Goal: Task Accomplishment & Management: Use online tool/utility

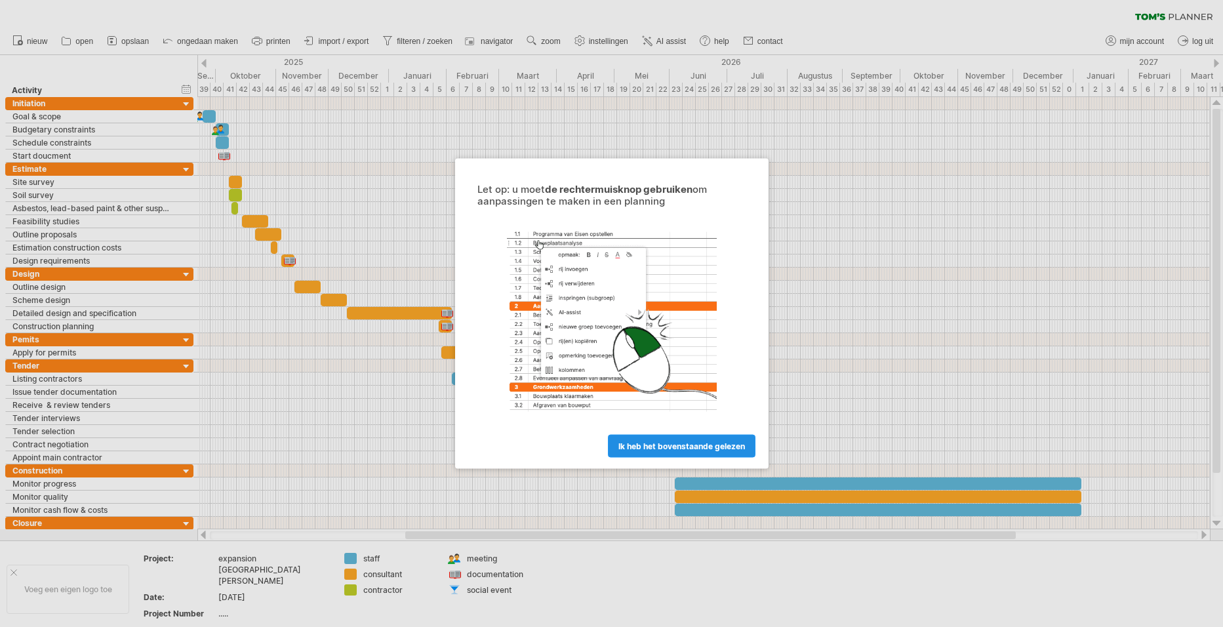
click at [673, 442] on span "ik heb het bovenstaande gelezen" at bounding box center [681, 446] width 127 height 10
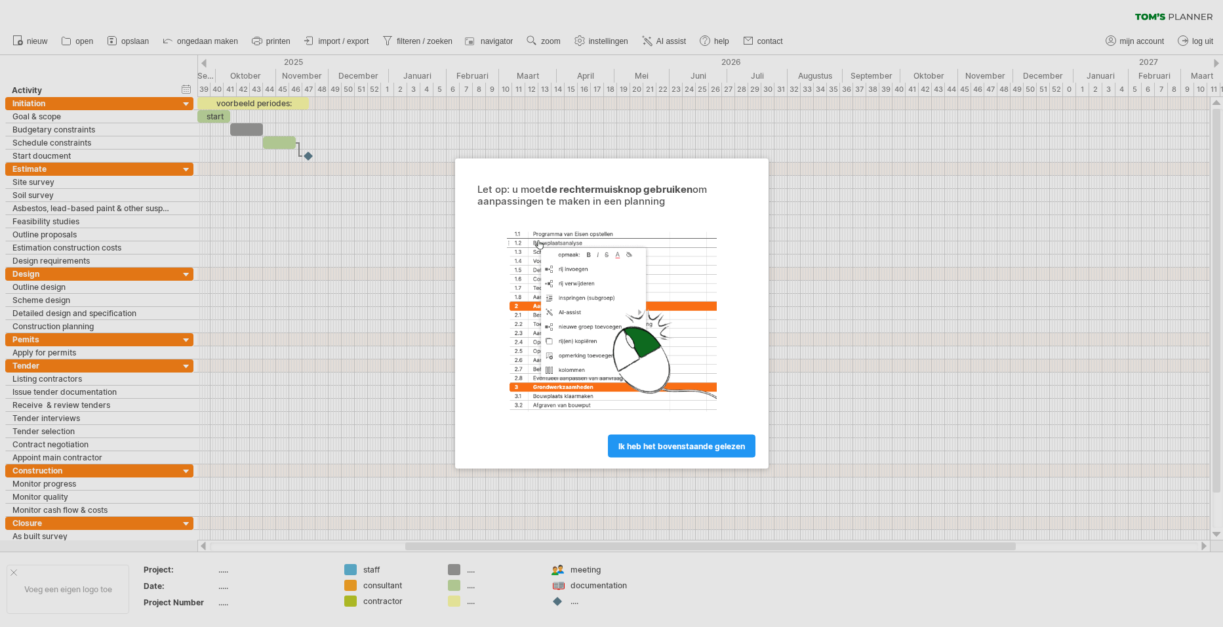
click at [673, 446] on span "ik heb het bovenstaande gelezen" at bounding box center [681, 446] width 127 height 10
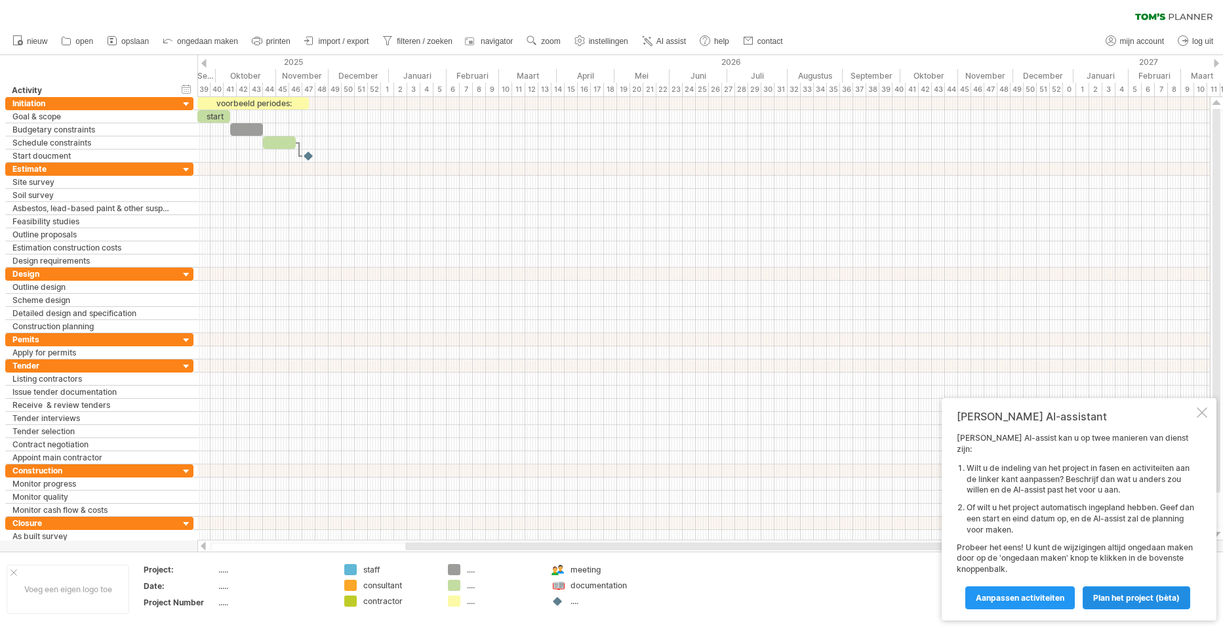
click at [1121, 597] on span "Plan het project (bèta)" at bounding box center [1136, 598] width 87 height 10
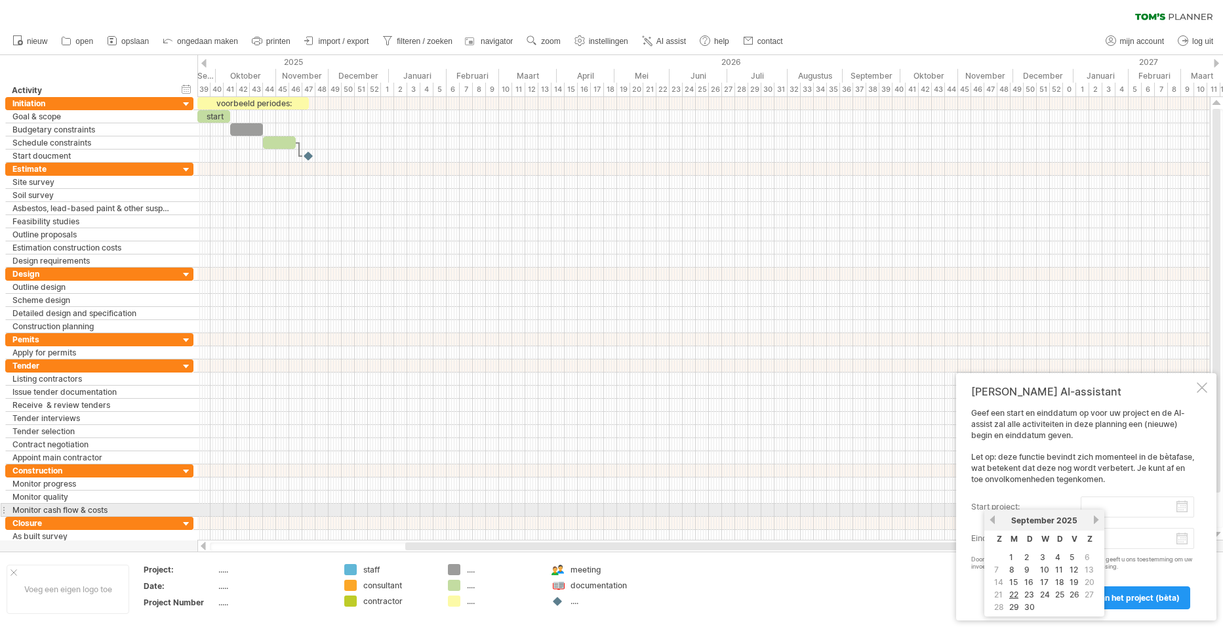
click at [1110, 506] on input "start project:" at bounding box center [1137, 506] width 113 height 21
click at [1044, 582] on link "17" at bounding box center [1044, 582] width 11 height 12
type input "********"
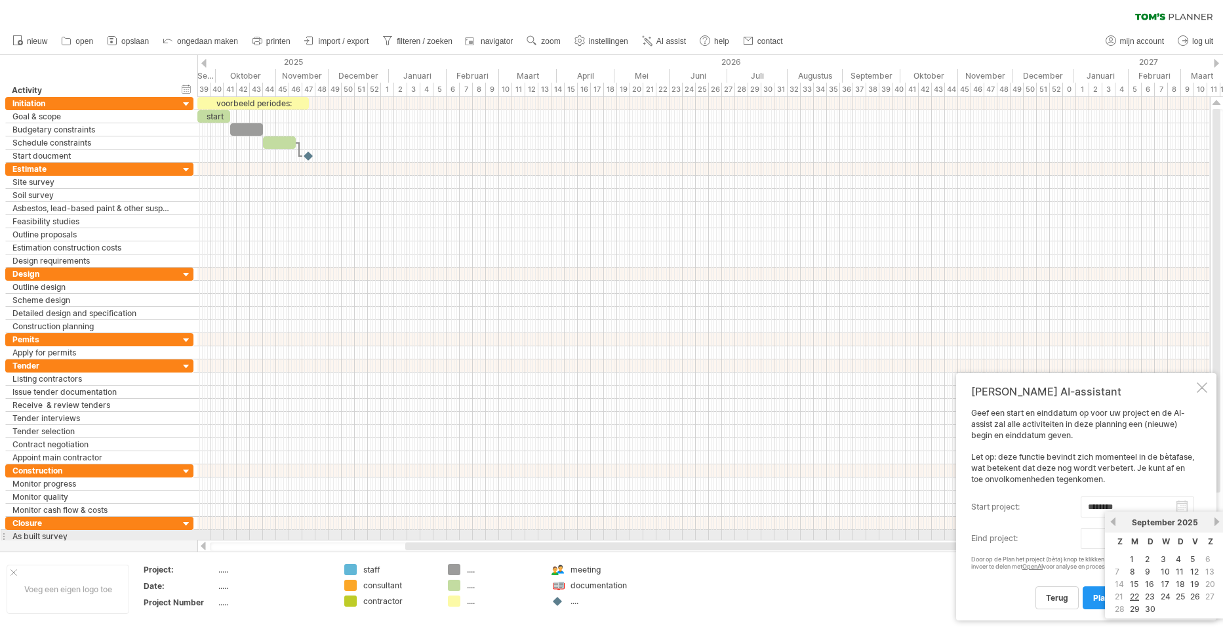
click at [1185, 540] on body "vooruitgang(100%) Probeert verbinding te maken met [DOMAIN_NAME] Opnieuw verbon…" at bounding box center [611, 315] width 1223 height 630
click at [1213, 521] on link "volgende" at bounding box center [1217, 522] width 10 height 10
click at [1214, 521] on link "volgende" at bounding box center [1217, 522] width 10 height 10
click at [1148, 596] on link "23" at bounding box center [1150, 596] width 12 height 12
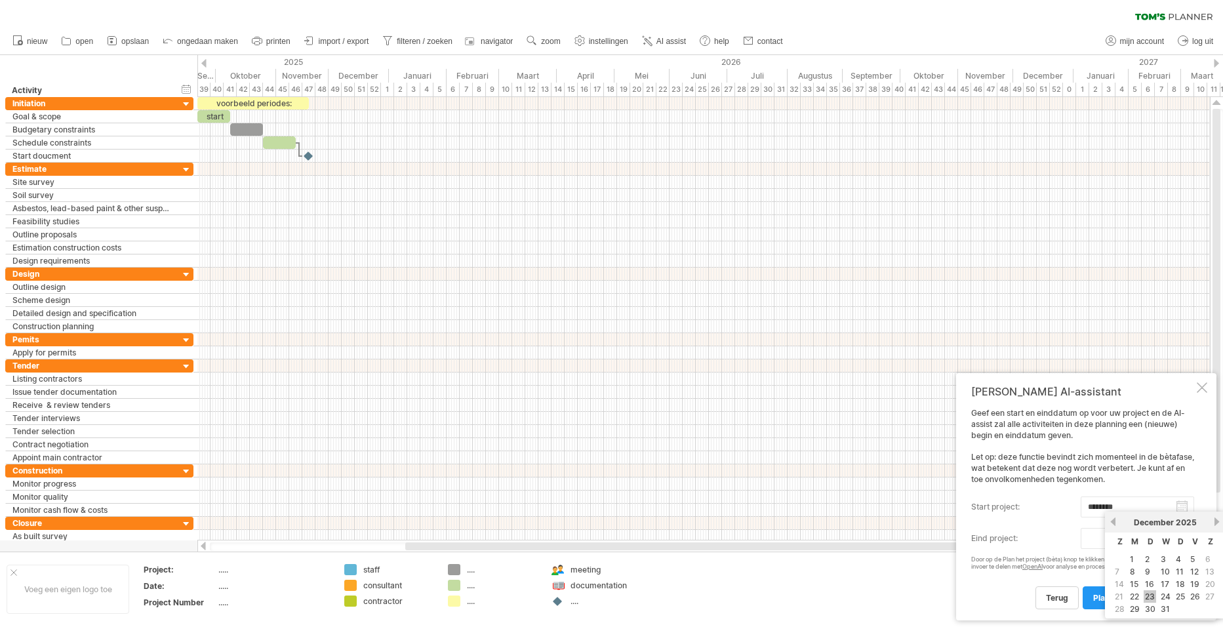
type input "********"
click at [1132, 595] on span "Plan het project (bèta)" at bounding box center [1136, 598] width 87 height 10
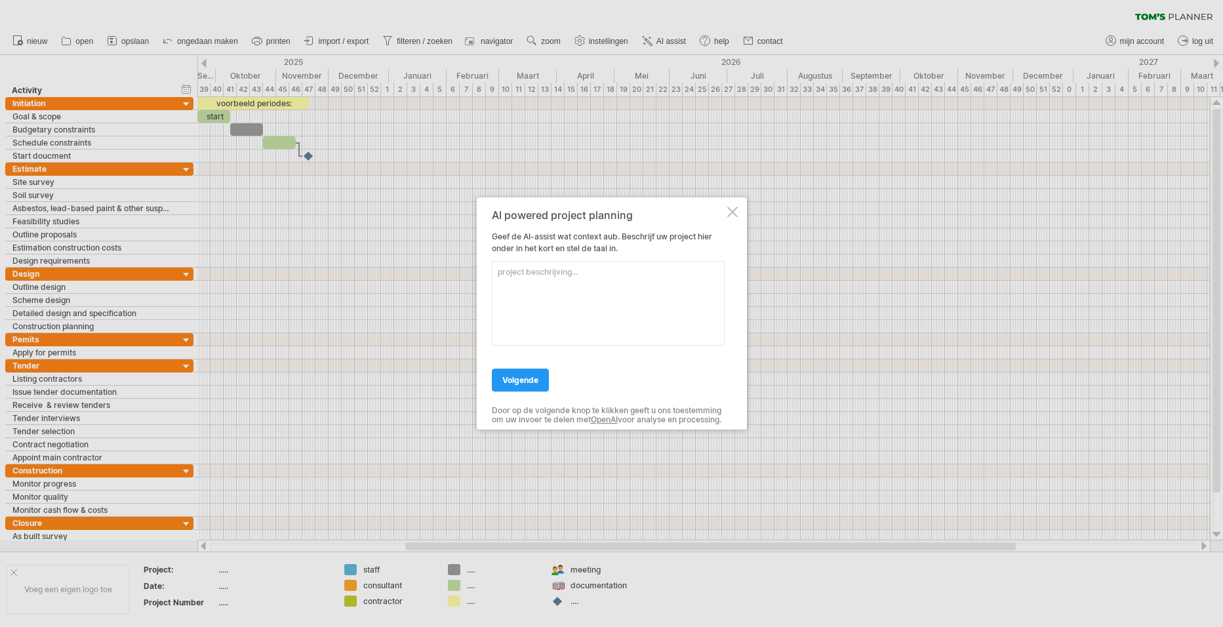
click at [500, 270] on textarea at bounding box center [608, 303] width 233 height 85
type textarea "Verhuizen en woning opknappen"
click at [508, 377] on span "volgende" at bounding box center [520, 380] width 36 height 10
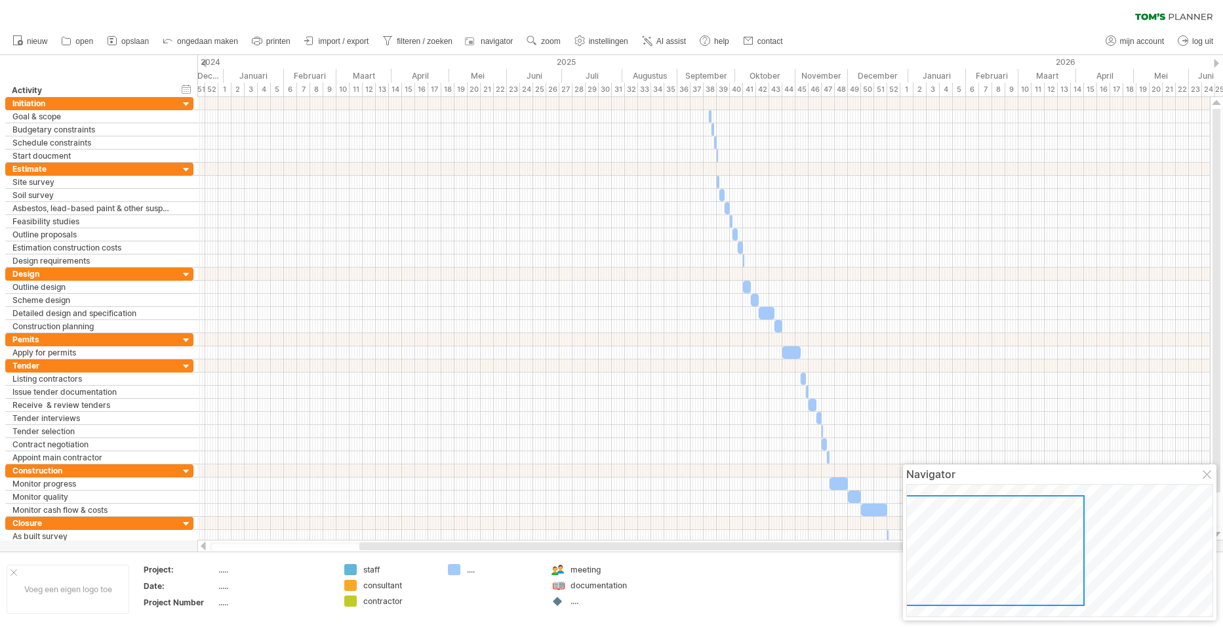
click at [204, 544] on div at bounding box center [203, 546] width 10 height 9
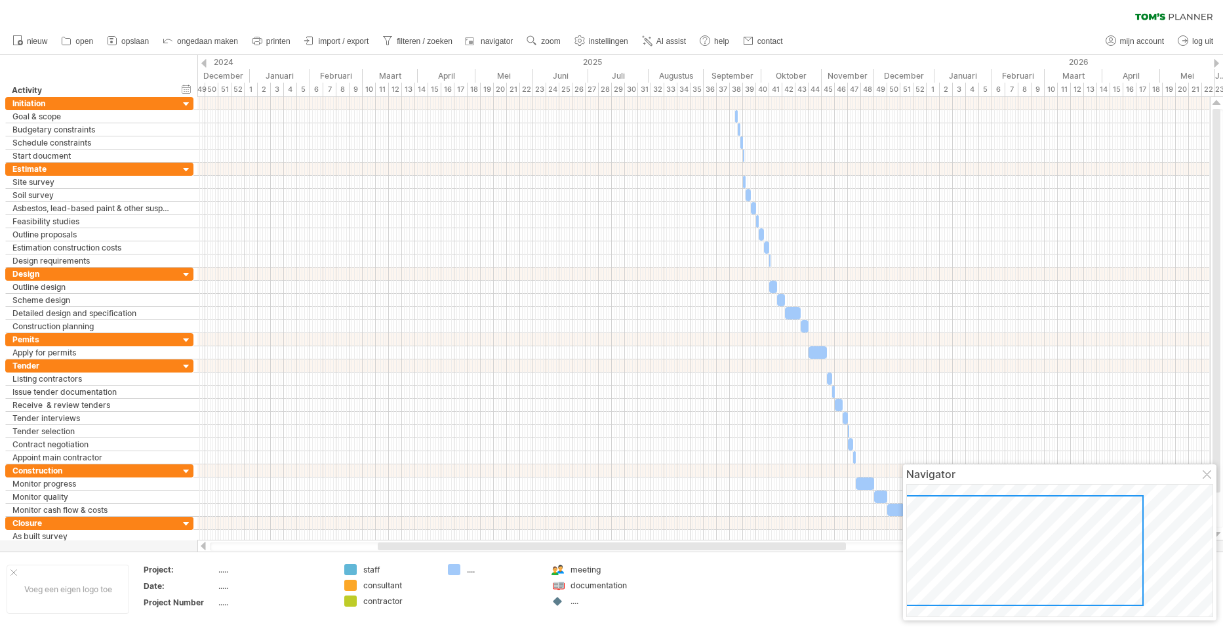
click at [205, 544] on div at bounding box center [203, 546] width 10 height 9
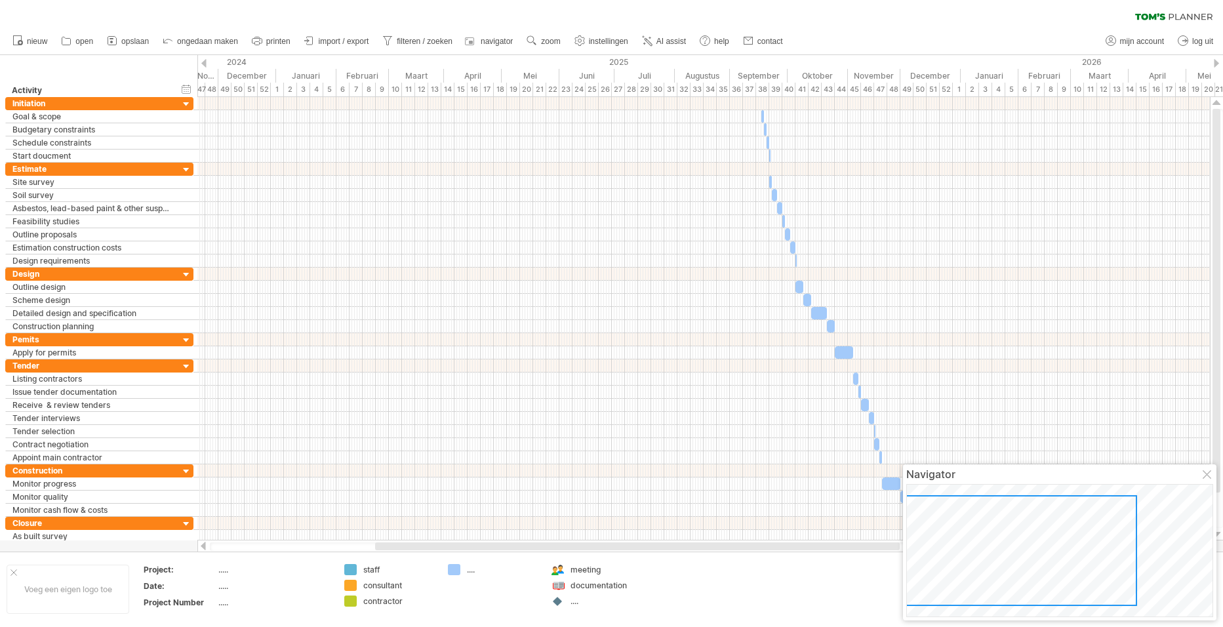
click at [205, 544] on div at bounding box center [203, 546] width 10 height 9
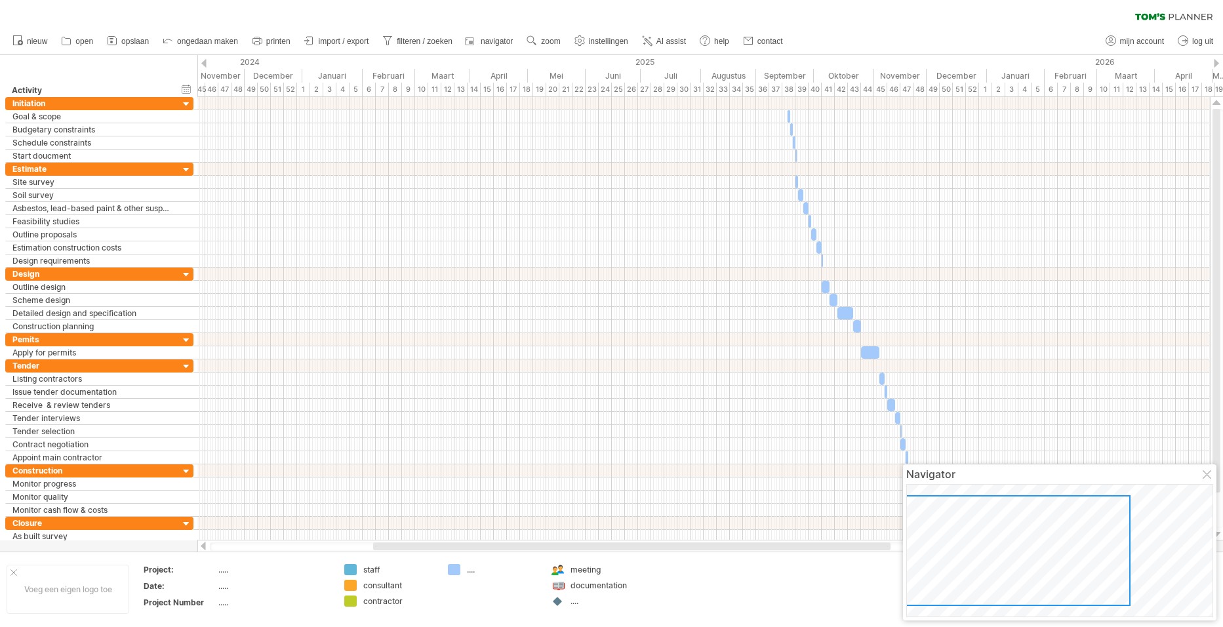
click at [205, 544] on div at bounding box center [203, 546] width 10 height 9
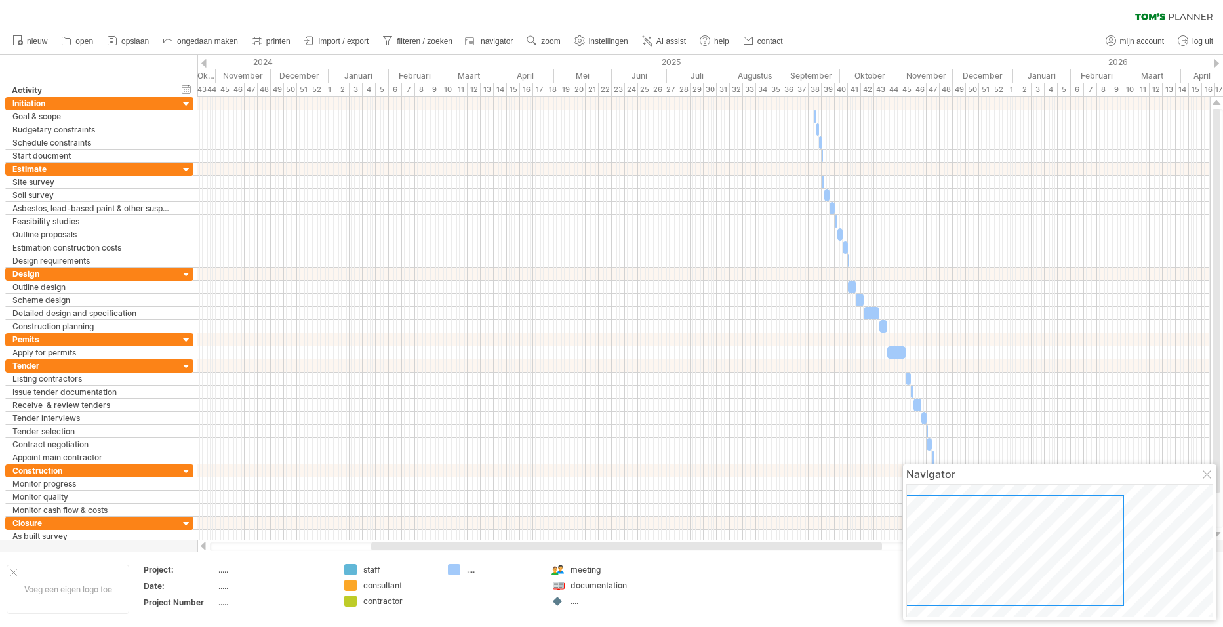
click at [205, 544] on div at bounding box center [203, 546] width 10 height 9
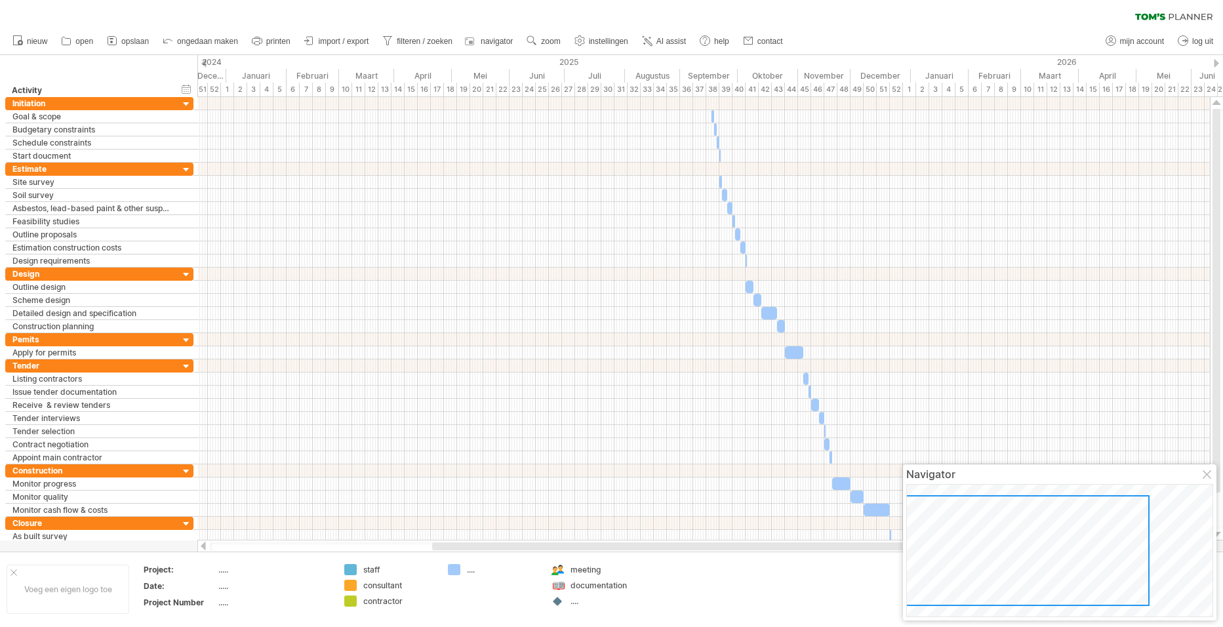
drag, startPoint x: 445, startPoint y: 546, endPoint x: 508, endPoint y: 563, distance: 65.4
click at [508, 563] on div "Probeert verbinding te maken met [DOMAIN_NAME] Opnieuw verbonden 0% wissen filt…" at bounding box center [611, 313] width 1223 height 627
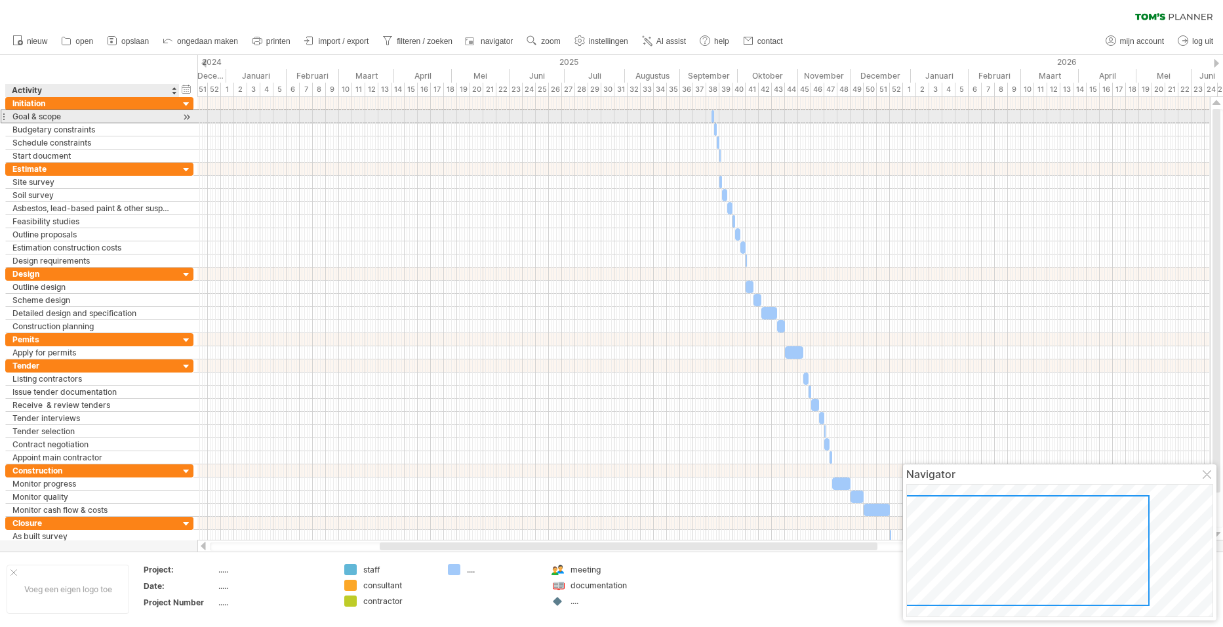
click at [138, 115] on div "Goal & scope" at bounding box center [92, 116] width 160 height 12
click at [65, 117] on input "**********" at bounding box center [92, 116] width 160 height 12
click at [63, 111] on input "**********" at bounding box center [92, 116] width 160 height 12
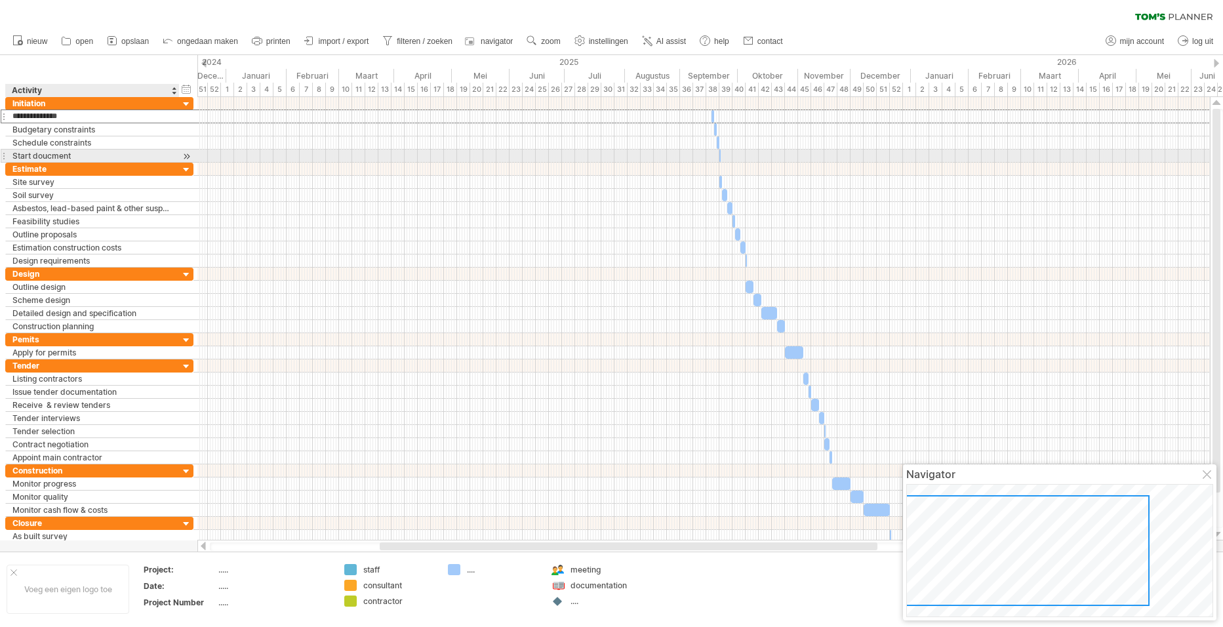
type input "**********"
click at [94, 117] on input "**********" at bounding box center [92, 116] width 160 height 12
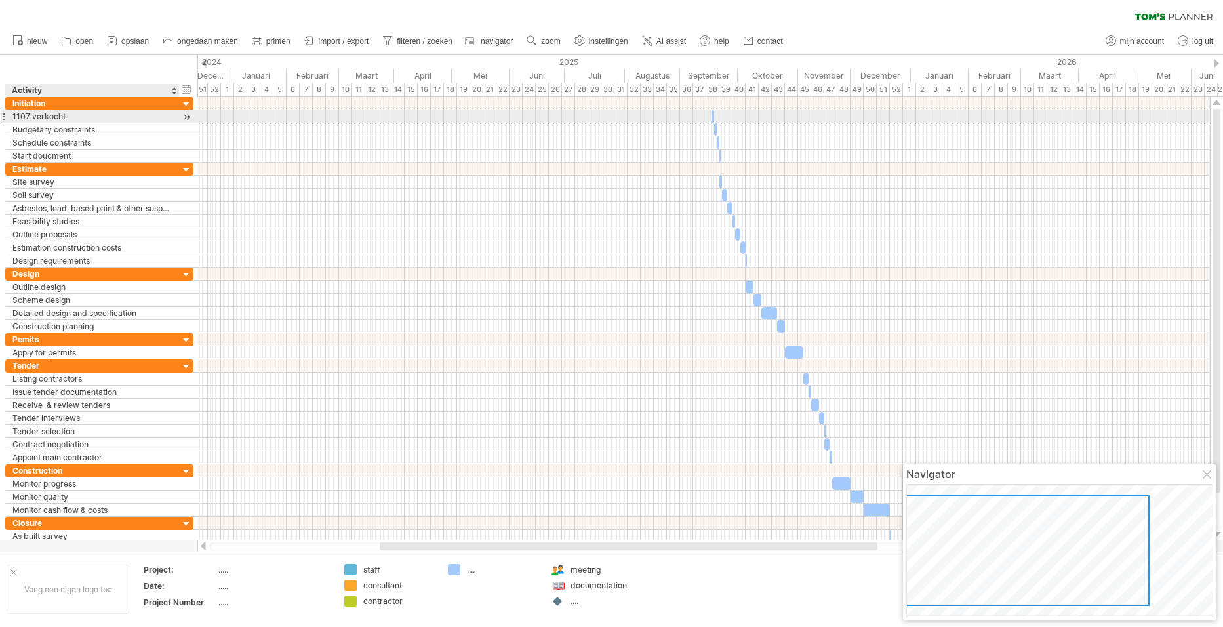
click at [151, 116] on div "1107 verkocht" at bounding box center [92, 116] width 160 height 12
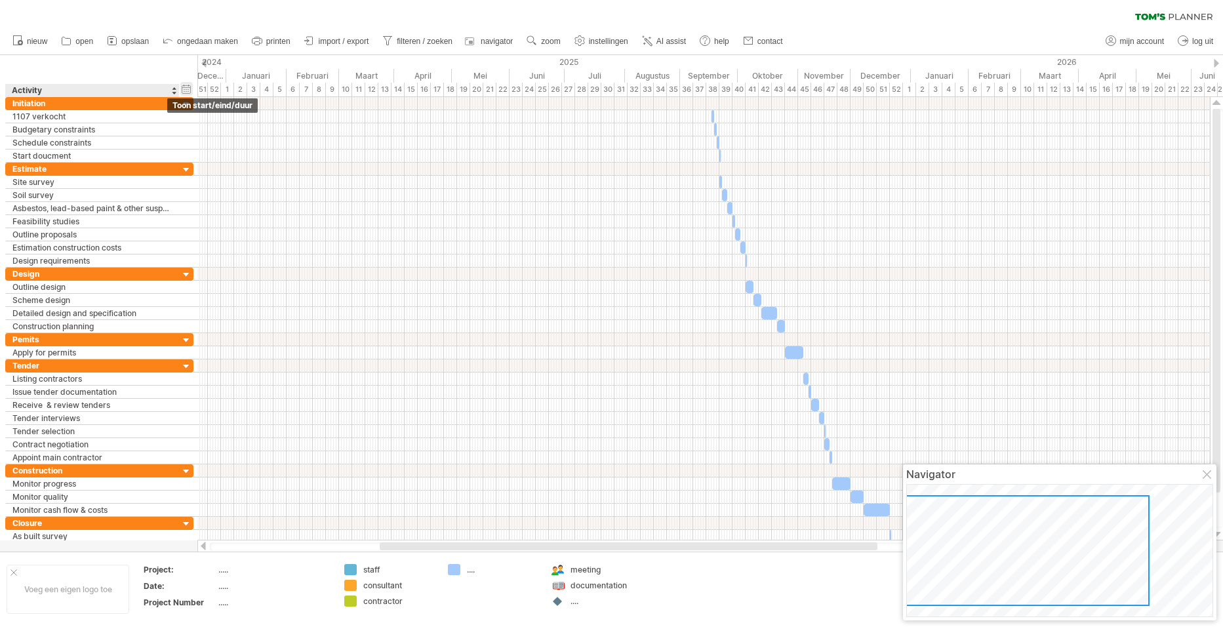
click at [188, 90] on div "verberg start/eind/duur toon start/eind/duur" at bounding box center [186, 89] width 12 height 14
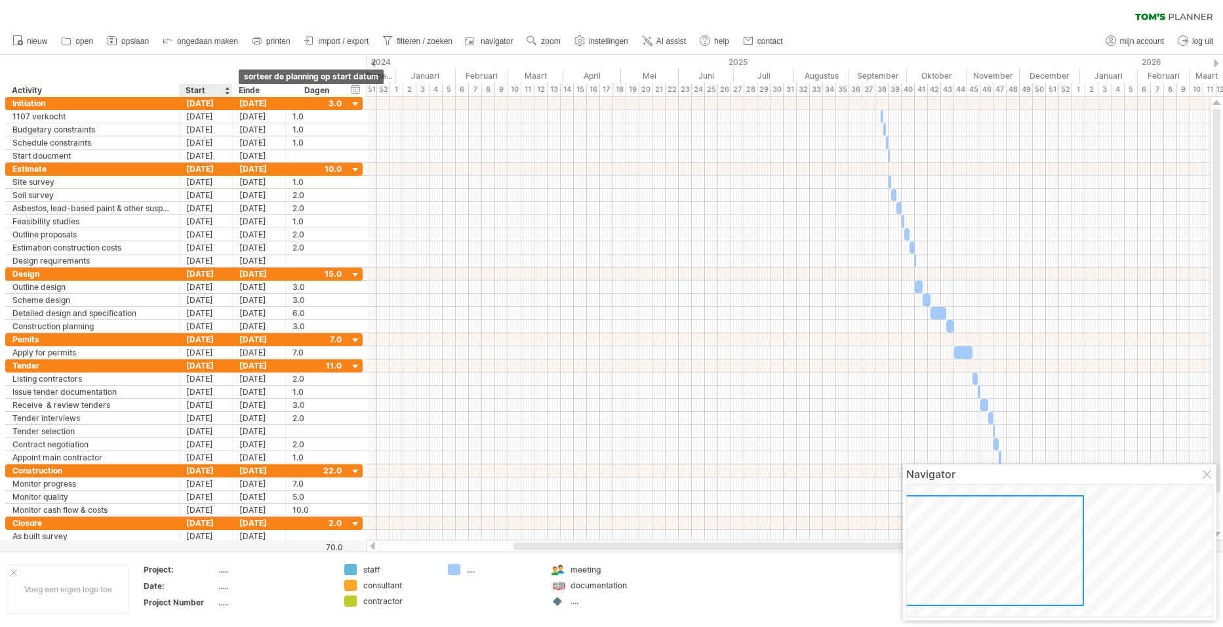
click at [229, 88] on div at bounding box center [226, 90] width 5 height 13
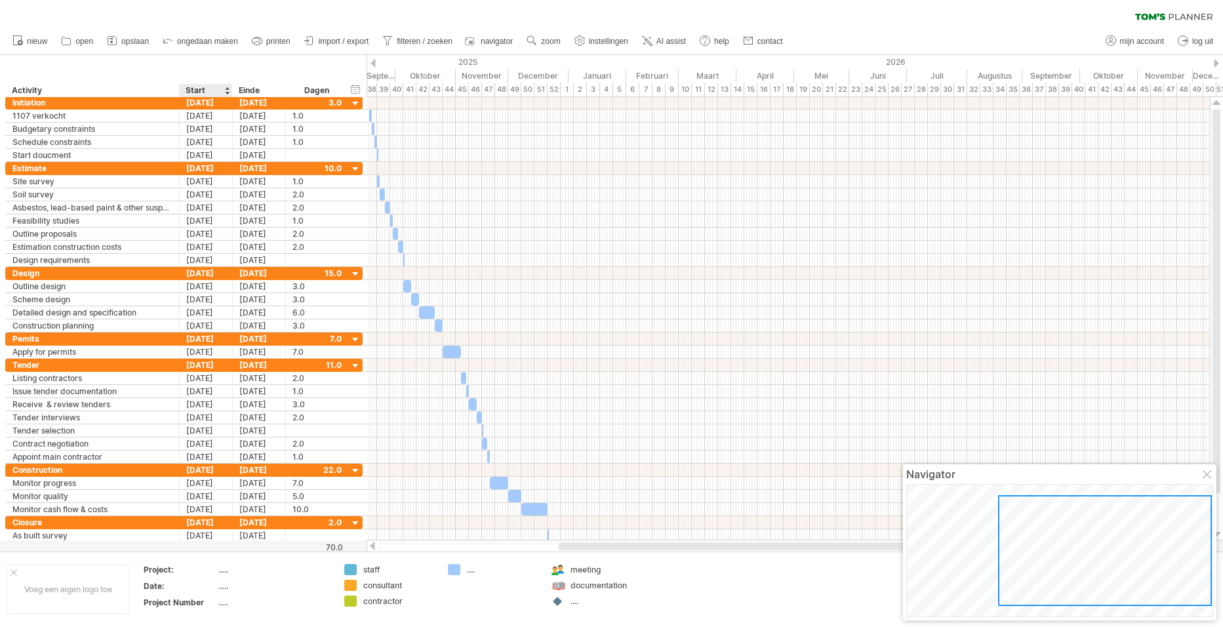
click at [229, 88] on div at bounding box center [226, 90] width 5 height 13
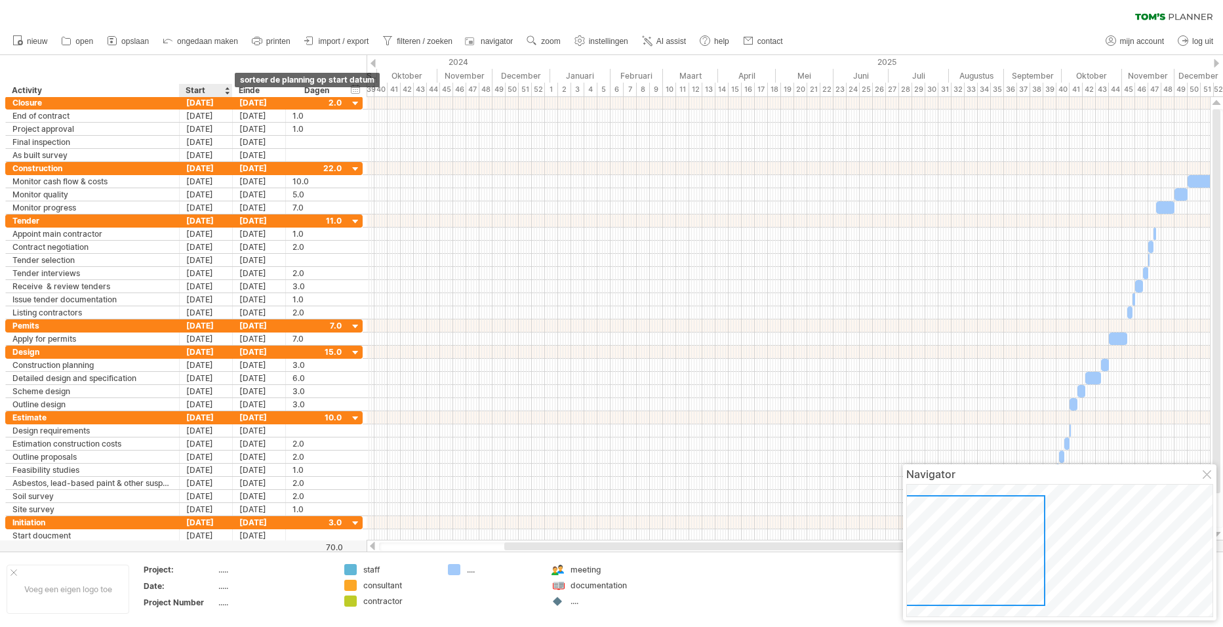
click at [226, 92] on div at bounding box center [226, 90] width 5 height 13
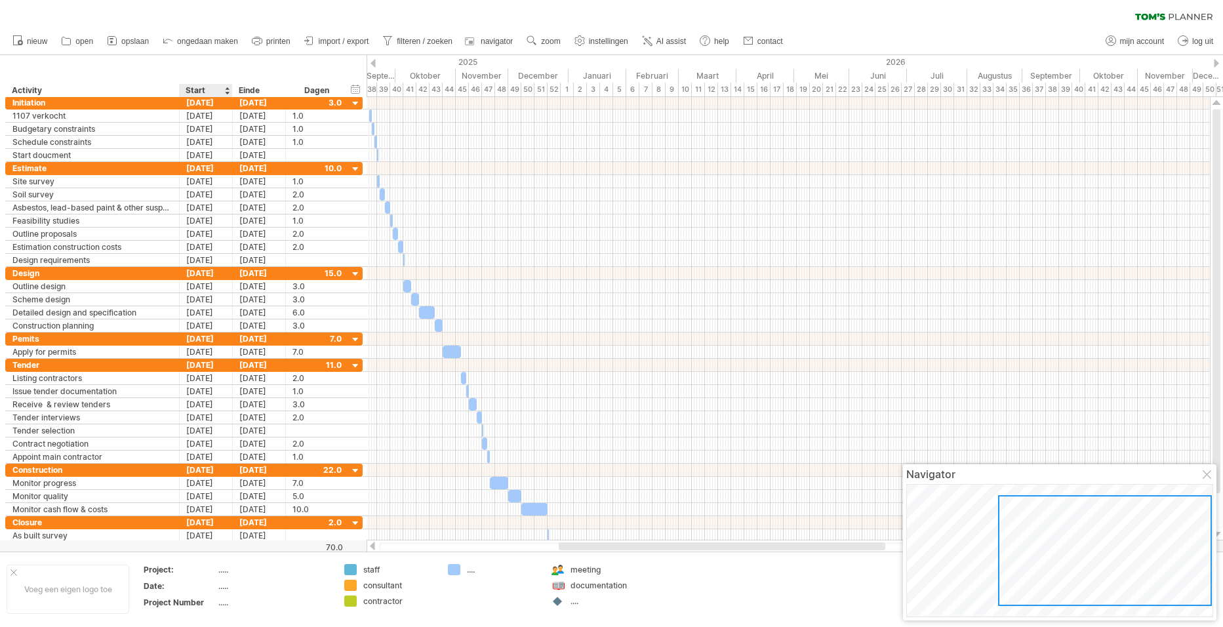
click at [226, 92] on div at bounding box center [226, 90] width 5 height 13
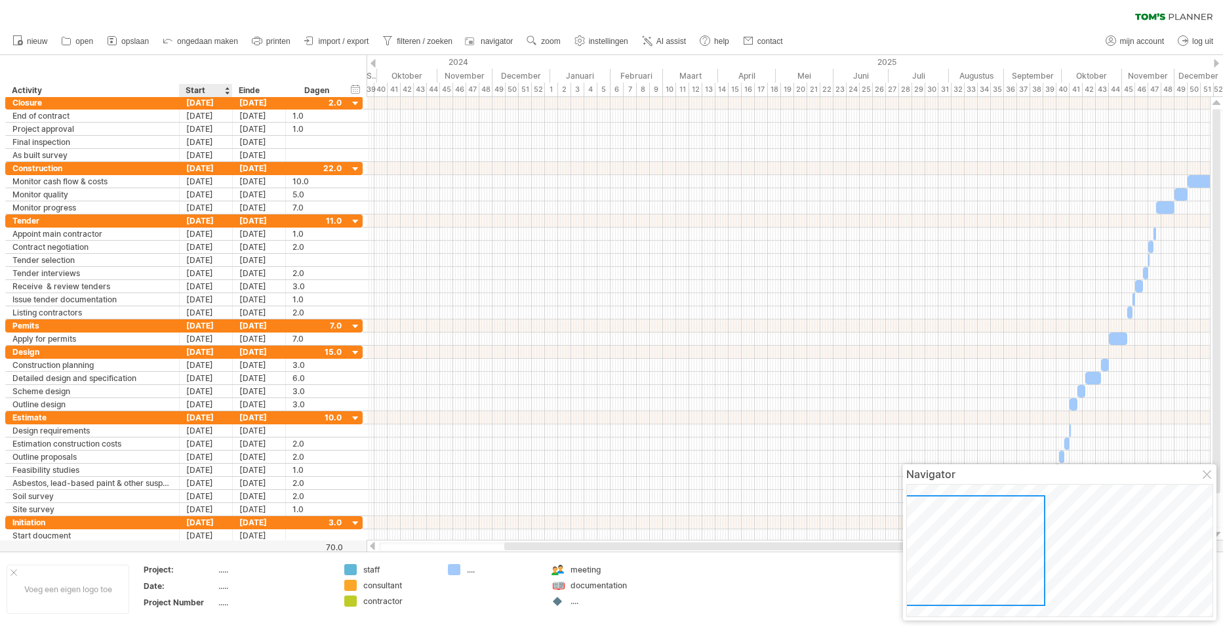
click at [226, 92] on div at bounding box center [226, 90] width 5 height 13
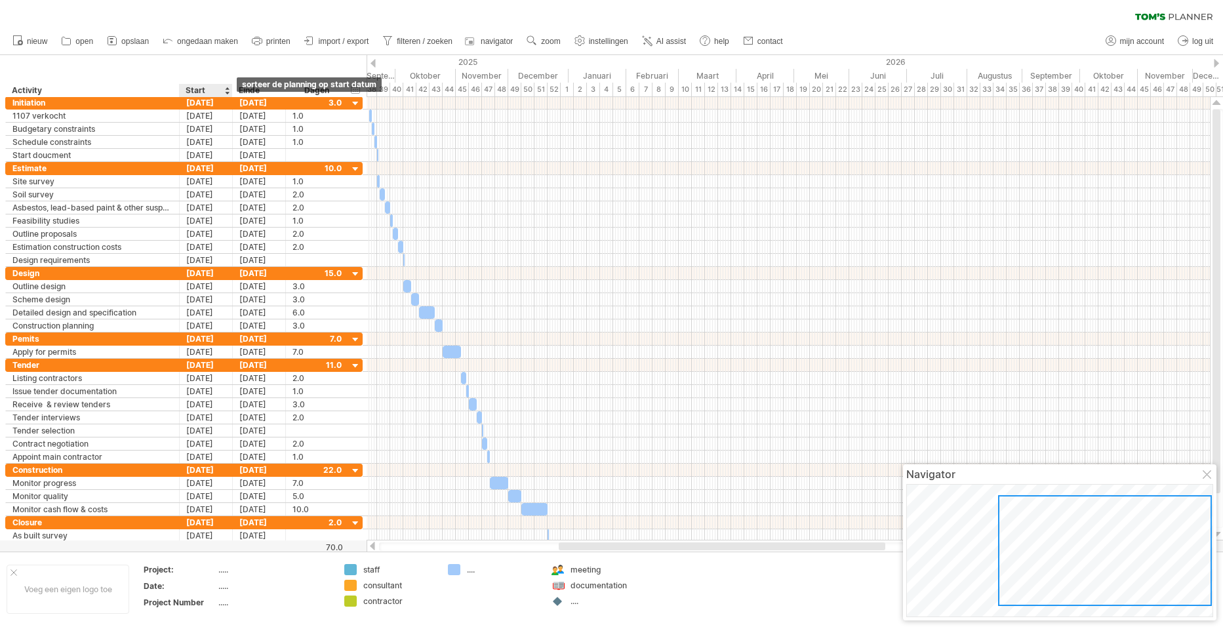
click at [228, 94] on div at bounding box center [226, 90] width 5 height 13
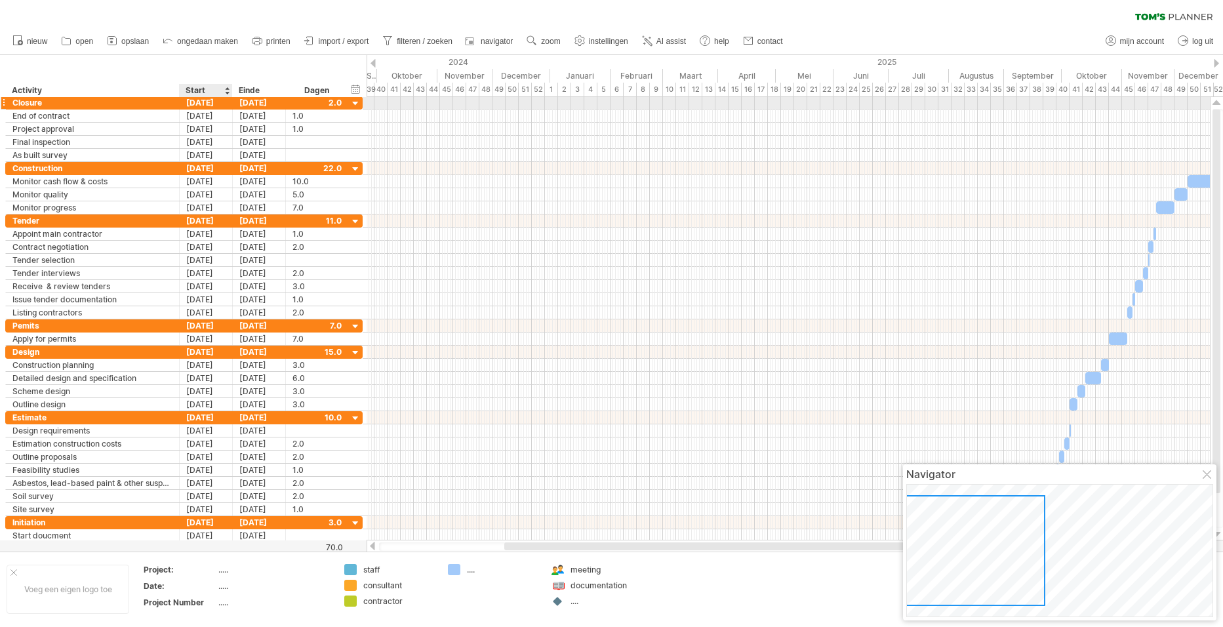
click at [204, 104] on div "[DATE]" at bounding box center [206, 102] width 53 height 12
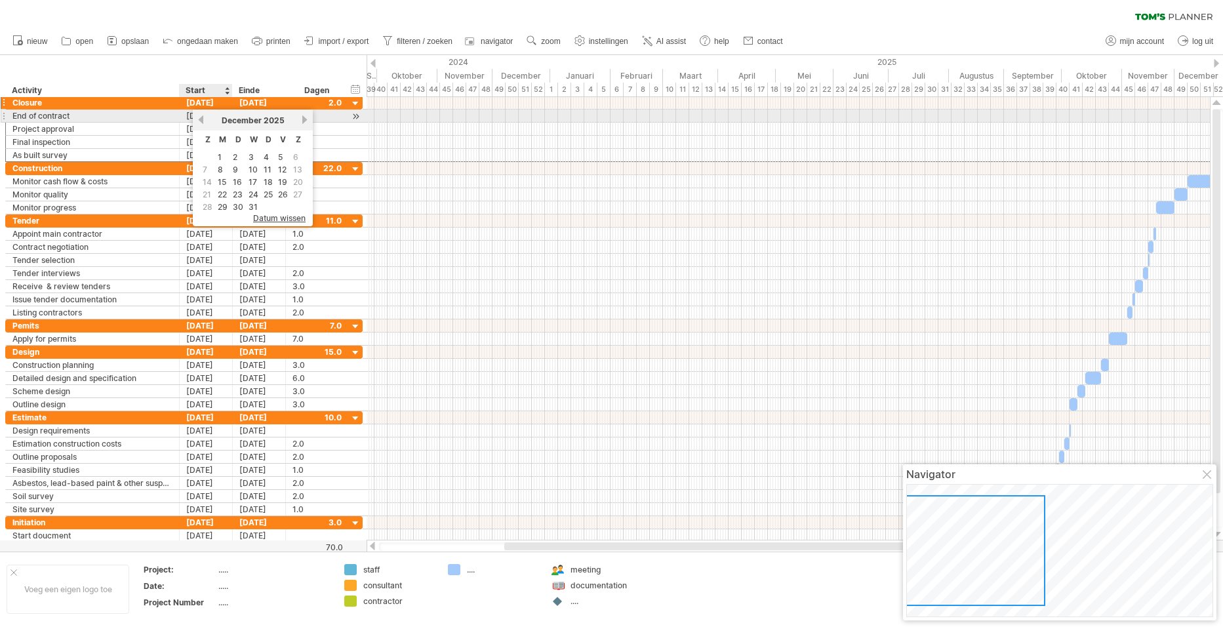
click at [204, 119] on link "vorige" at bounding box center [201, 120] width 10 height 10
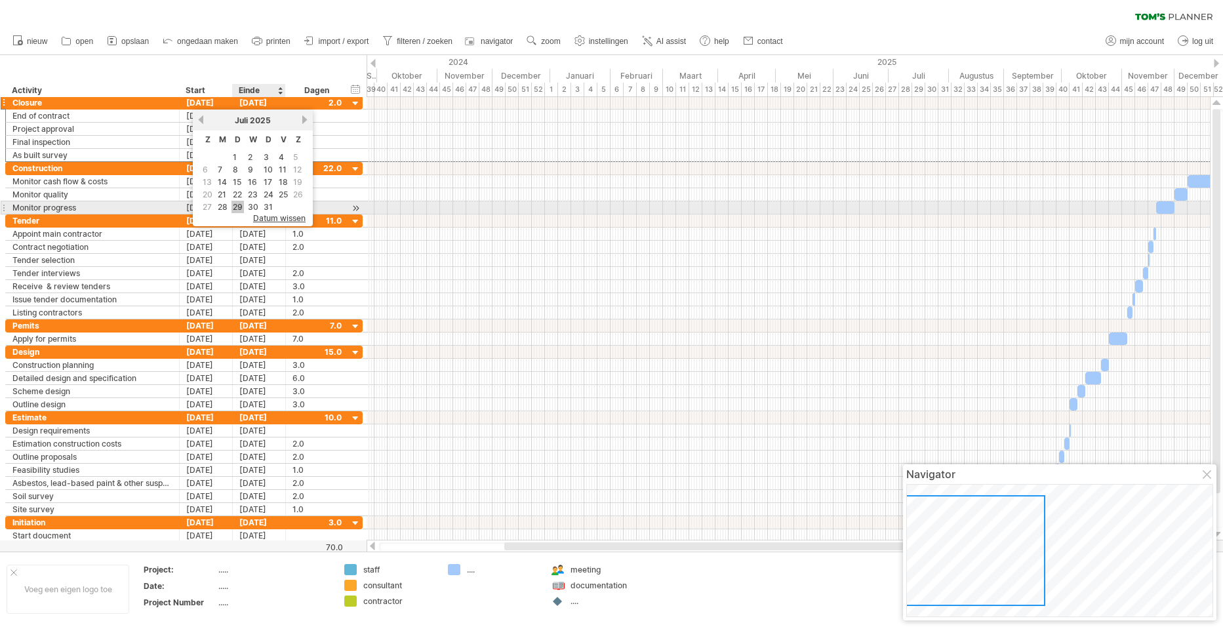
click at [240, 202] on link "29" at bounding box center [237, 207] width 12 height 12
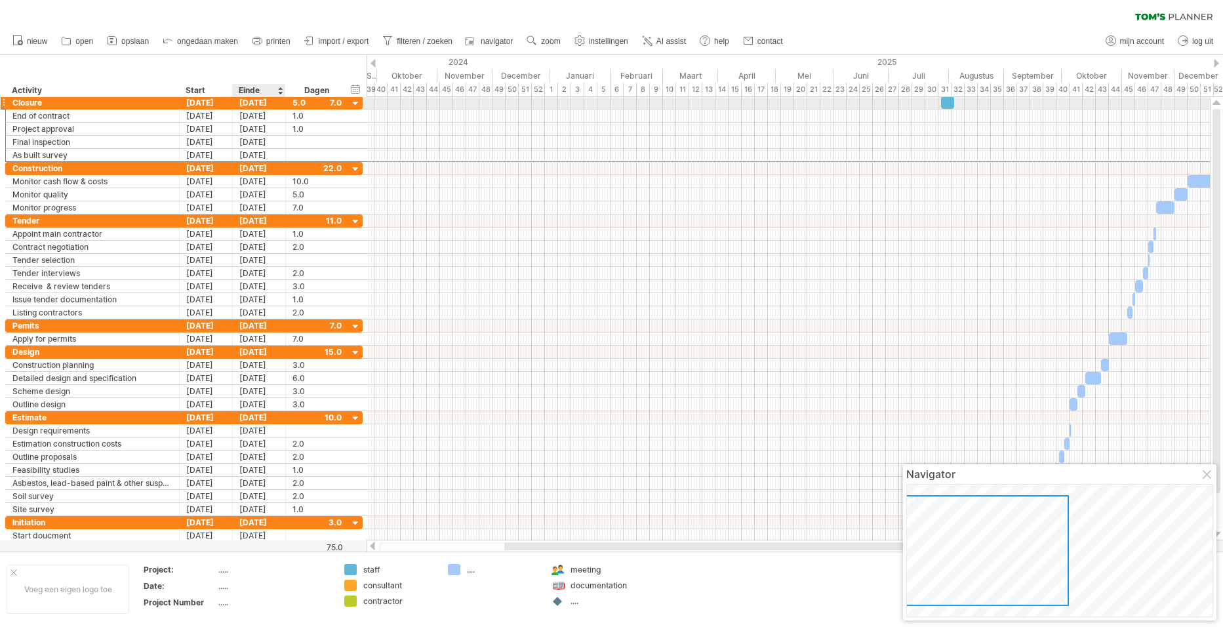
click at [273, 104] on div "[DATE]" at bounding box center [259, 102] width 53 height 12
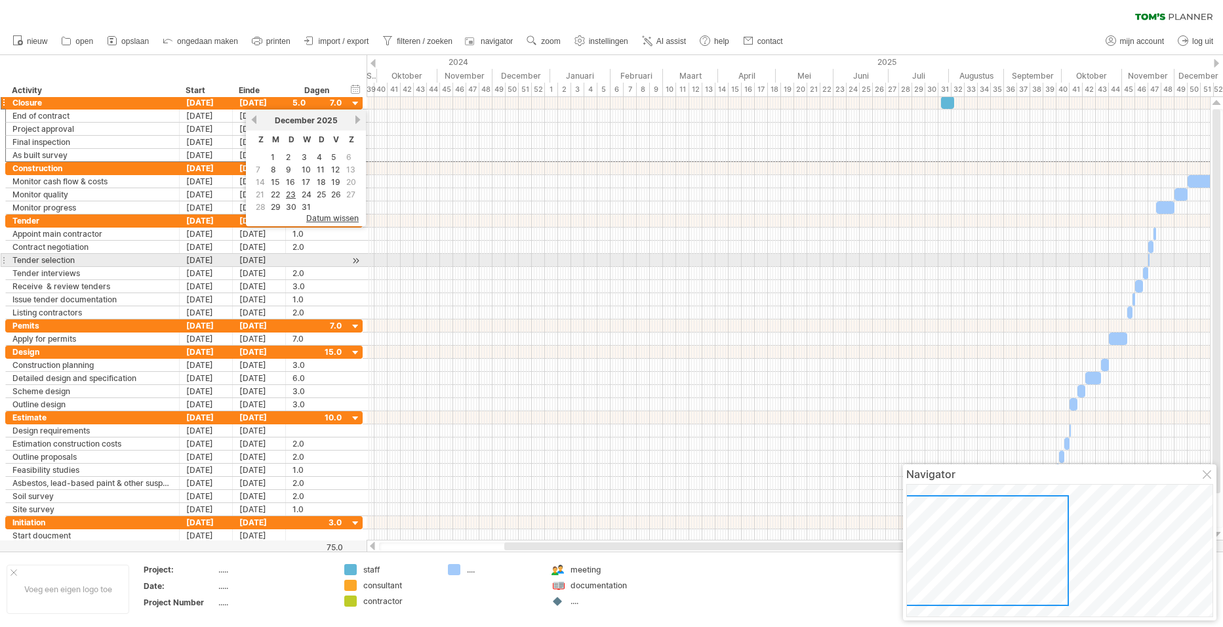
click at [435, 259] on div at bounding box center [788, 260] width 843 height 13
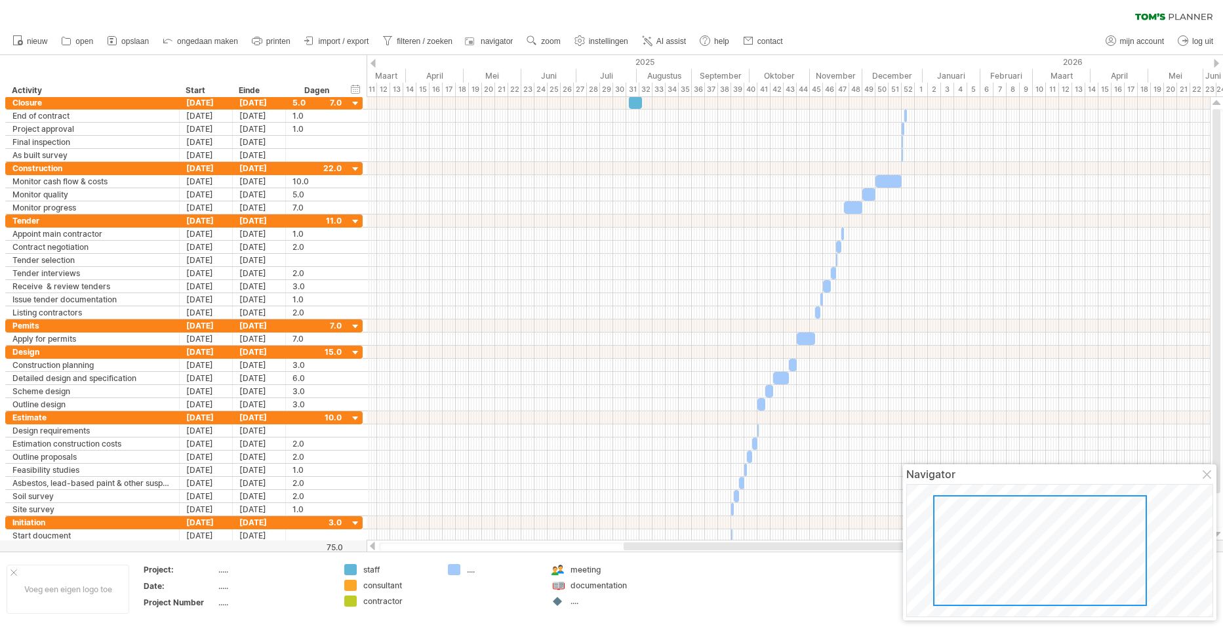
drag, startPoint x: 640, startPoint y: 545, endPoint x: 759, endPoint y: 570, distance: 121.9
click at [759, 570] on div "Probeert verbinding te maken met [DOMAIN_NAME] Opnieuw verbonden 0% wissen filt…" at bounding box center [611, 313] width 1223 height 627
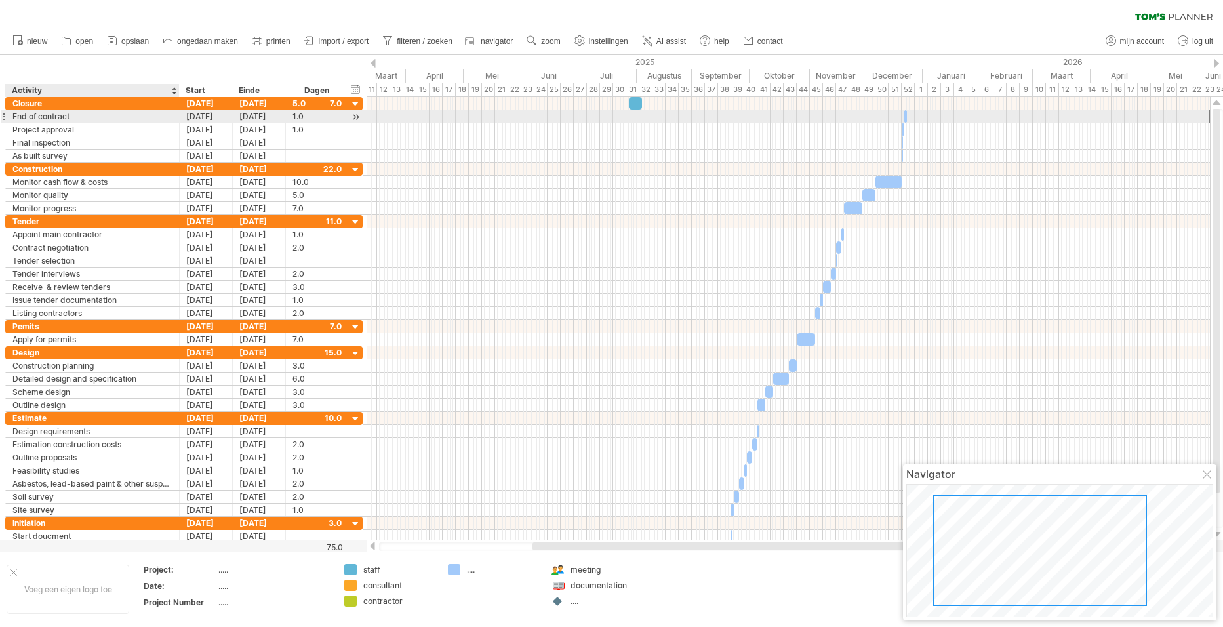
click at [89, 113] on div "End of contract" at bounding box center [92, 116] width 160 height 12
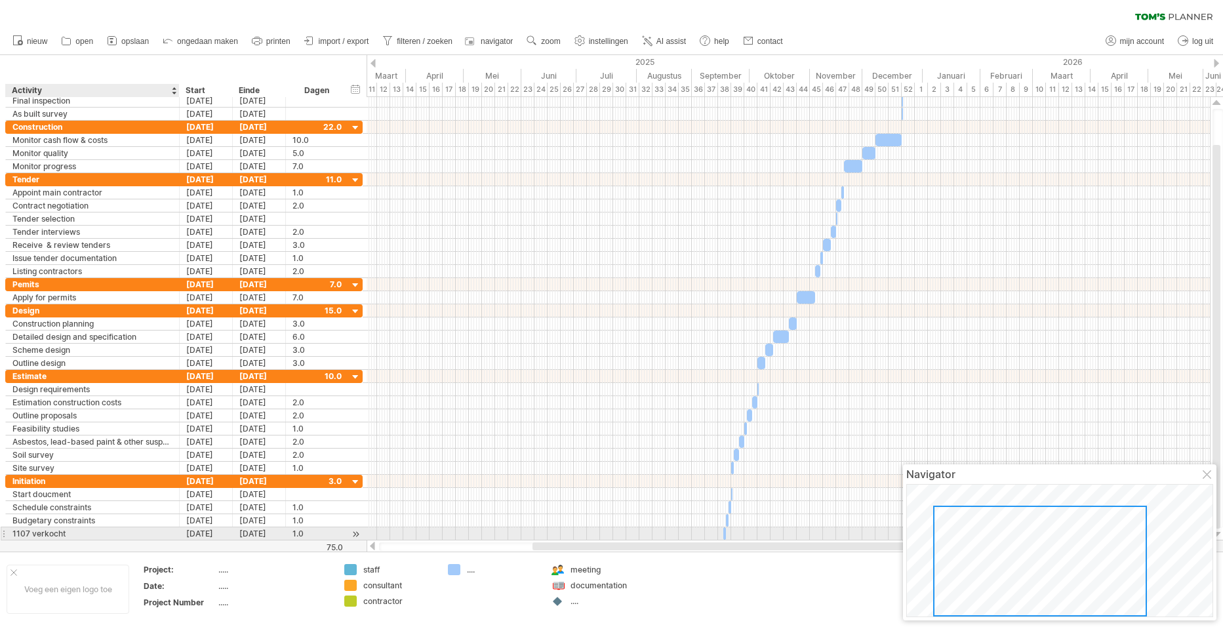
click at [142, 533] on div "1107 verkocht" at bounding box center [92, 533] width 160 height 12
click at [199, 536] on div "[DATE]" at bounding box center [206, 533] width 53 height 12
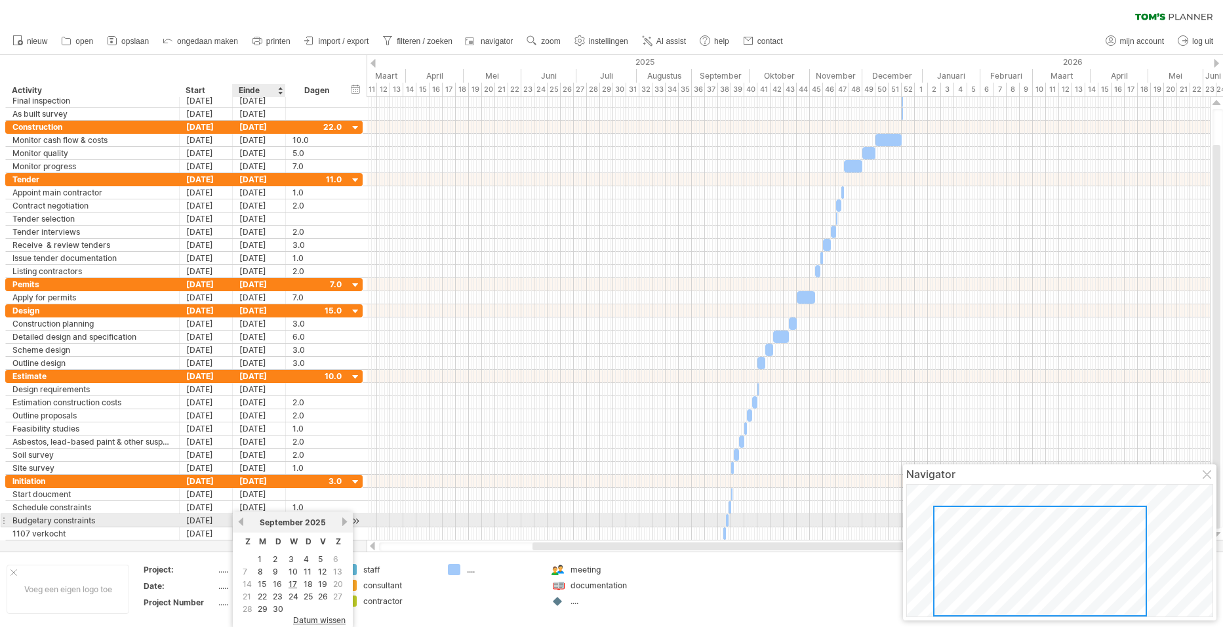
click at [241, 522] on link "vorige" at bounding box center [241, 522] width 10 height 10
click at [343, 522] on link "volgende" at bounding box center [345, 522] width 10 height 10
click at [281, 605] on link "29" at bounding box center [277, 609] width 12 height 12
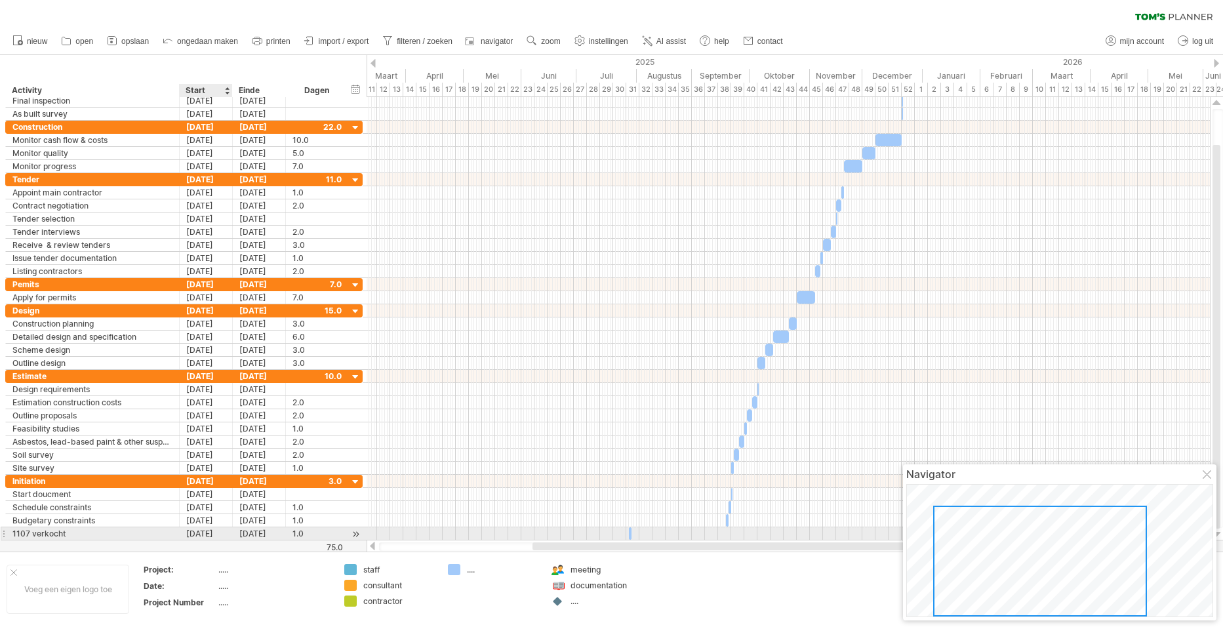
click at [207, 533] on div "[DATE]" at bounding box center [206, 533] width 53 height 12
click at [180, 546] on div at bounding box center [611, 303] width 1223 height 496
click at [208, 533] on div "[DATE]" at bounding box center [206, 533] width 53 height 12
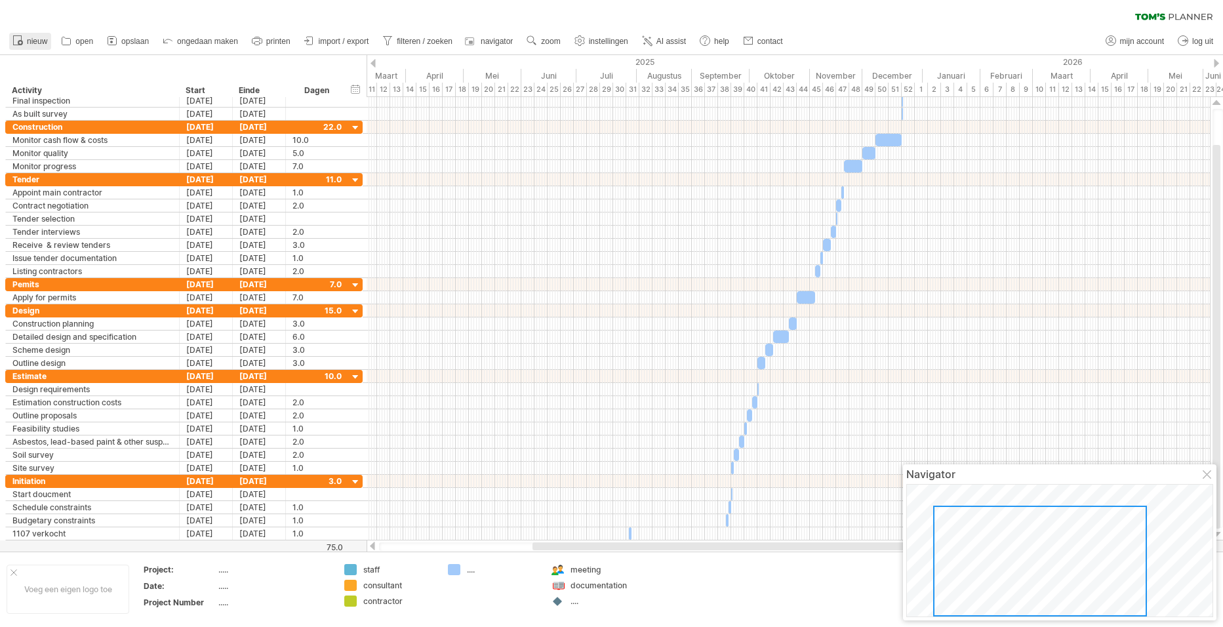
click at [42, 43] on span "nieuw" at bounding box center [37, 41] width 20 height 9
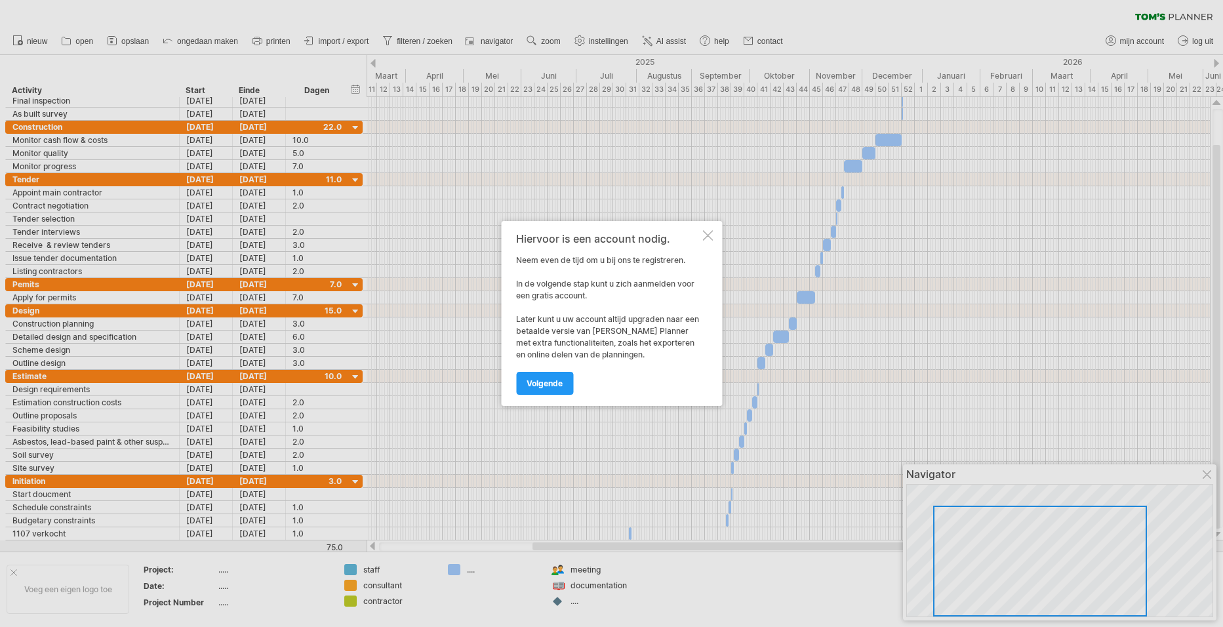
click at [706, 237] on div at bounding box center [707, 235] width 10 height 10
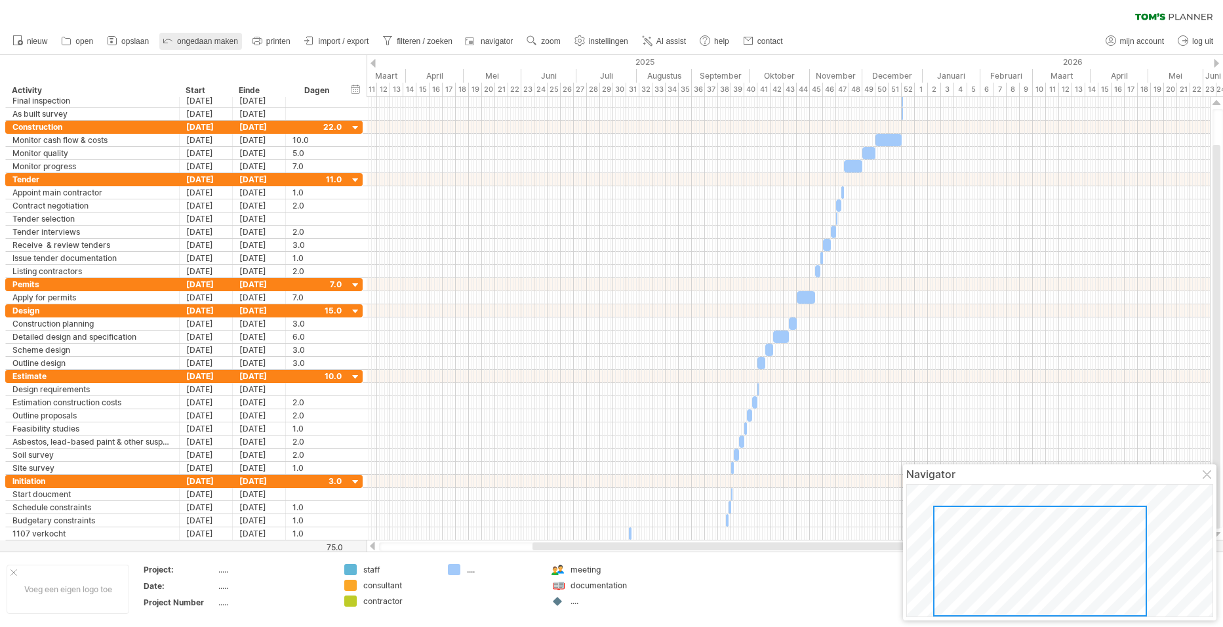
click at [208, 39] on span "ongedaan maken" at bounding box center [207, 41] width 61 height 9
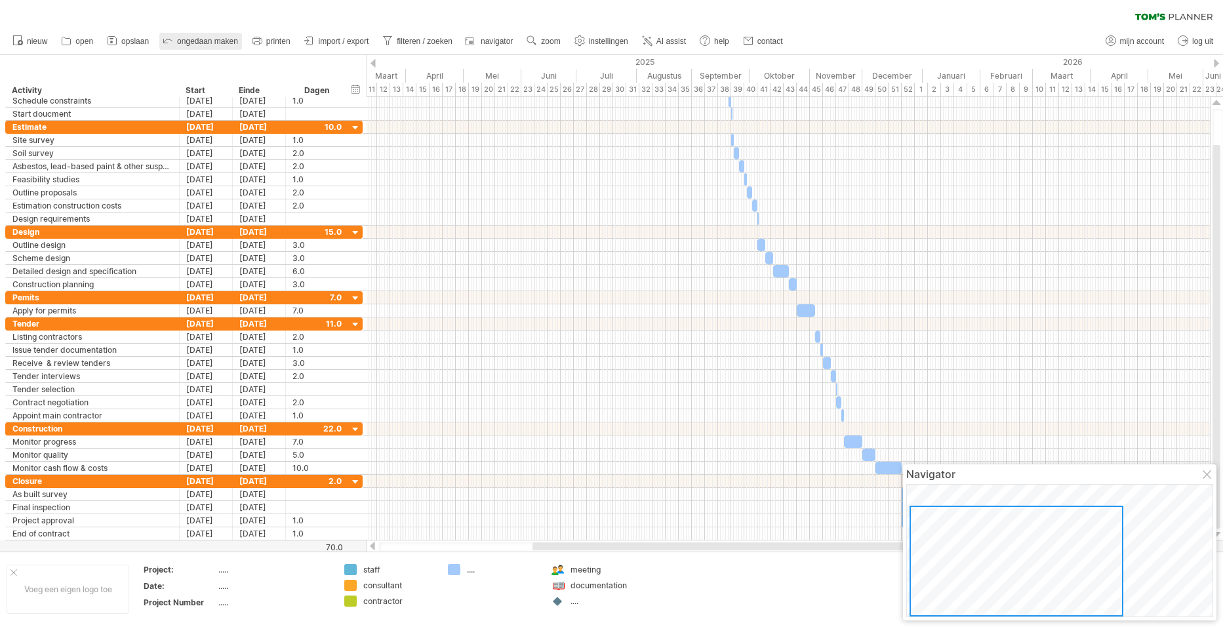
click at [208, 39] on span "ongedaan maken" at bounding box center [207, 41] width 61 height 9
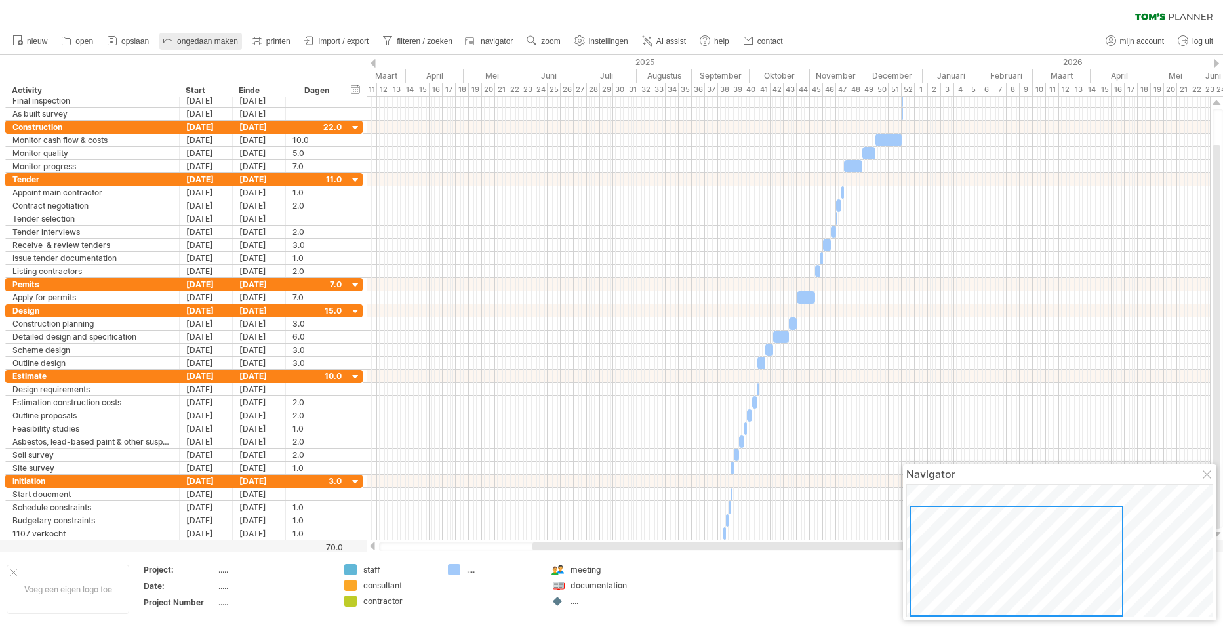
click at [208, 39] on span "ongedaan maken" at bounding box center [207, 41] width 61 height 9
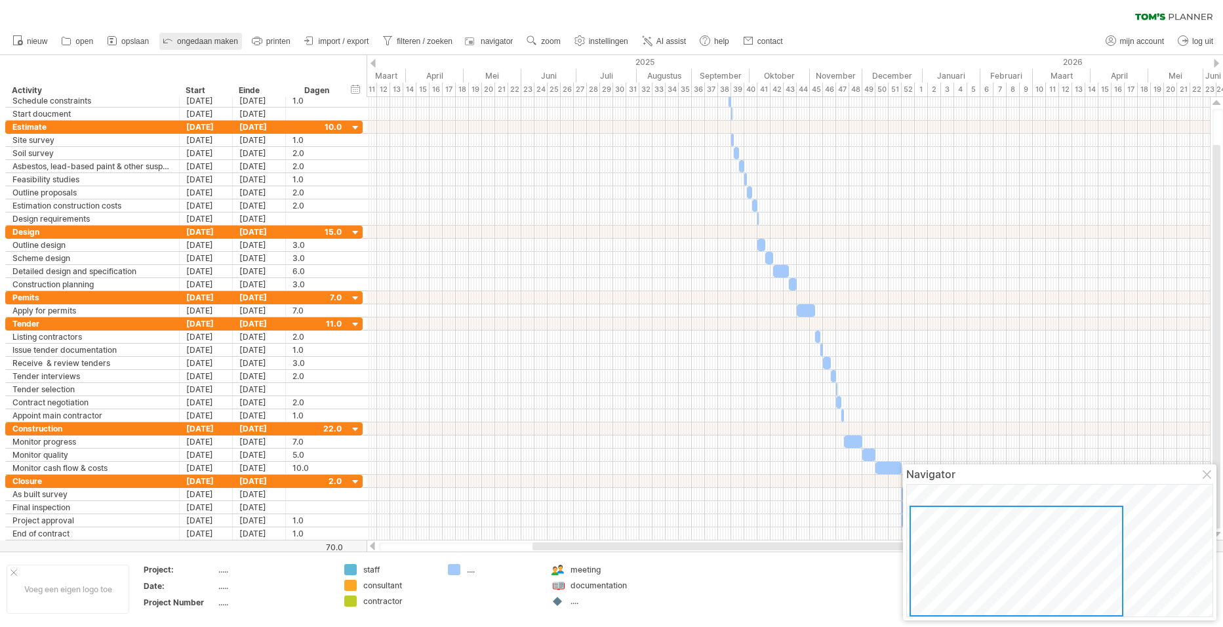
click at [208, 39] on span "ongedaan maken" at bounding box center [207, 41] width 61 height 9
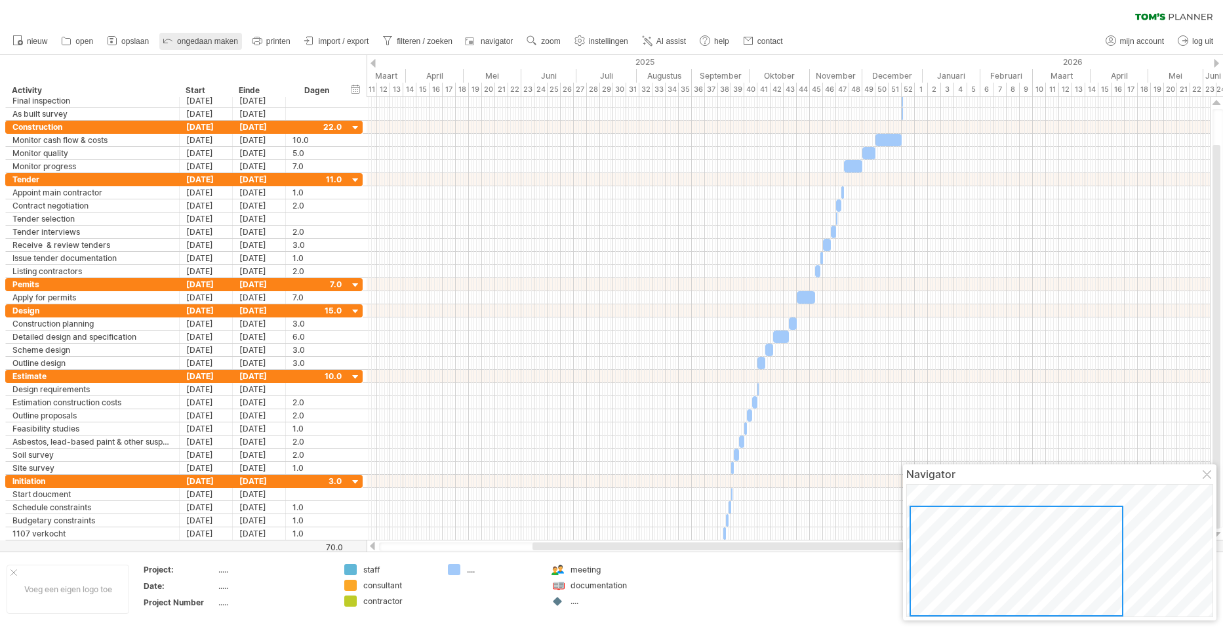
click at [208, 39] on span "ongedaan maken" at bounding box center [207, 41] width 61 height 9
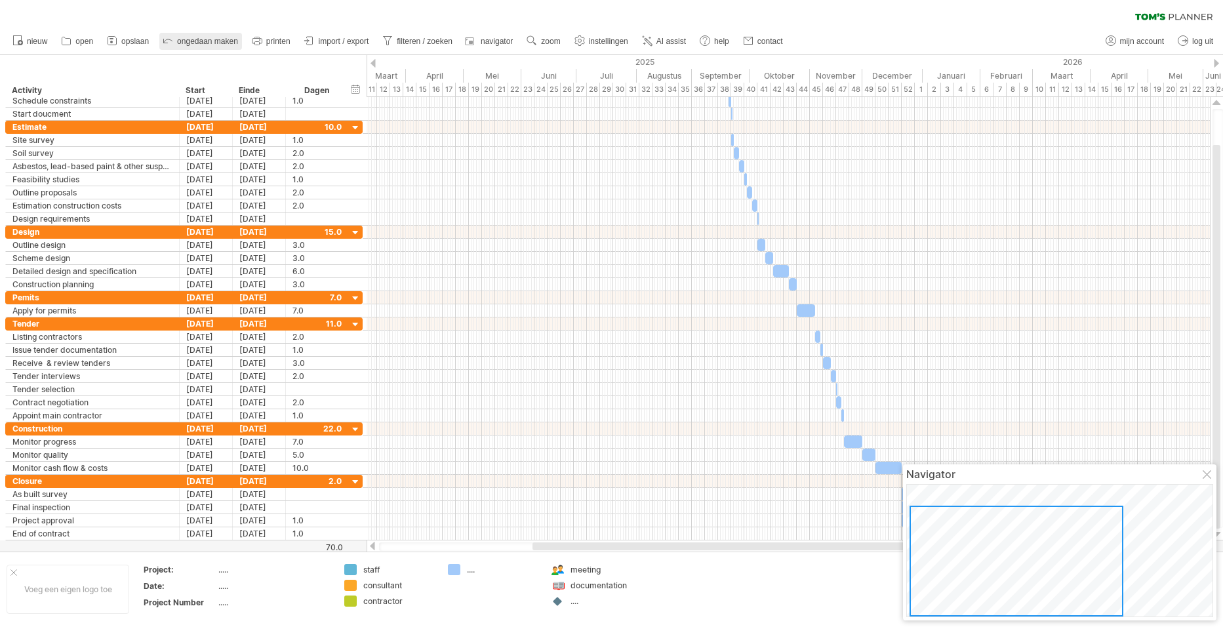
click at [208, 39] on span "ongedaan maken" at bounding box center [207, 41] width 61 height 9
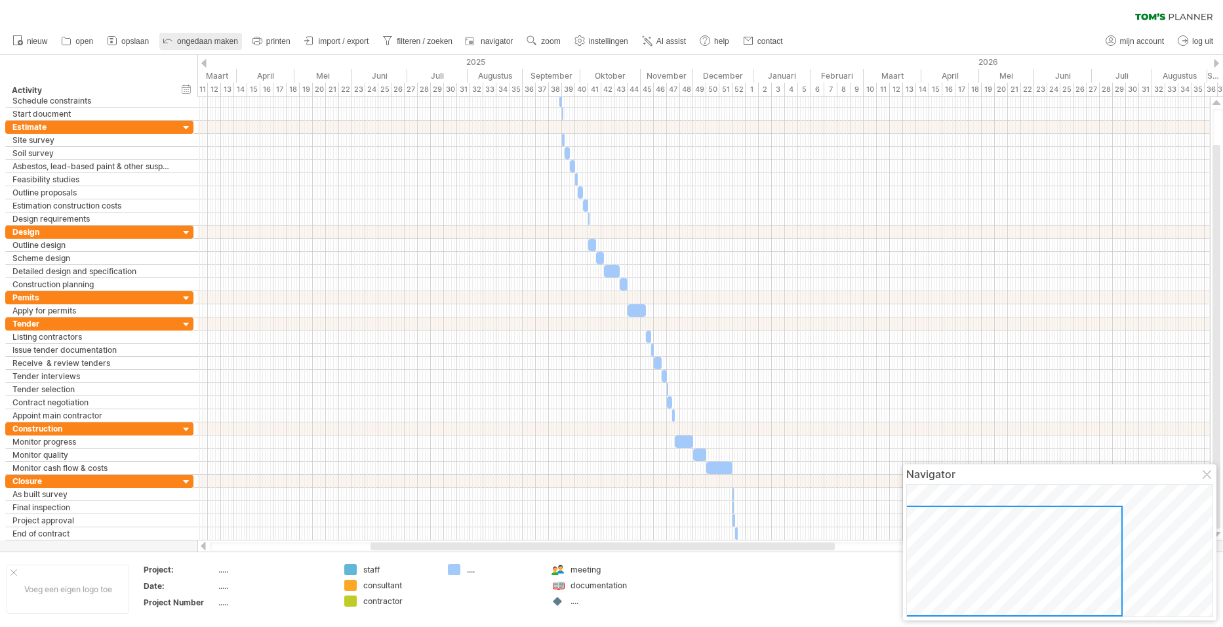
click at [208, 39] on span "ongedaan maken" at bounding box center [207, 41] width 61 height 9
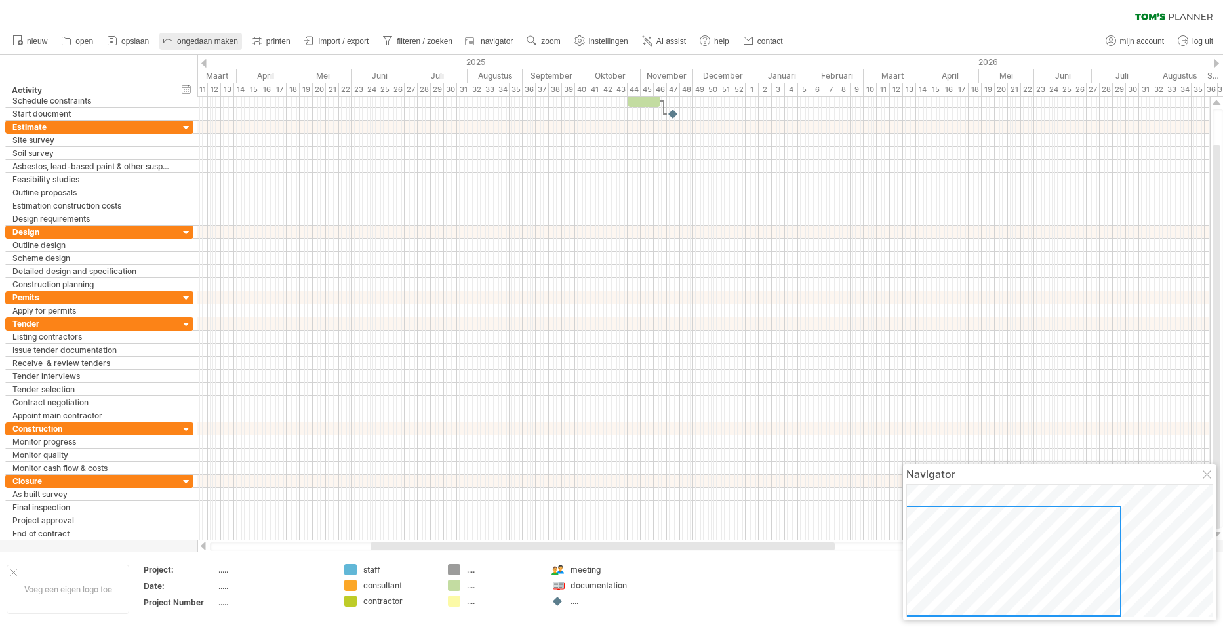
click at [208, 39] on span "ongedaan maken" at bounding box center [207, 41] width 61 height 9
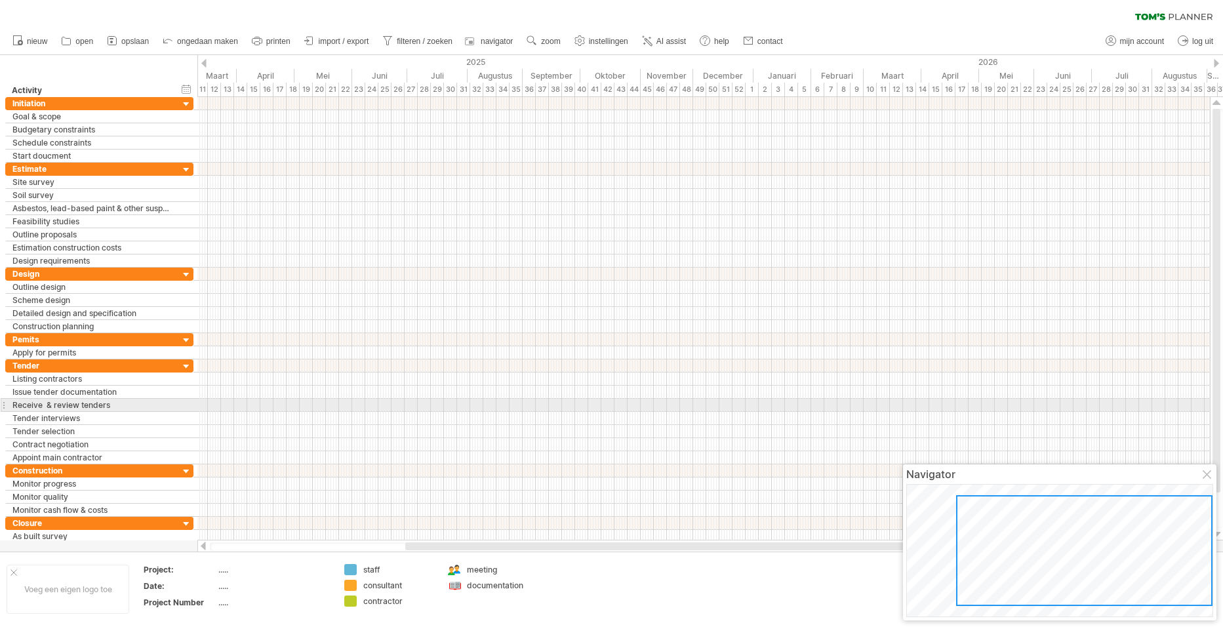
click at [701, 400] on div at bounding box center [703, 405] width 1013 height 13
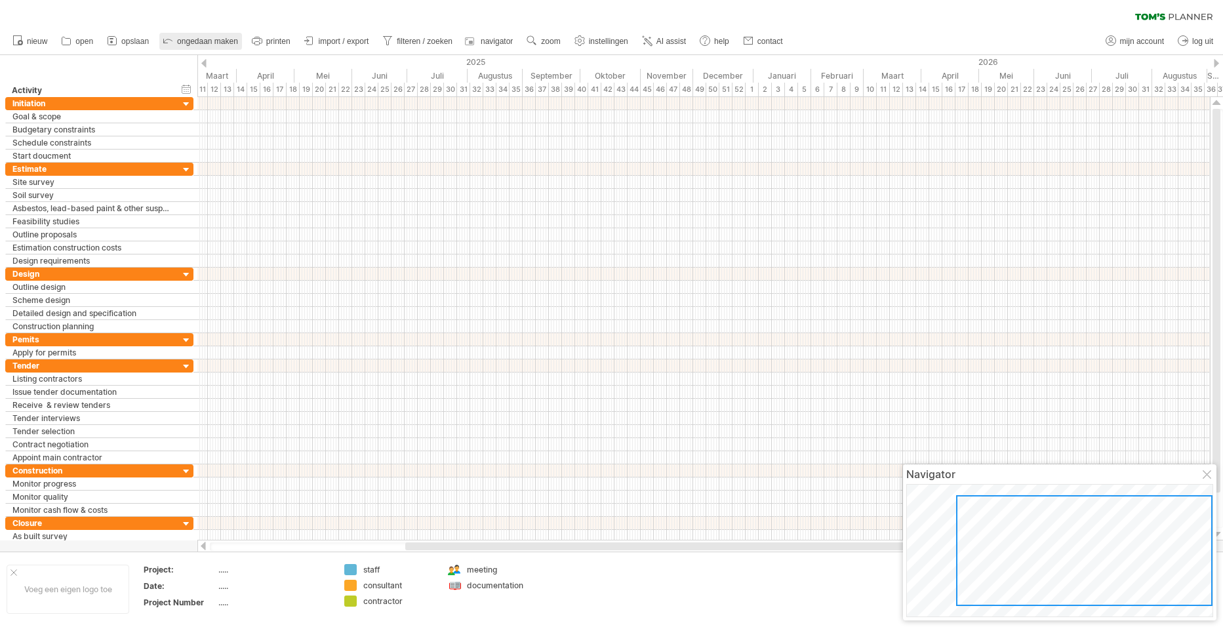
click at [195, 41] on span "ongedaan maken" at bounding box center [207, 41] width 61 height 9
click at [1207, 473] on div at bounding box center [1208, 475] width 10 height 10
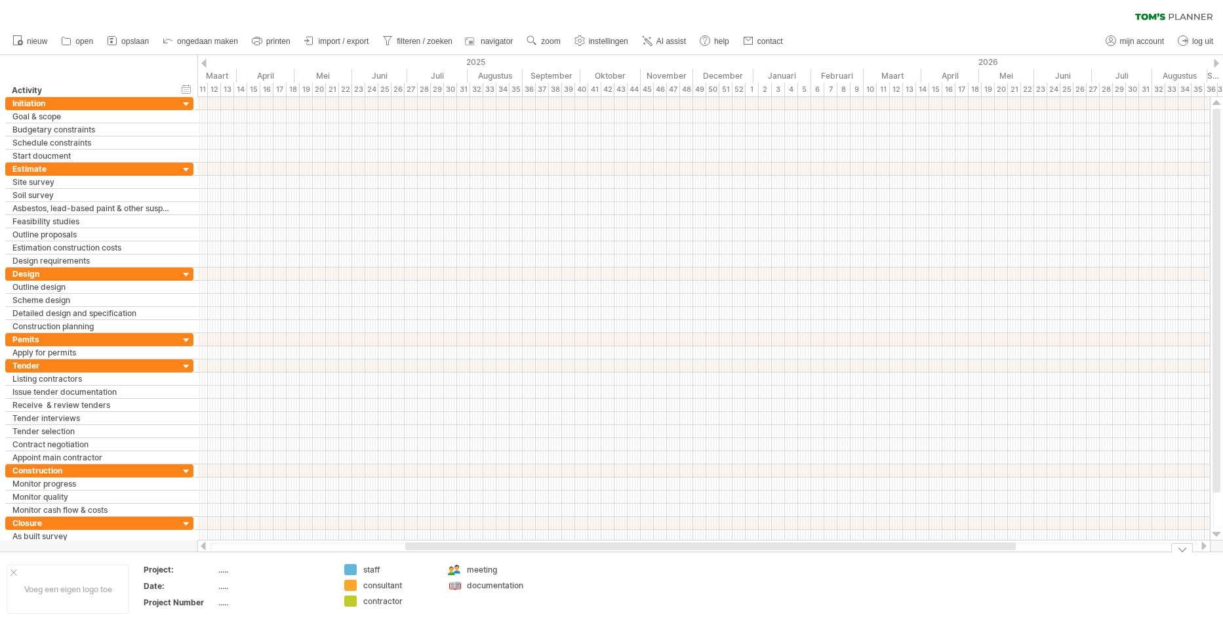
click at [220, 573] on div "....." at bounding box center [273, 569] width 110 height 11
click at [106, 579] on div "Voeg een eigen logo toe" at bounding box center [68, 589] width 123 height 49
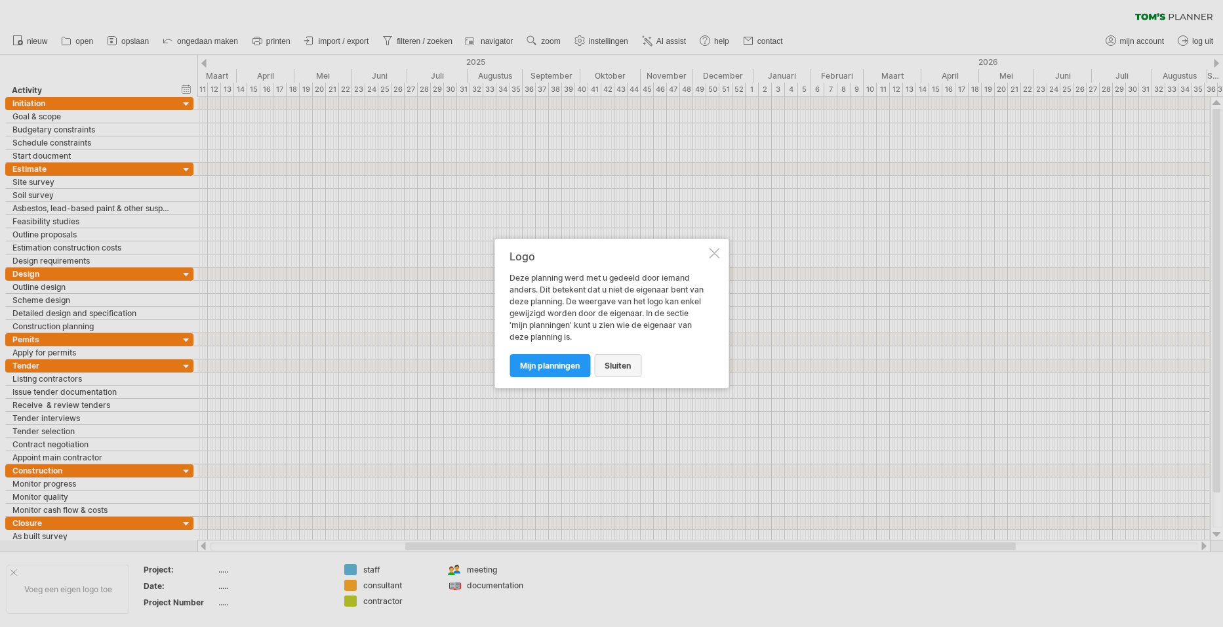
click at [619, 363] on span "sluiten" at bounding box center [618, 366] width 26 height 10
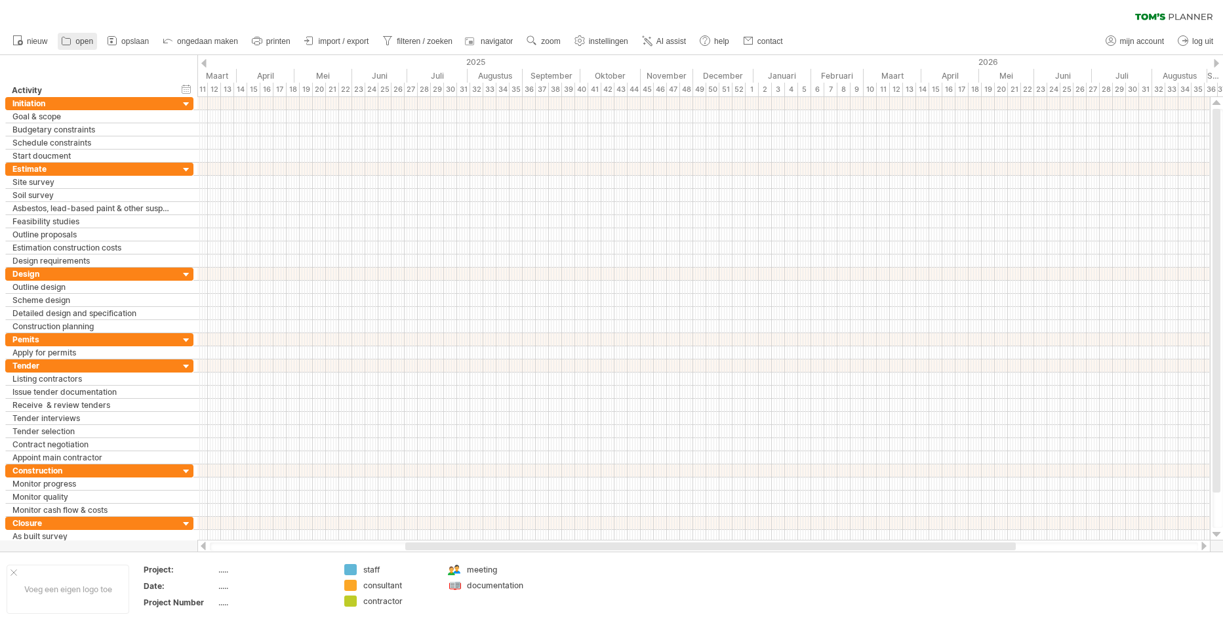
click at [77, 37] on span "open" at bounding box center [84, 41] width 18 height 9
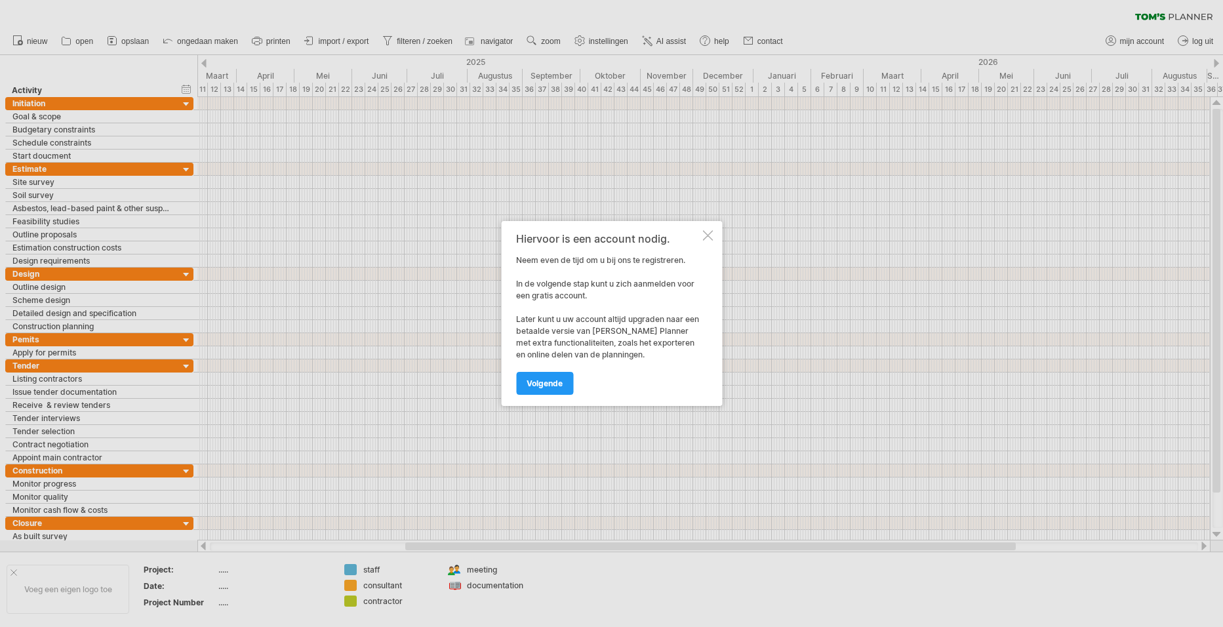
click at [705, 236] on div at bounding box center [707, 235] width 10 height 10
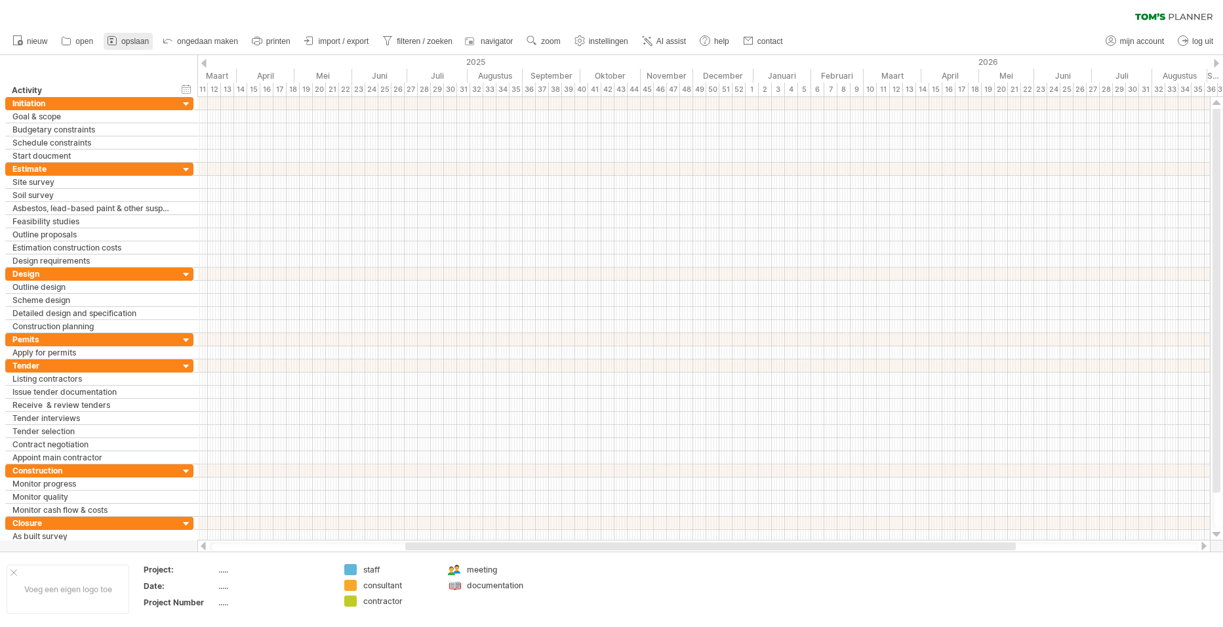
click at [138, 35] on link "opslaan" at bounding box center [128, 41] width 49 height 17
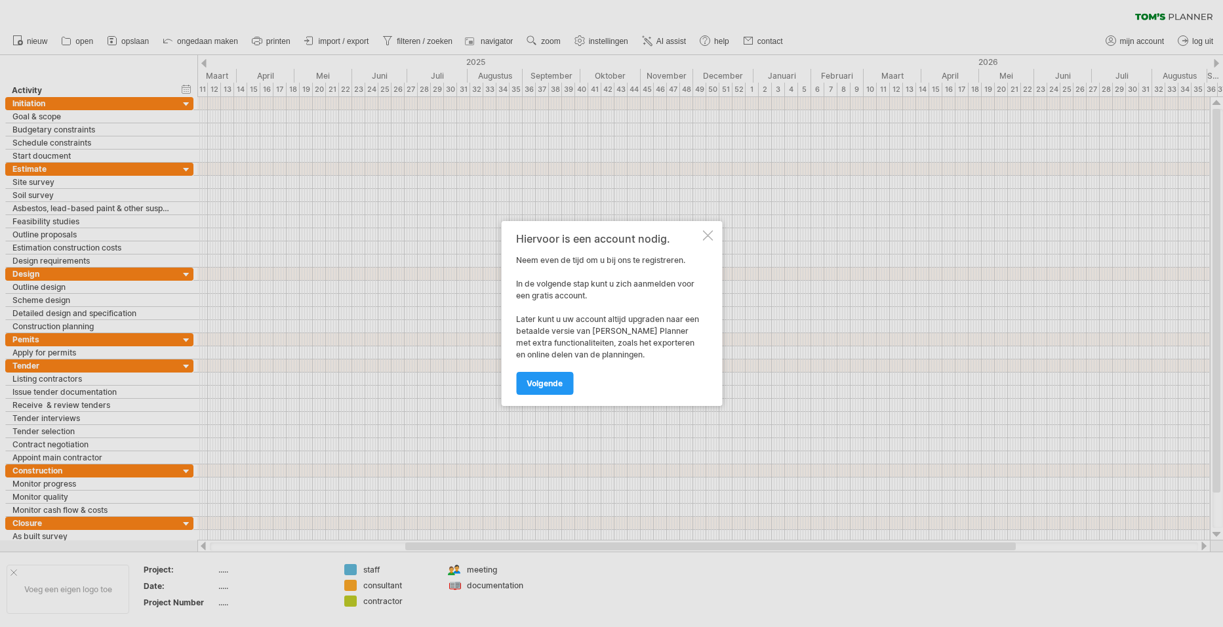
click at [709, 237] on div at bounding box center [707, 235] width 10 height 10
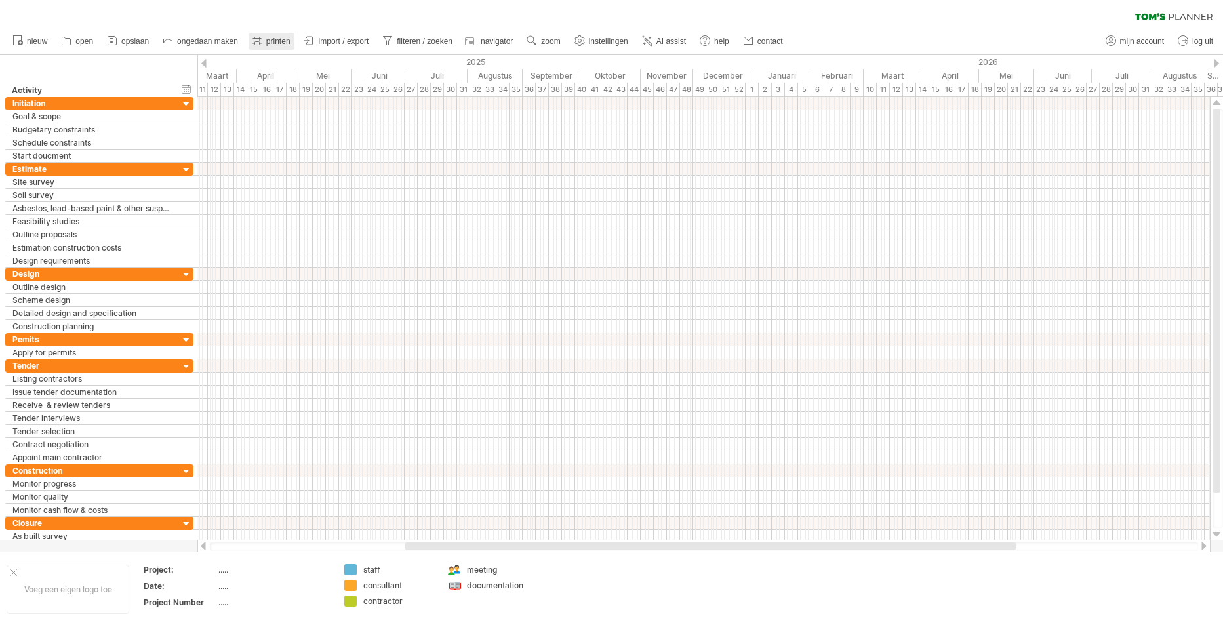
click at [271, 39] on span "printen" at bounding box center [278, 41] width 24 height 9
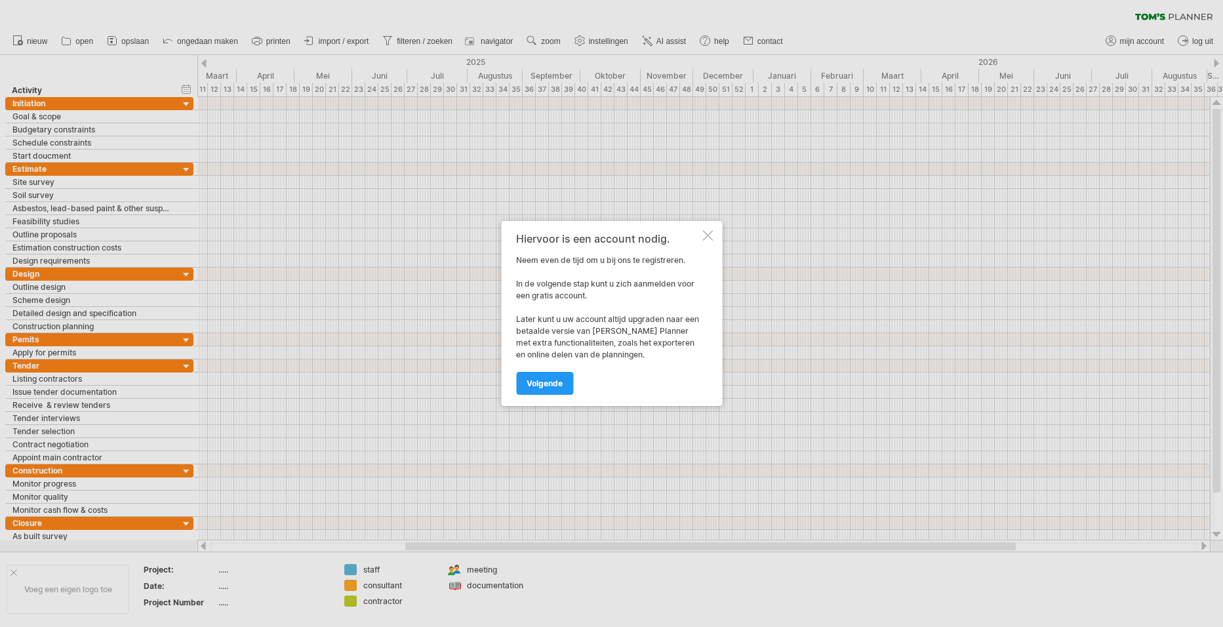
click at [701, 236] on div "Hiervoor is een account nodig. Neem even de tijd om u bij ons te registreren. I…" at bounding box center [611, 313] width 221 height 185
click at [505, 39] on div at bounding box center [611, 313] width 1223 height 627
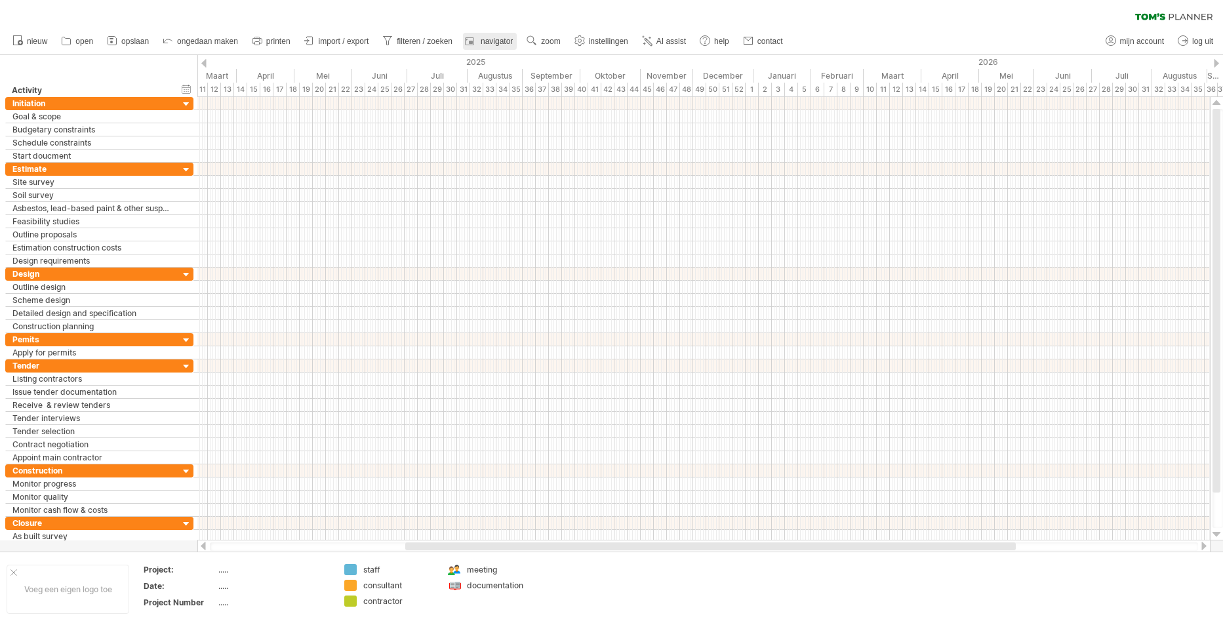
click at [493, 39] on span "navigator" at bounding box center [497, 41] width 32 height 9
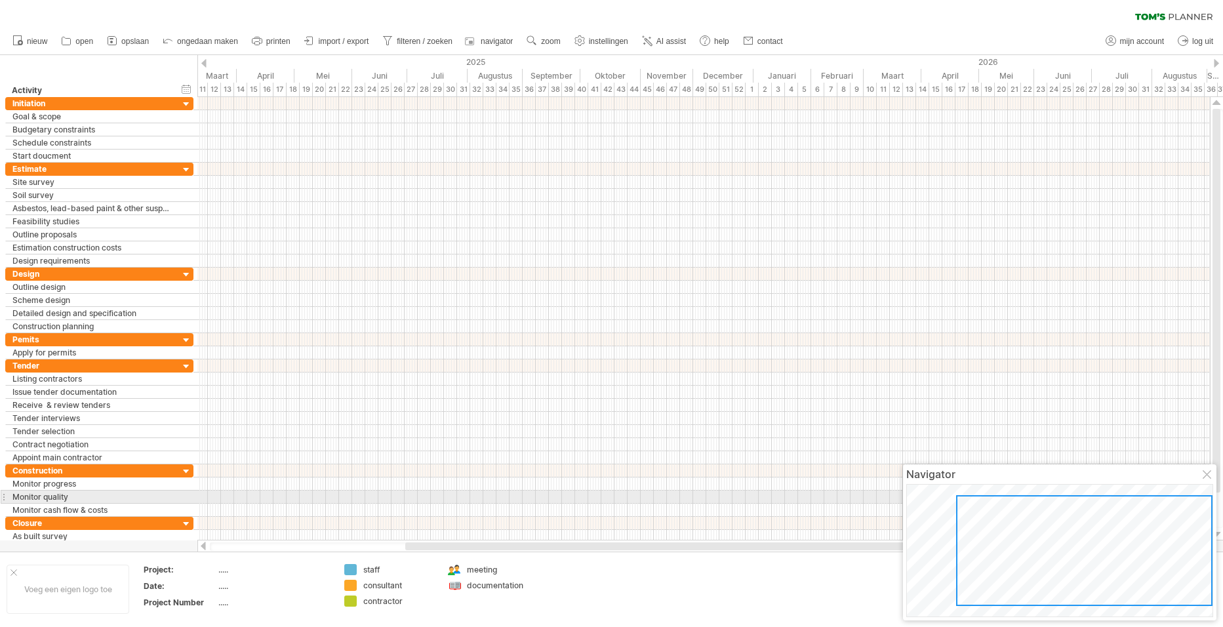
drag, startPoint x: 987, startPoint y: 499, endPoint x: 1002, endPoint y: 514, distance: 21.3
click at [993, 506] on div at bounding box center [1084, 550] width 256 height 111
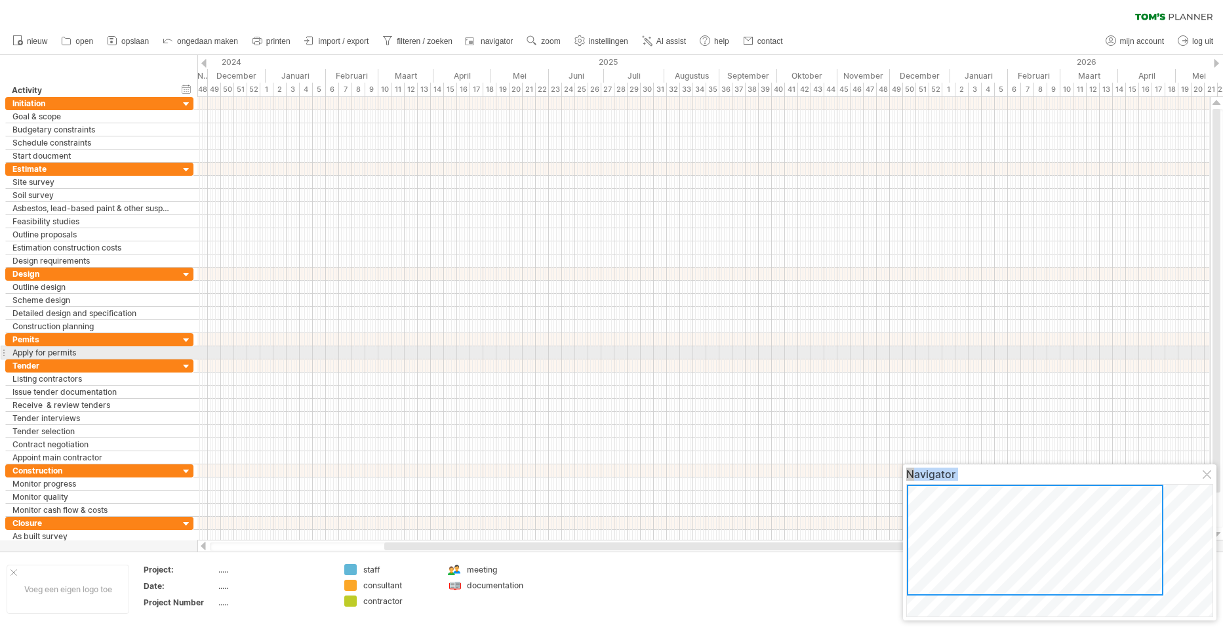
drag, startPoint x: 989, startPoint y: 534, endPoint x: 687, endPoint y: 356, distance: 350.7
click at [688, 356] on body "vooruitgang(100%) Probeert verbinding te maken met [DOMAIN_NAME] Opnieuw verbon…" at bounding box center [611, 315] width 1223 height 630
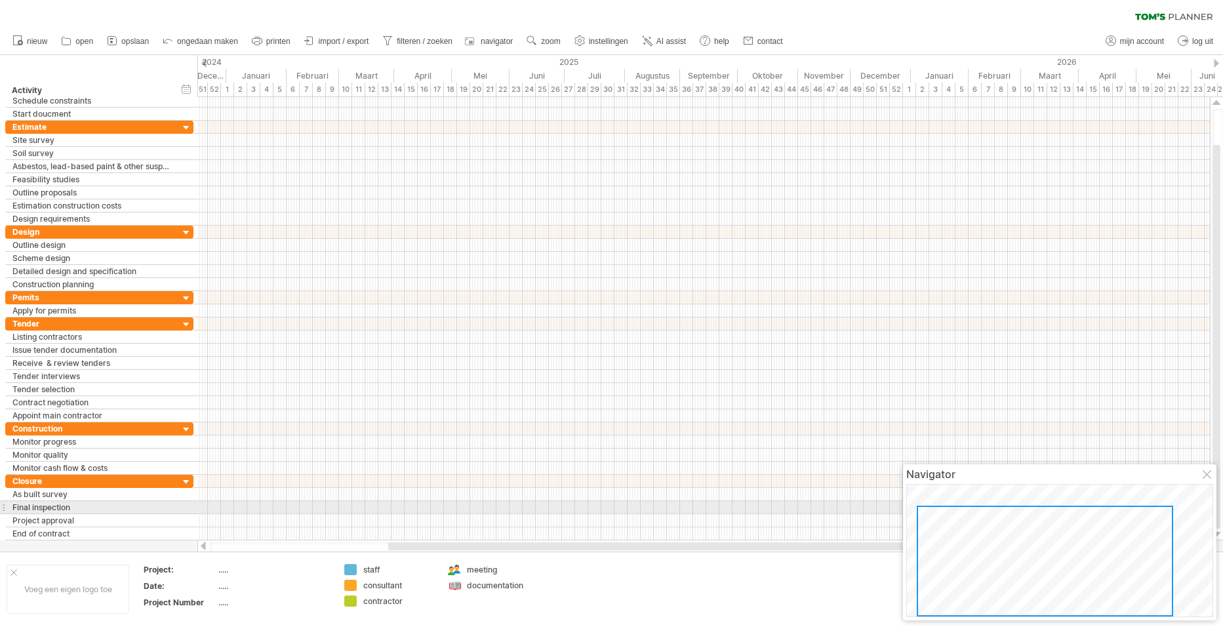
drag, startPoint x: 1013, startPoint y: 485, endPoint x: 1022, endPoint y: 512, distance: 28.6
click at [1022, 512] on div at bounding box center [1045, 561] width 256 height 111
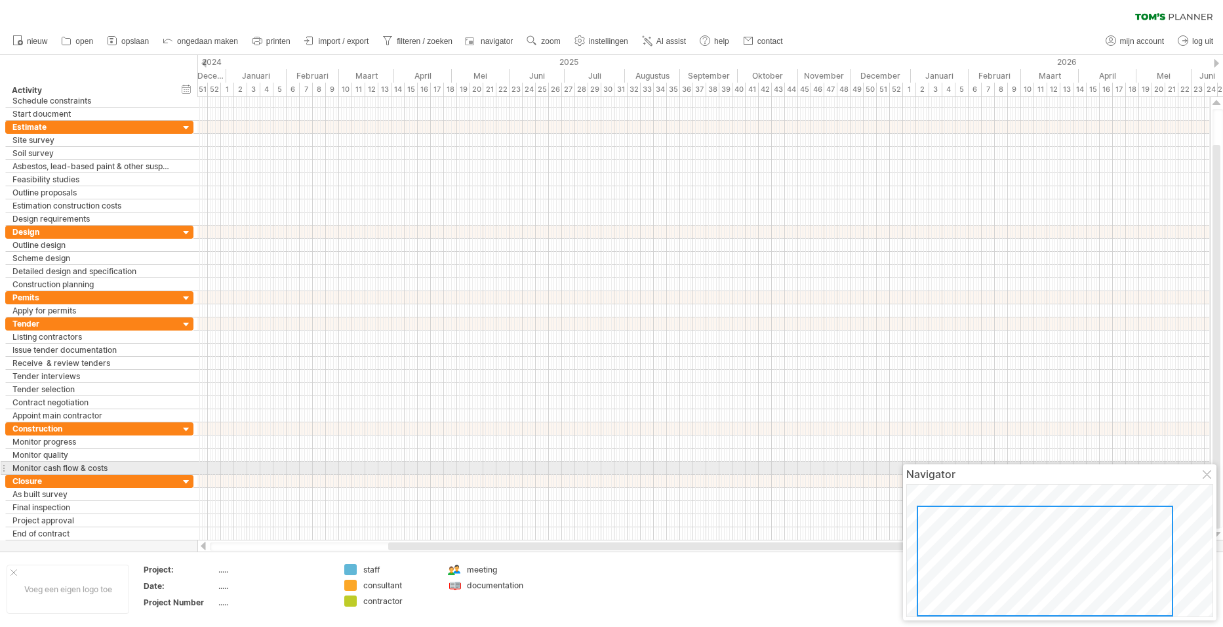
click at [1203, 472] on div at bounding box center [1208, 475] width 10 height 10
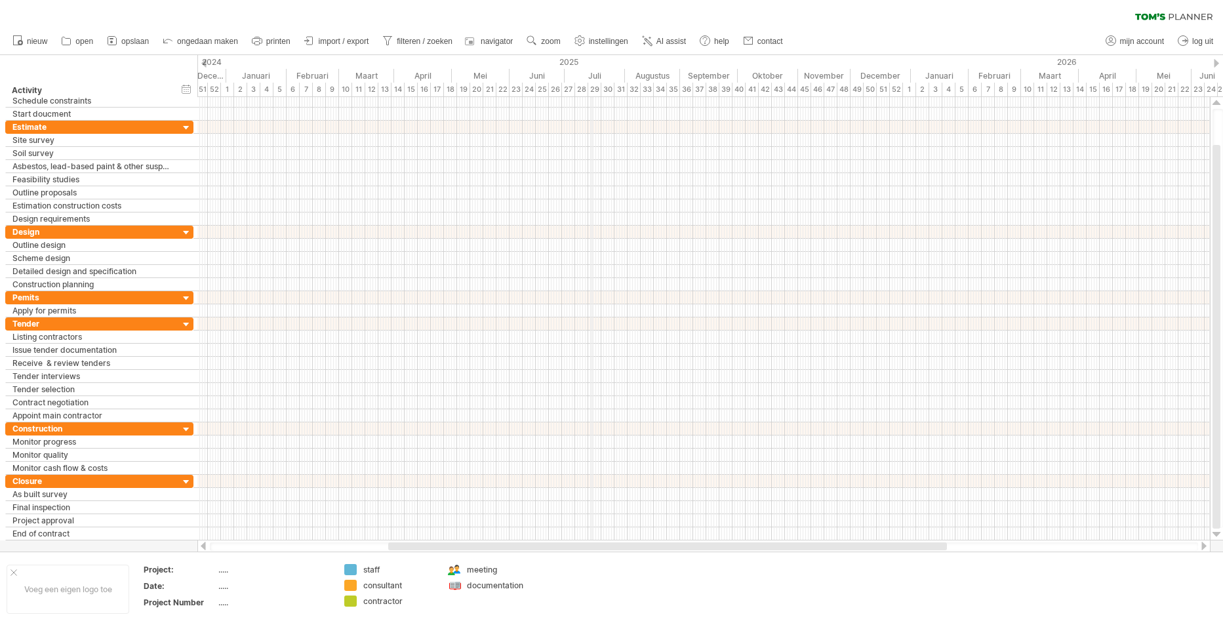
click at [592, 73] on div "Juli" at bounding box center [595, 76] width 60 height 14
click at [593, 129] on div at bounding box center [703, 127] width 1013 height 13
click at [594, 129] on div at bounding box center [703, 127] width 1013 height 13
click at [593, 125] on div at bounding box center [703, 127] width 1013 height 13
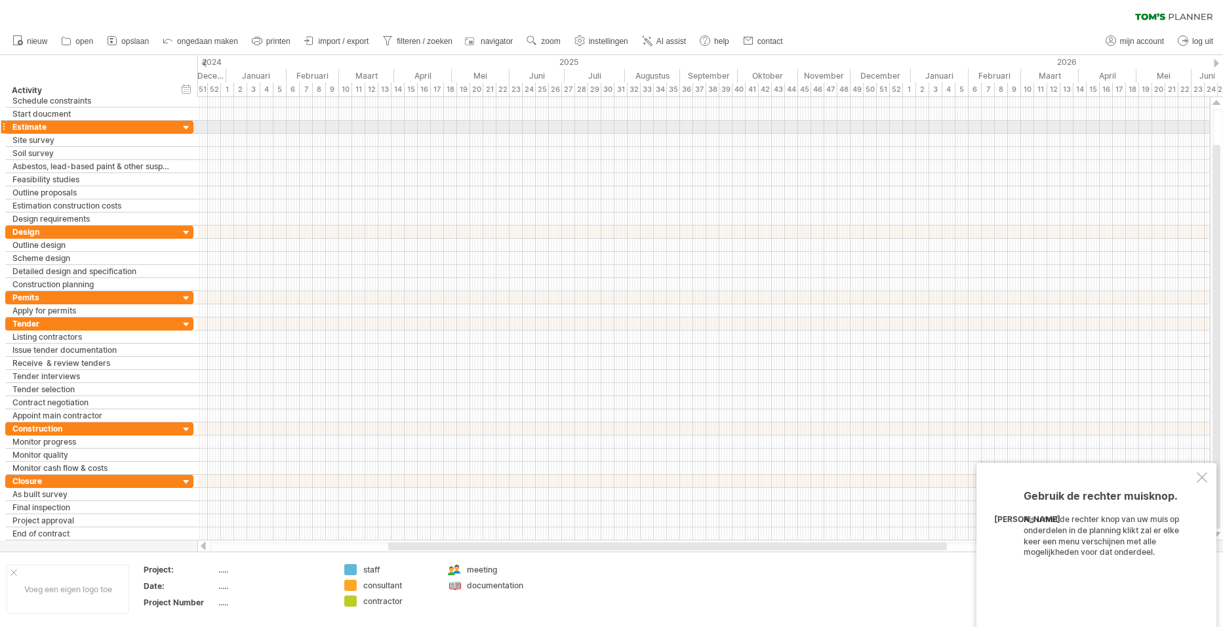
click at [593, 125] on div at bounding box center [703, 127] width 1013 height 13
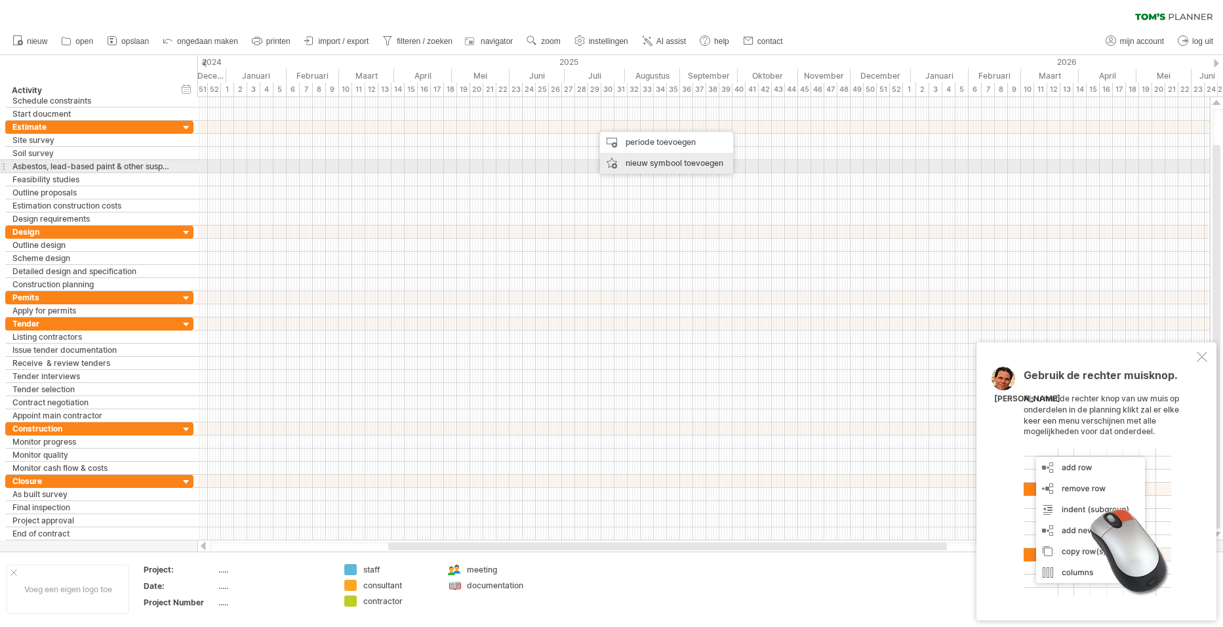
click at [649, 162] on div "nieuw symbool toevoegen" at bounding box center [666, 163] width 133 height 21
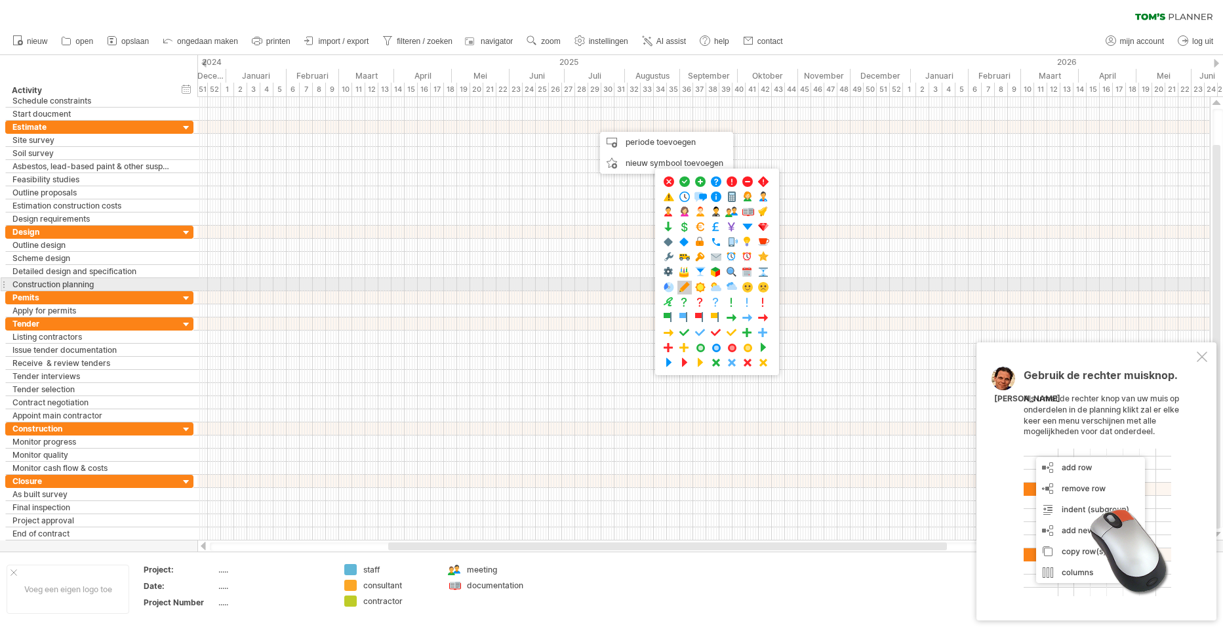
click at [683, 287] on span at bounding box center [684, 287] width 13 height 12
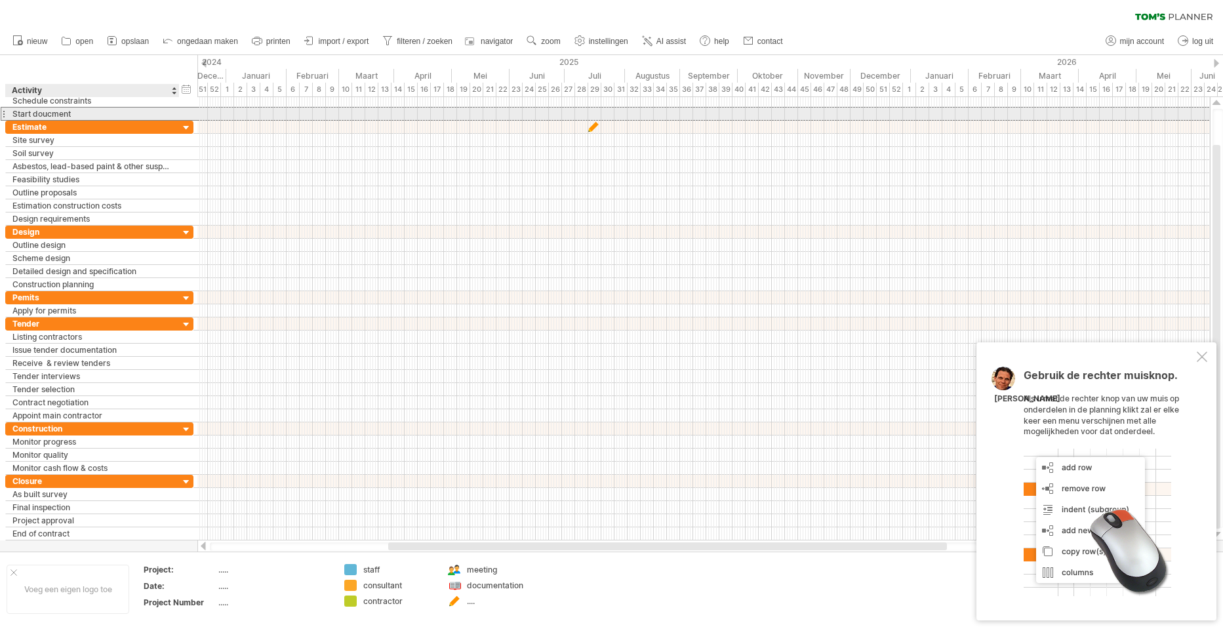
click at [55, 113] on div "Start doucment" at bounding box center [92, 114] width 160 height 12
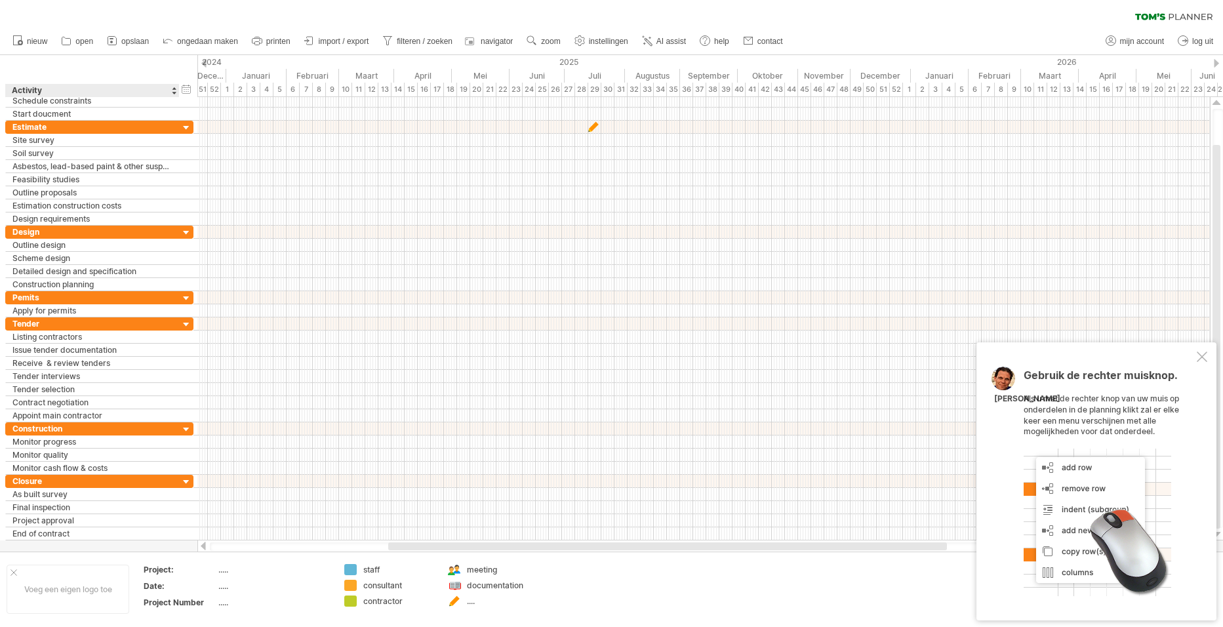
click at [70, 96] on div "Activity" at bounding box center [92, 90] width 160 height 13
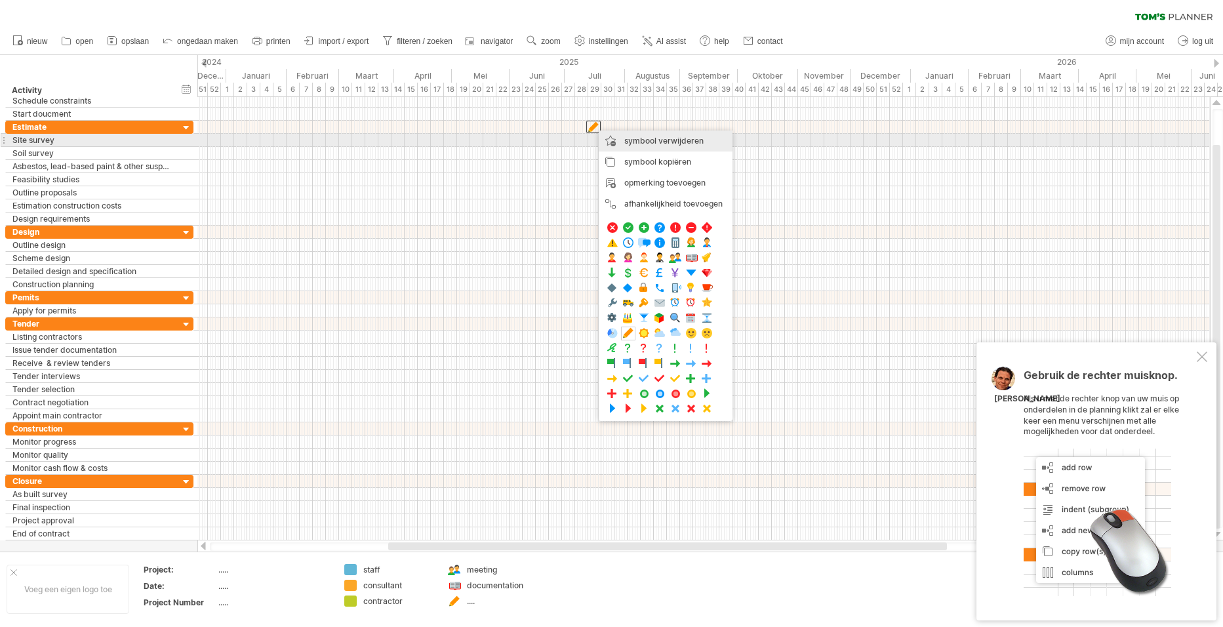
click at [639, 137] on span "symbool verwijderen" at bounding box center [663, 141] width 79 height 10
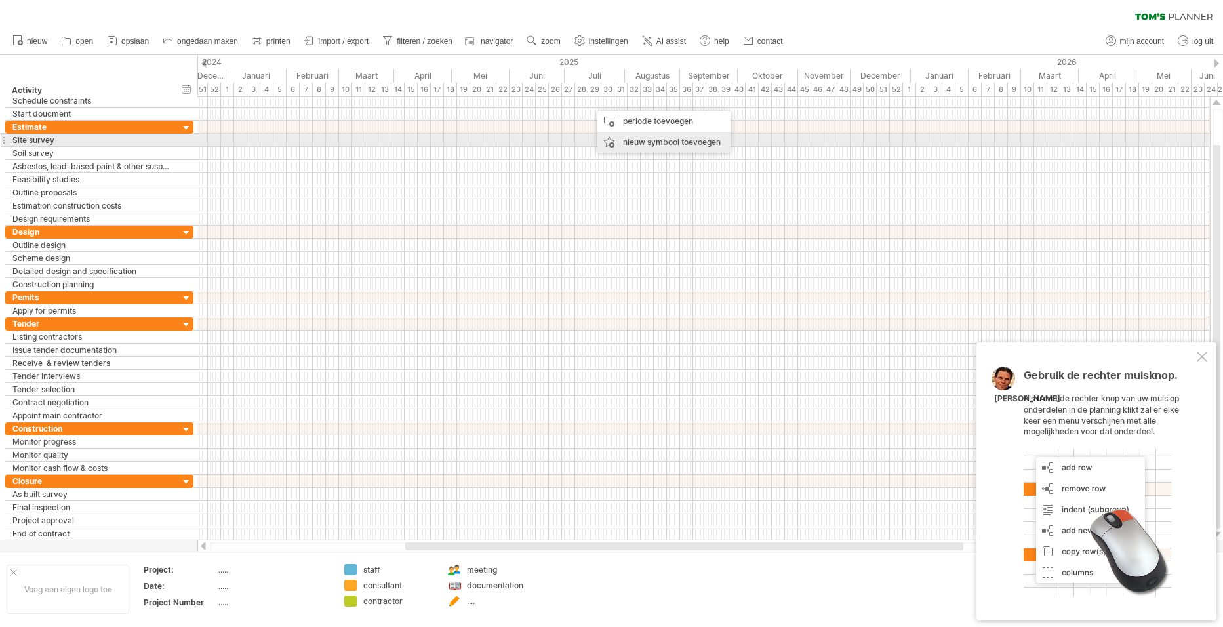
click at [630, 141] on div "nieuw symbool toevoegen" at bounding box center [663, 142] width 133 height 21
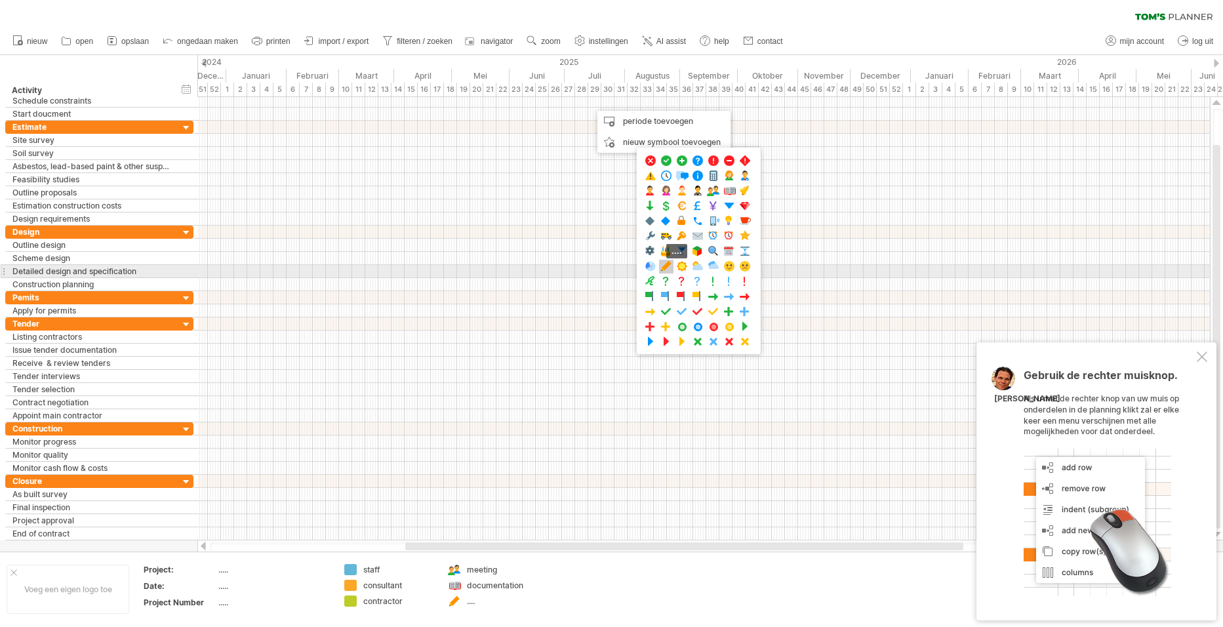
click at [664, 266] on span at bounding box center [666, 266] width 13 height 12
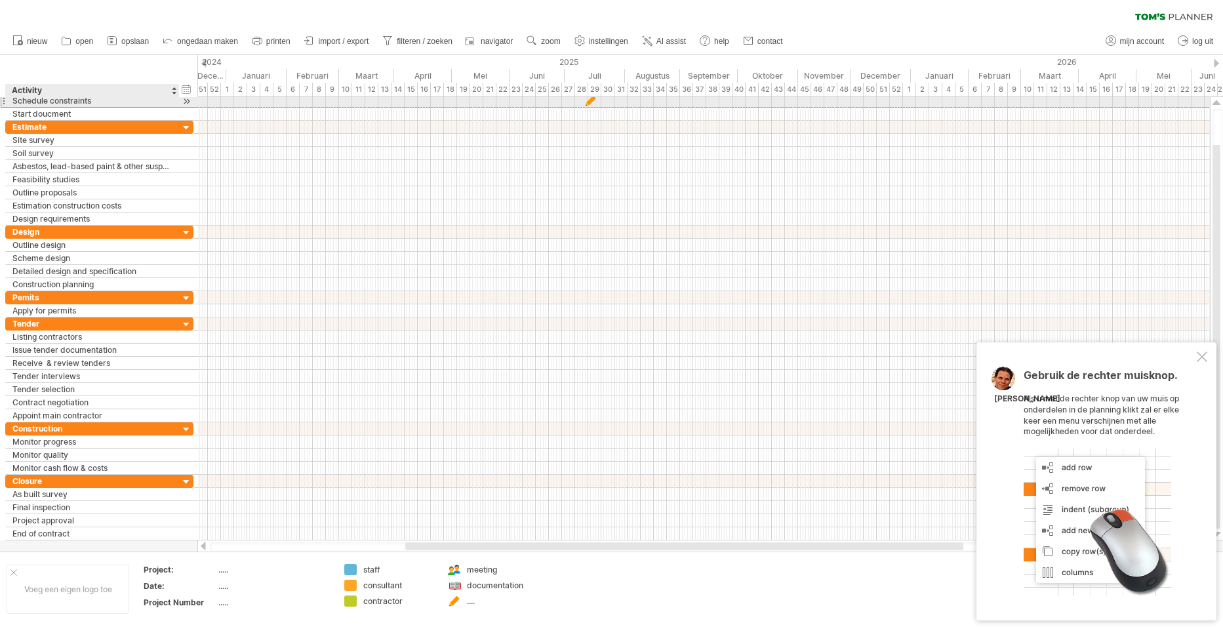
click at [49, 103] on div "Schedule constraints" at bounding box center [92, 100] width 160 height 12
click at [45, 98] on div "Schedule constraints" at bounding box center [92, 100] width 160 height 12
click at [45, 98] on input "**********" at bounding box center [92, 100] width 160 height 12
type input "*"
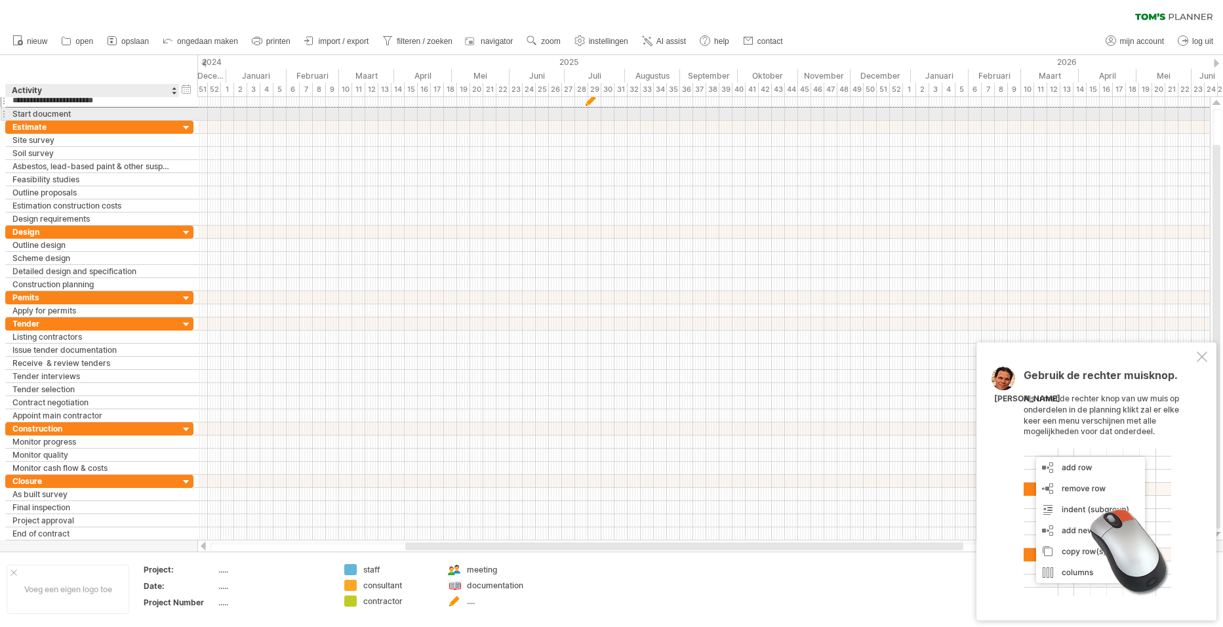
type input "**********"
click at [148, 123] on div "Estimate" at bounding box center [92, 127] width 160 height 12
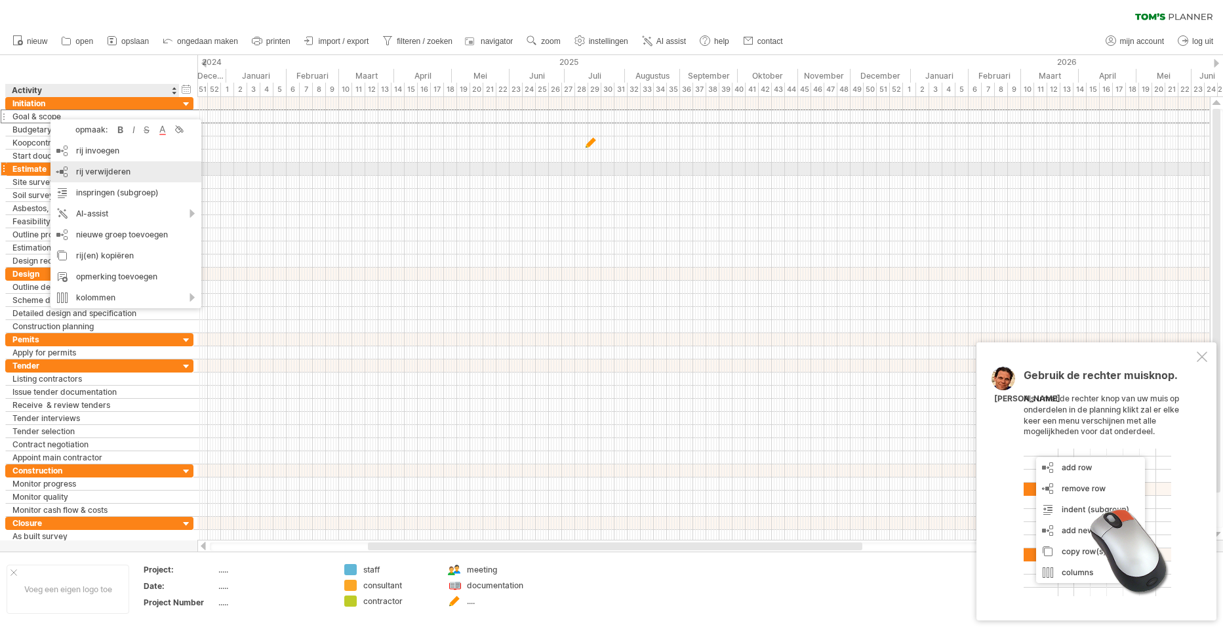
click at [99, 173] on span "rij verwijderen" at bounding box center [103, 172] width 54 height 10
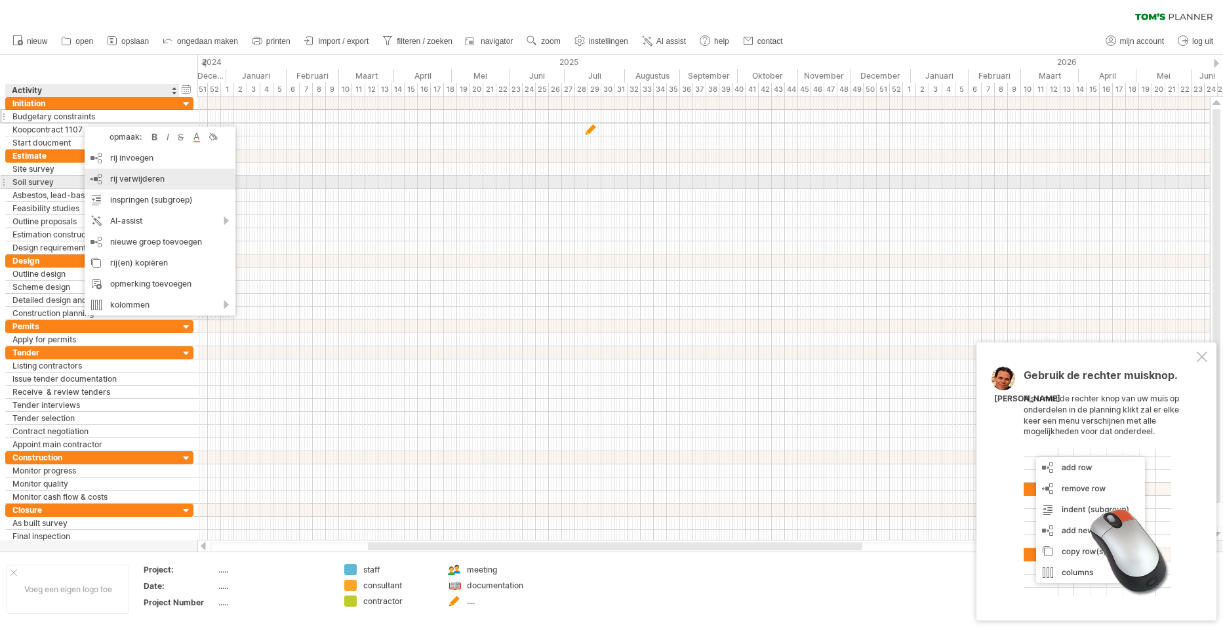
click at [127, 178] on span "rij verwijderen" at bounding box center [137, 179] width 54 height 10
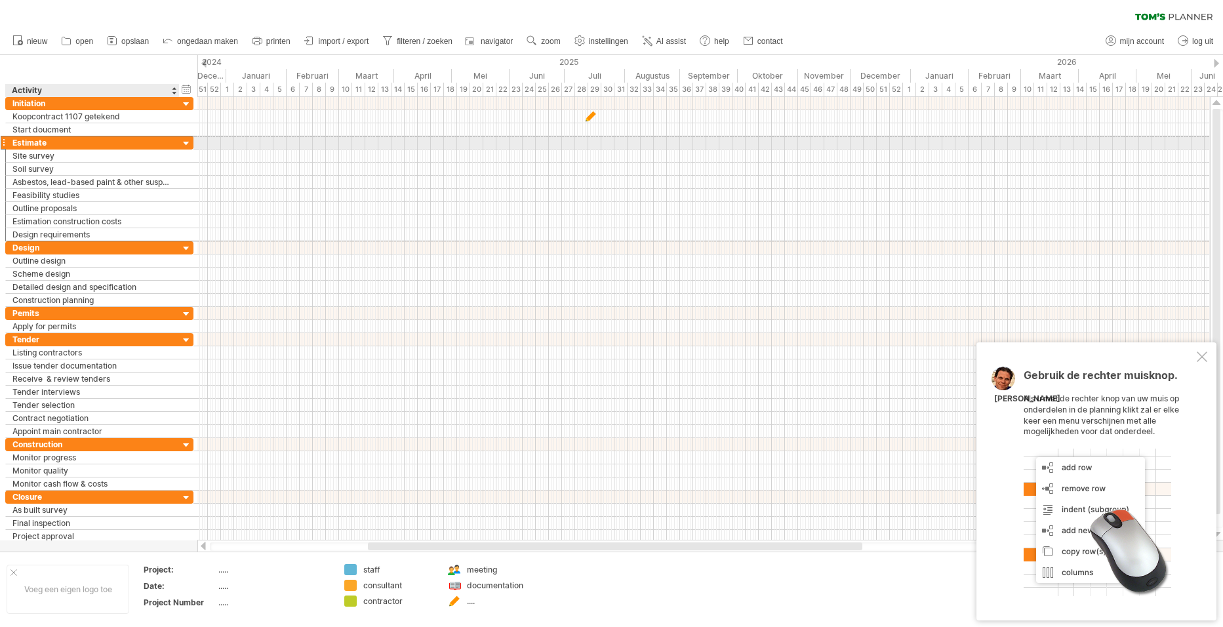
click at [37, 145] on div "Estimate" at bounding box center [92, 142] width 160 height 12
click at [68, 132] on div "Start doucment" at bounding box center [92, 129] width 160 height 12
click at [59, 130] on input "**********" at bounding box center [92, 129] width 160 height 12
type input "*"
type input "**********"
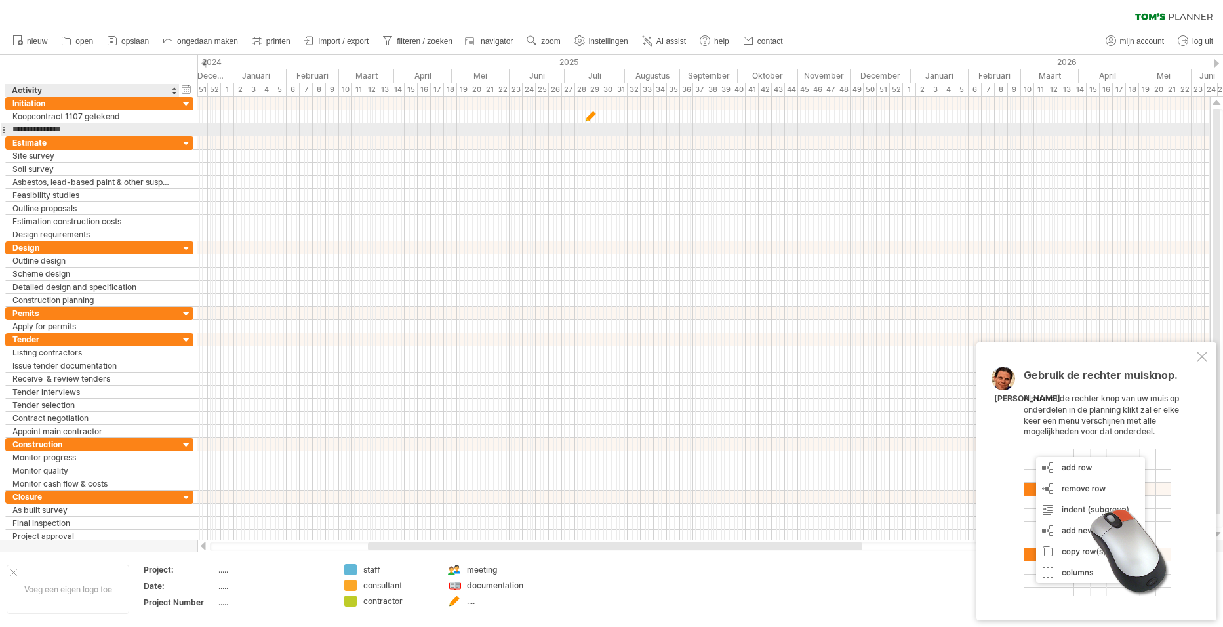
click at [124, 129] on input "**********" at bounding box center [92, 129] width 160 height 12
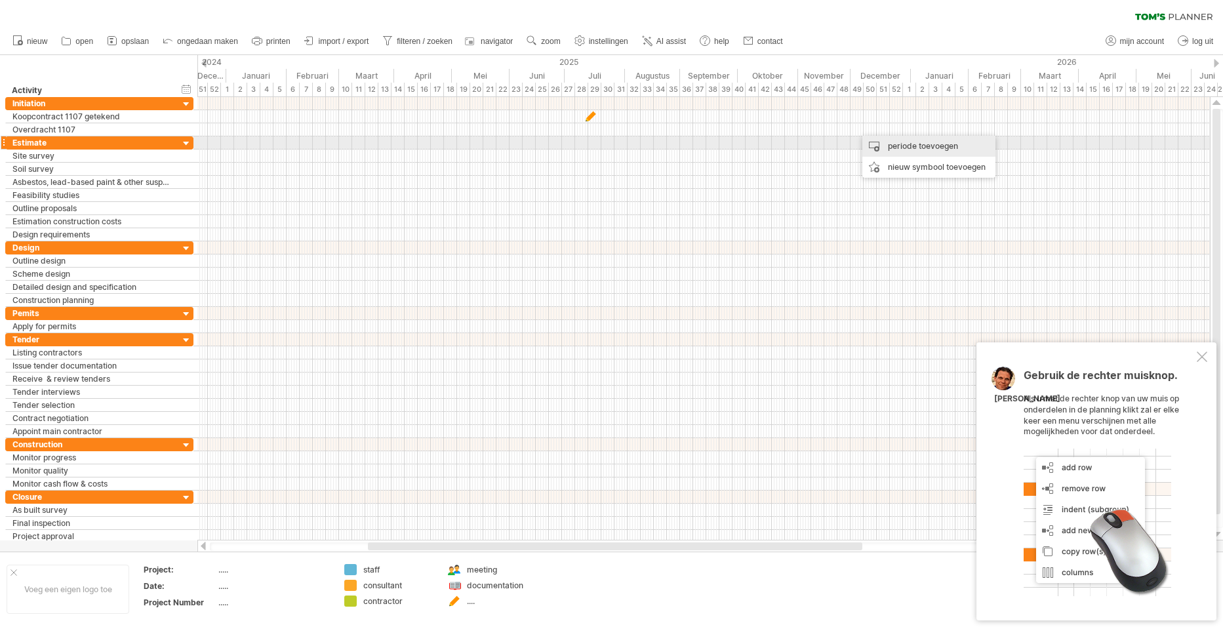
click at [904, 142] on div "periode toevoegen" at bounding box center [928, 146] width 133 height 21
click at [45, 131] on div "Overdracht 1107" at bounding box center [92, 129] width 160 height 12
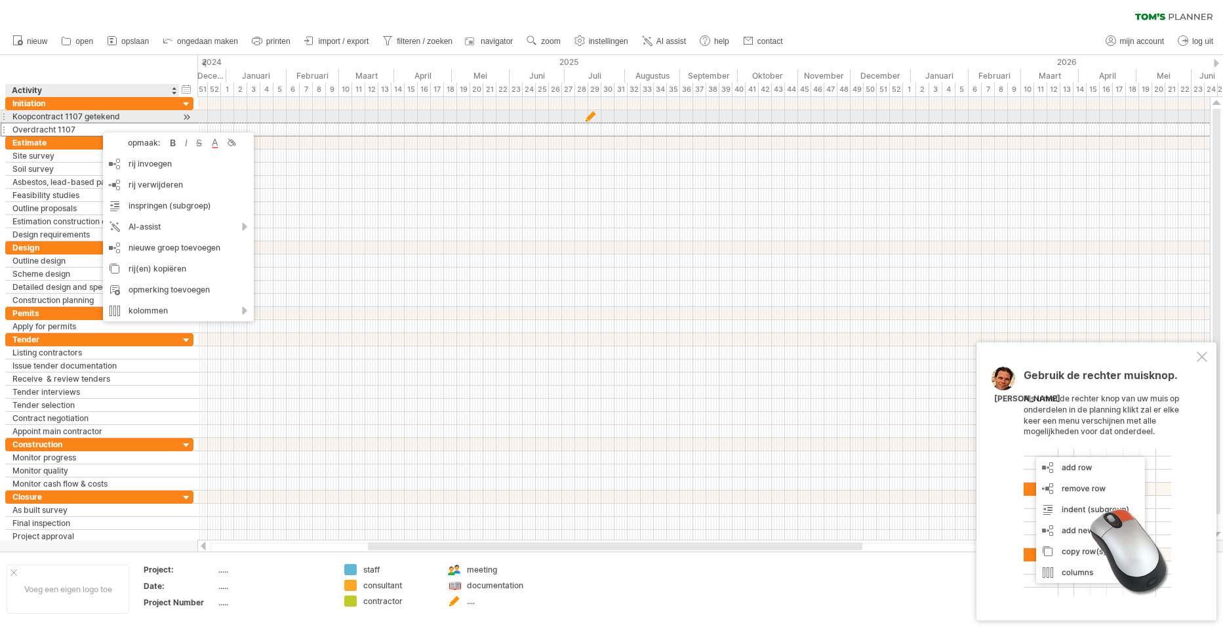
click at [65, 122] on div "Koopcontract 1107 getekend" at bounding box center [92, 116] width 160 height 12
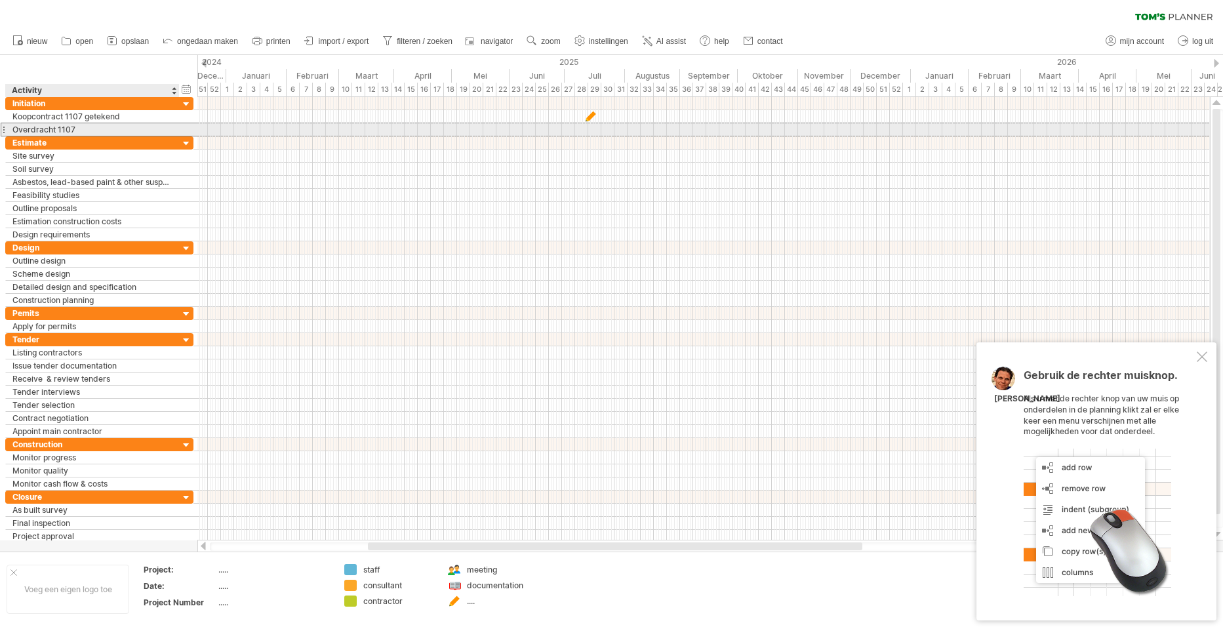
click at [75, 134] on div "Overdracht 1107" at bounding box center [92, 129] width 160 height 12
click at [87, 131] on input "**********" at bounding box center [92, 129] width 160 height 12
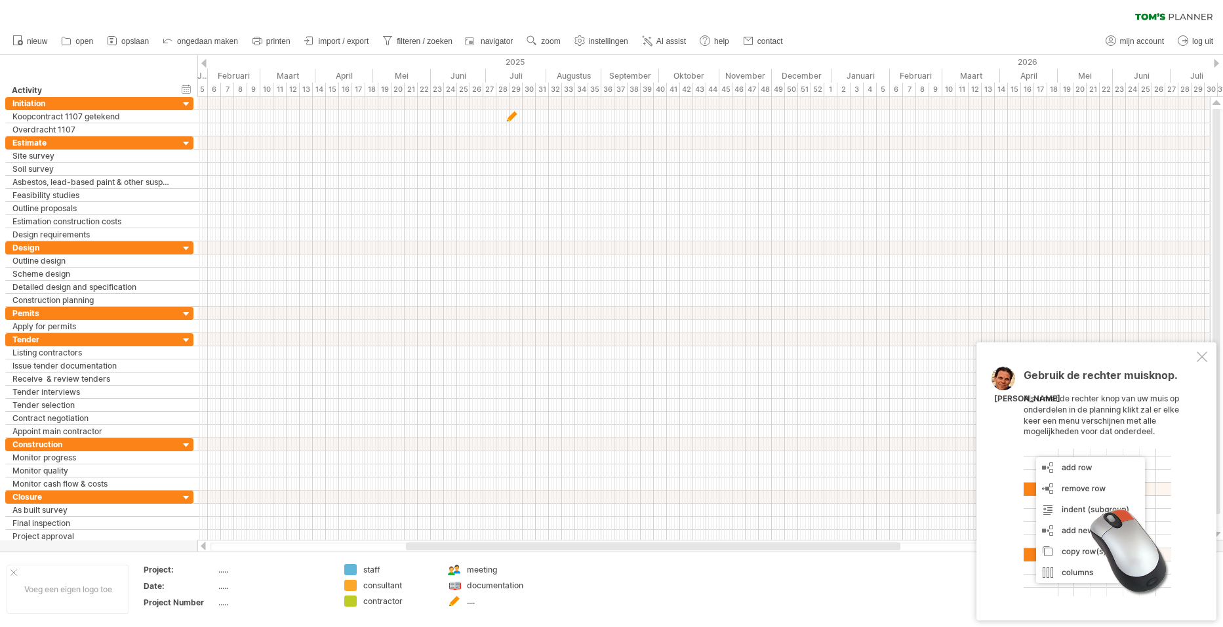
drag, startPoint x: 650, startPoint y: 546, endPoint x: 682, endPoint y: 549, distance: 32.2
click at [682, 549] on div at bounding box center [653, 546] width 494 height 8
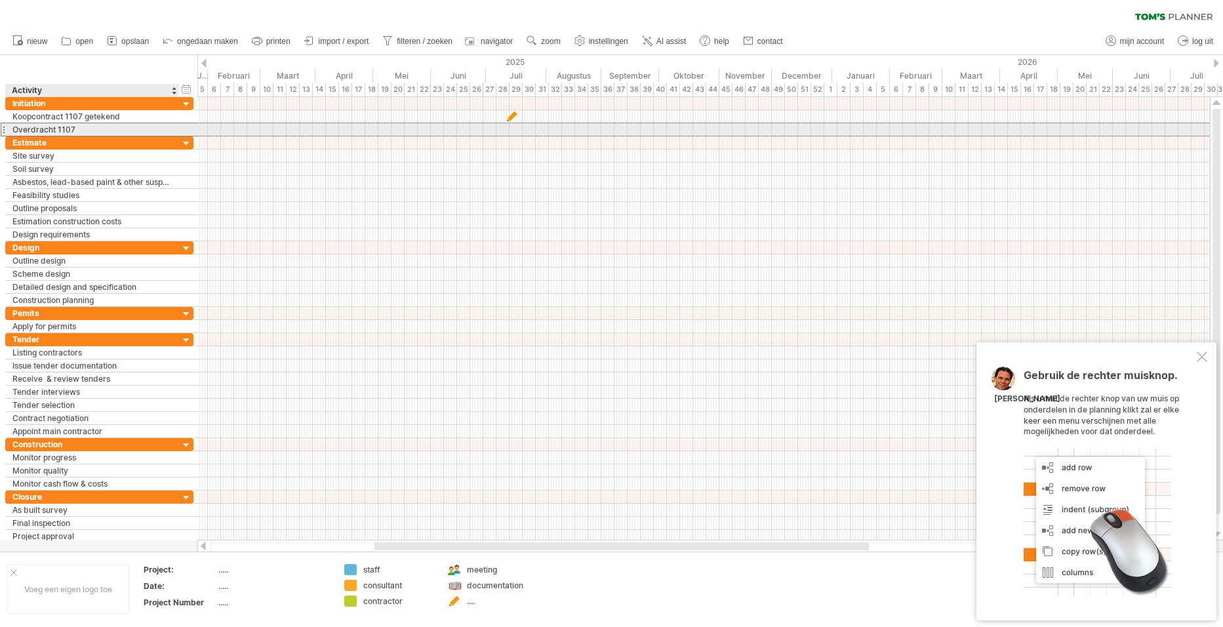
click at [134, 130] on div "Overdracht 1107" at bounding box center [92, 129] width 160 height 12
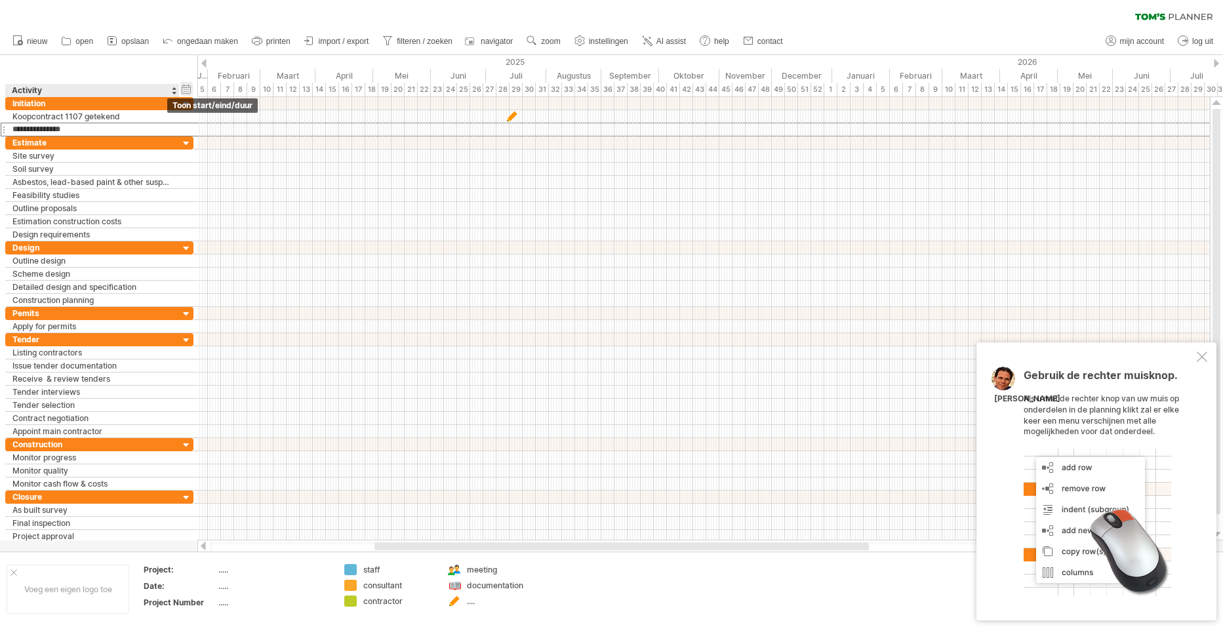
click at [188, 84] on div "verberg start/eind/duur toon start/eind/duur" at bounding box center [186, 89] width 12 height 14
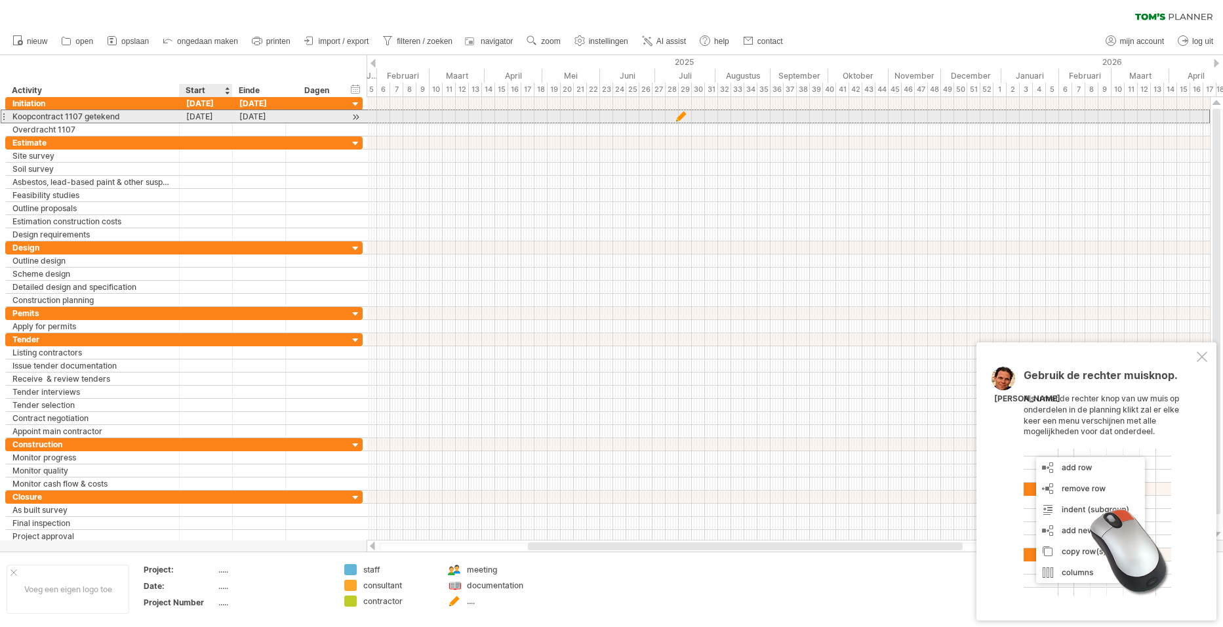
click at [195, 115] on div "[DATE]" at bounding box center [206, 116] width 53 height 12
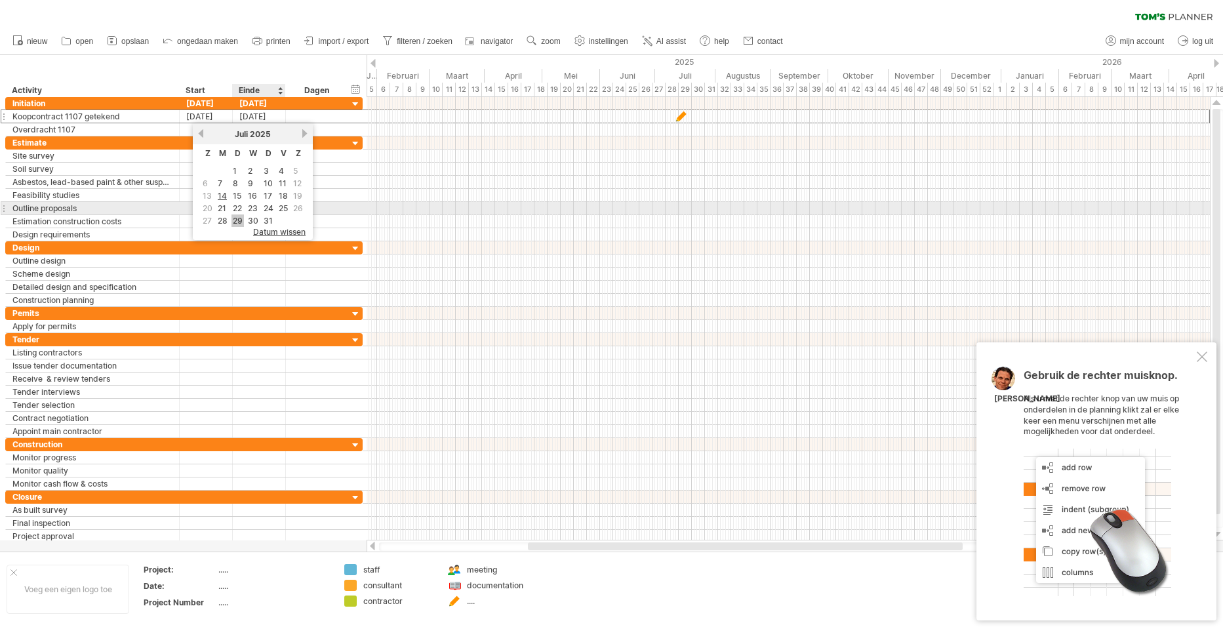
click at [240, 214] on link "29" at bounding box center [237, 220] width 12 height 12
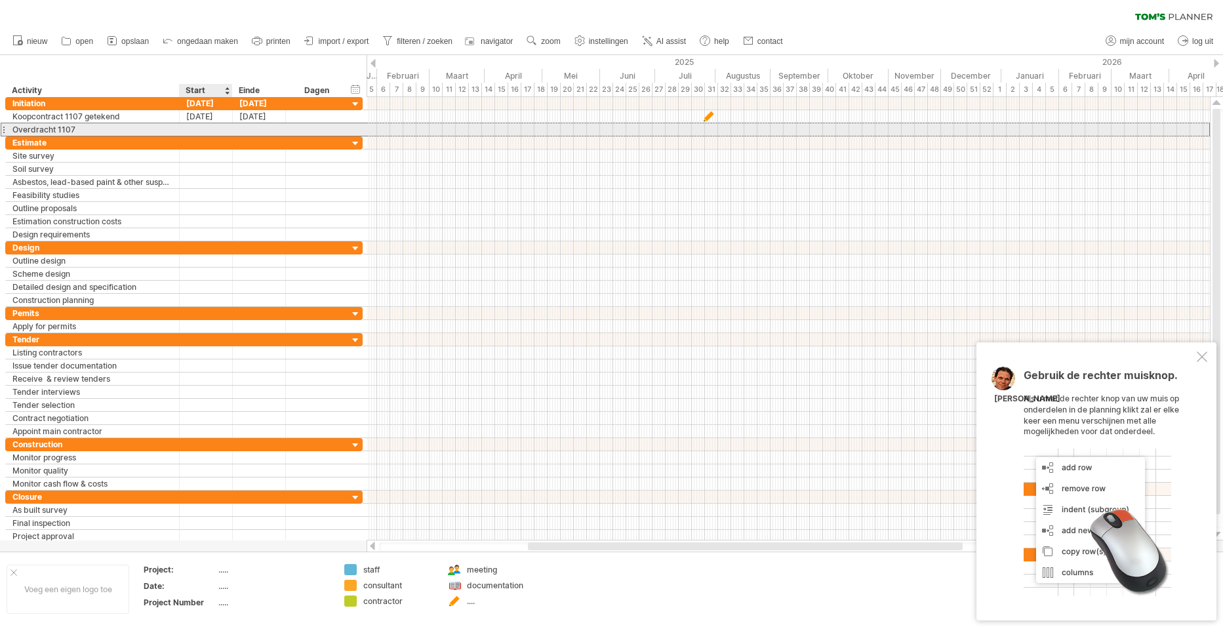
click at [195, 127] on div at bounding box center [206, 129] width 53 height 12
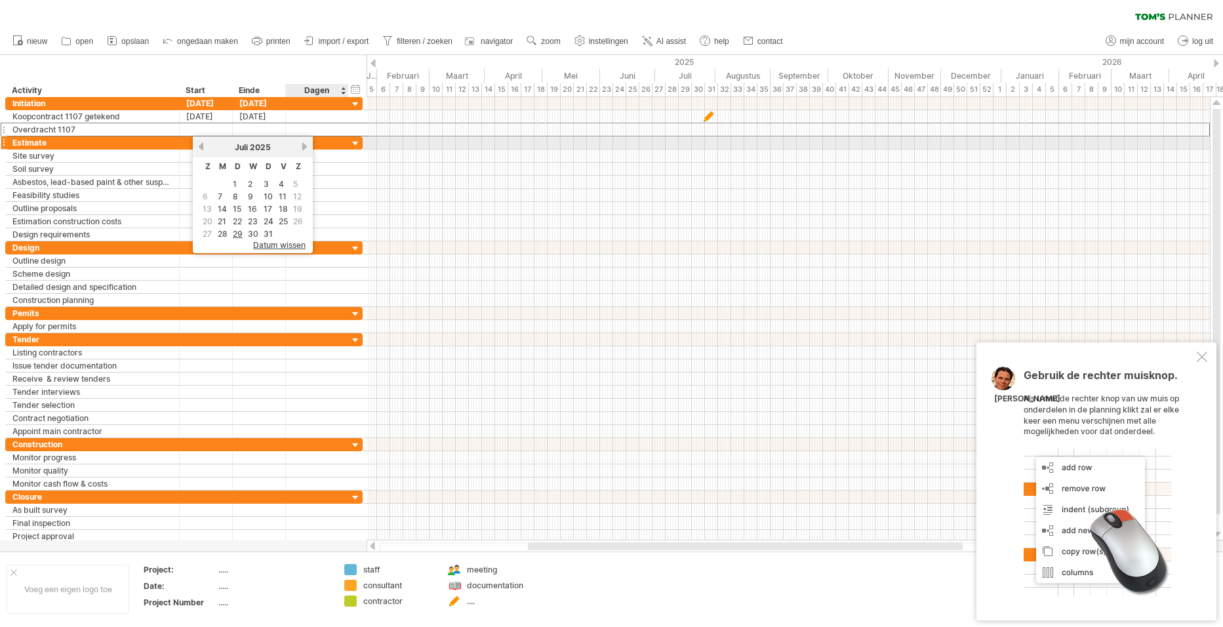
click at [305, 144] on link "volgende" at bounding box center [305, 147] width 10 height 10
click at [306, 144] on link "volgende" at bounding box center [305, 147] width 10 height 10
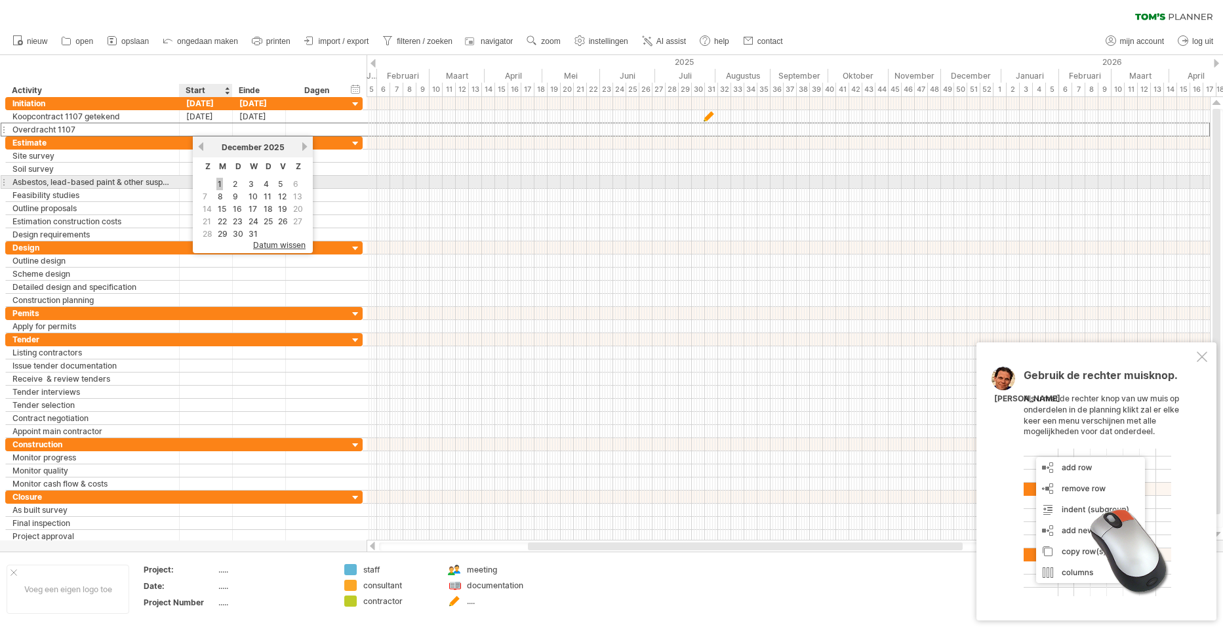
click at [219, 182] on link "1" at bounding box center [219, 184] width 7 height 12
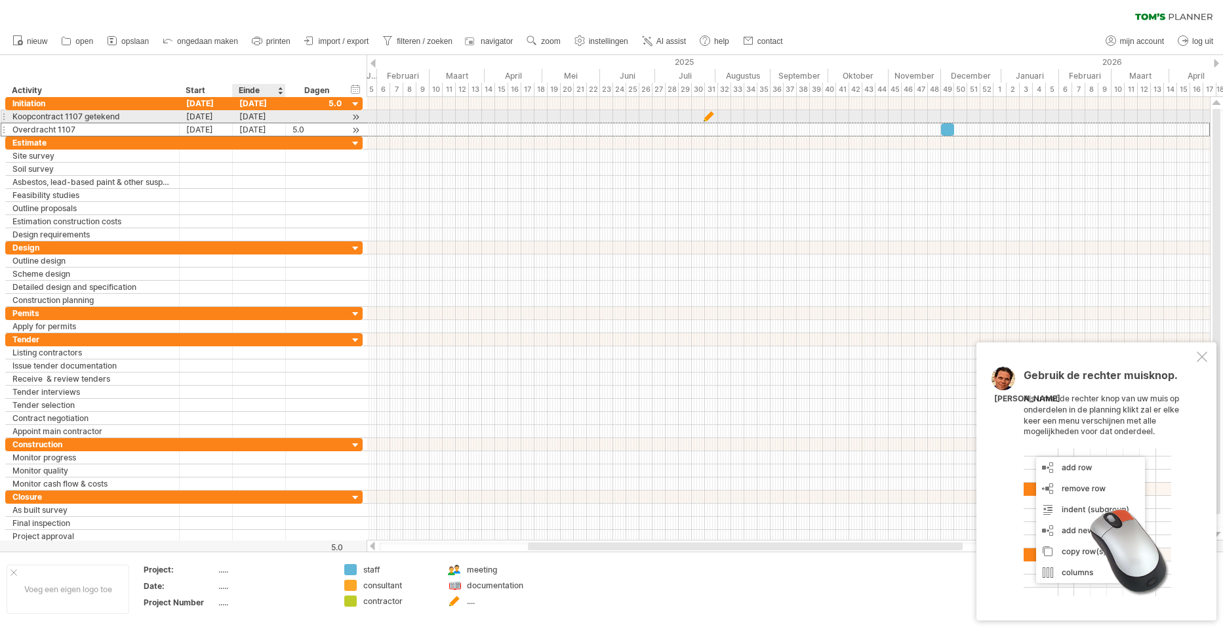
click at [242, 123] on div "**********" at bounding box center [183, 130] width 357 height 14
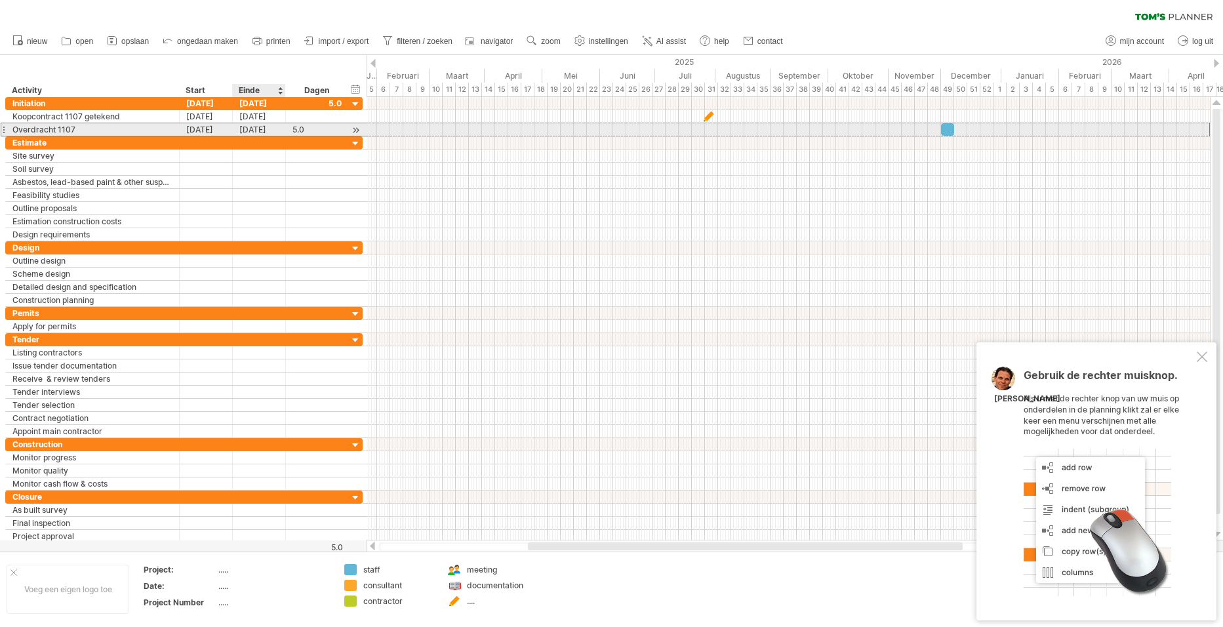
click at [240, 126] on div "[DATE]" at bounding box center [259, 129] width 53 height 12
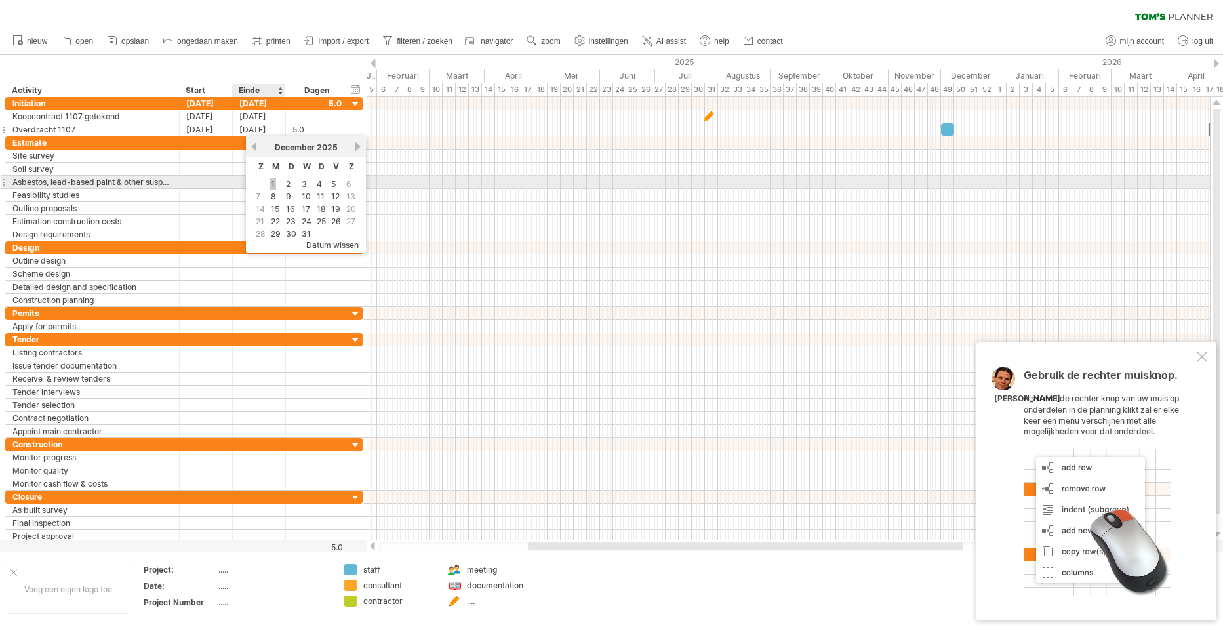
click at [275, 184] on link "1" at bounding box center [273, 184] width 7 height 12
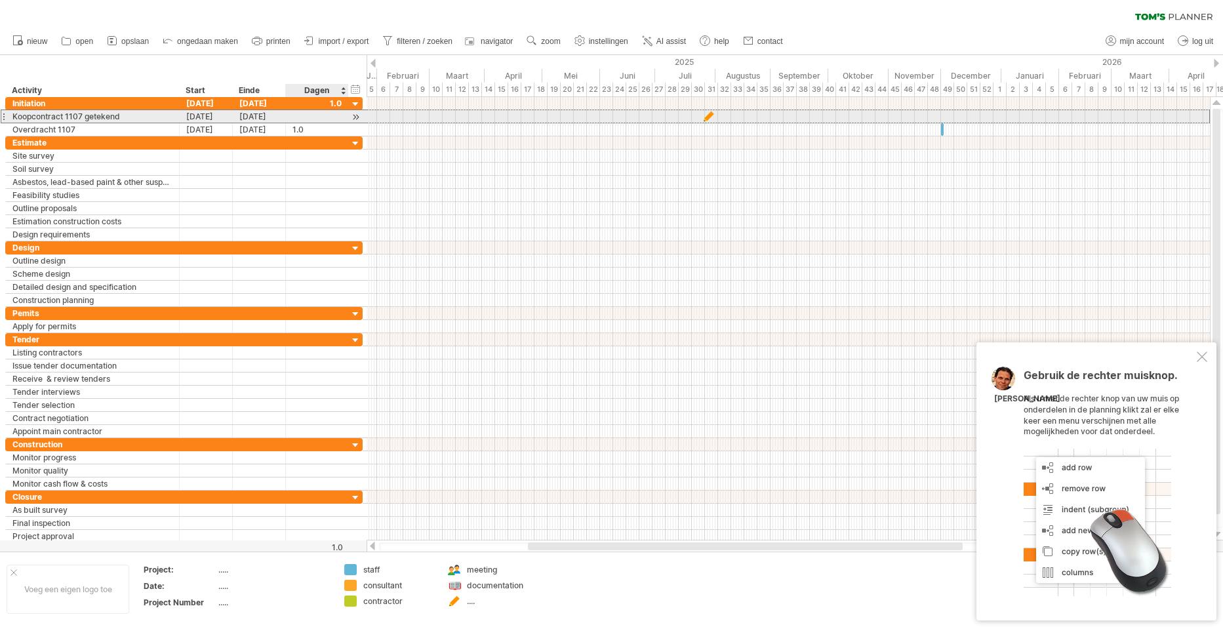
click at [300, 115] on div at bounding box center [316, 116] width 49 height 12
click at [300, 115] on input "text" at bounding box center [304, 116] width 25 height 12
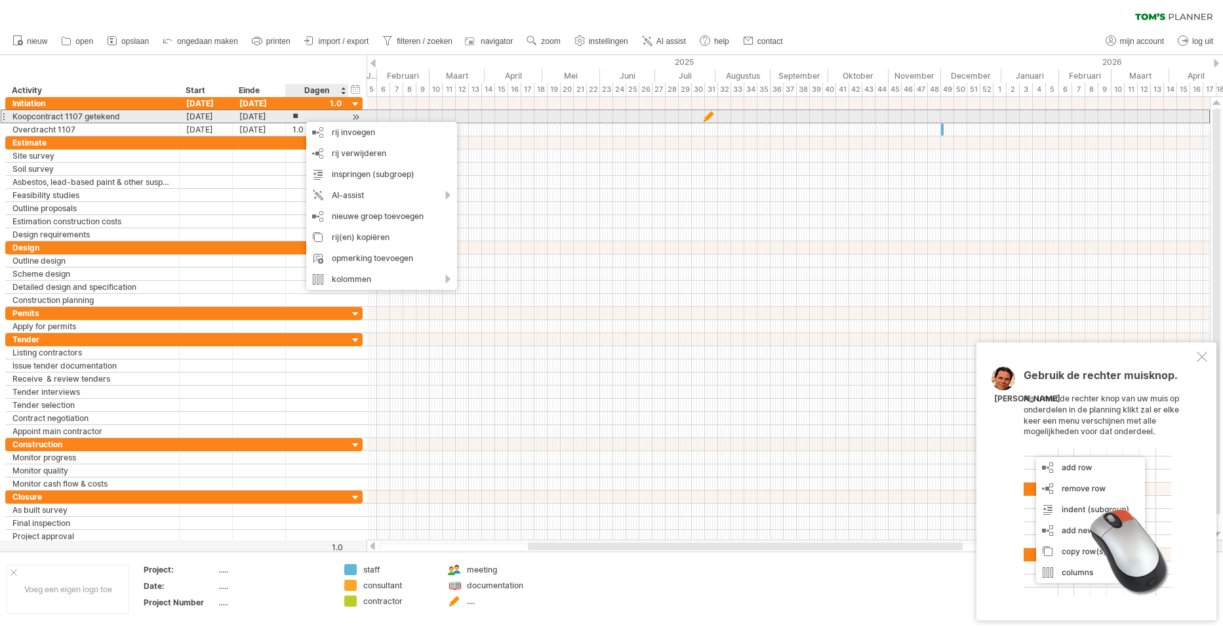
type input "***"
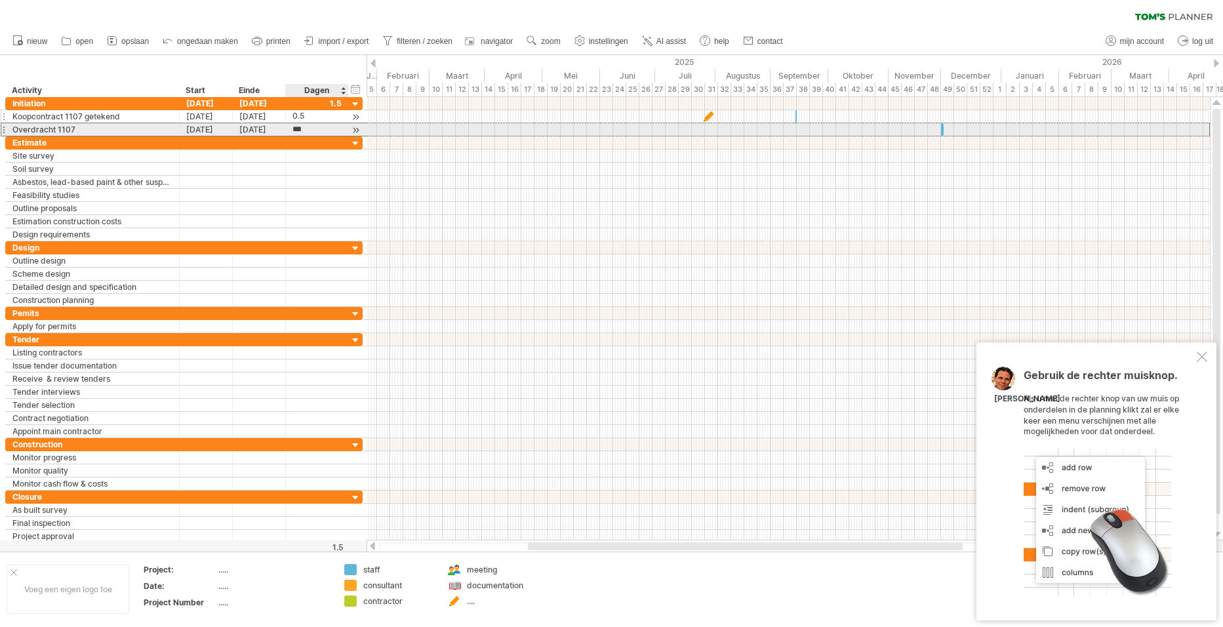
click at [299, 127] on input "***" at bounding box center [304, 129] width 25 height 12
click at [304, 127] on input "***" at bounding box center [304, 129] width 25 height 12
type input "*"
type input "***"
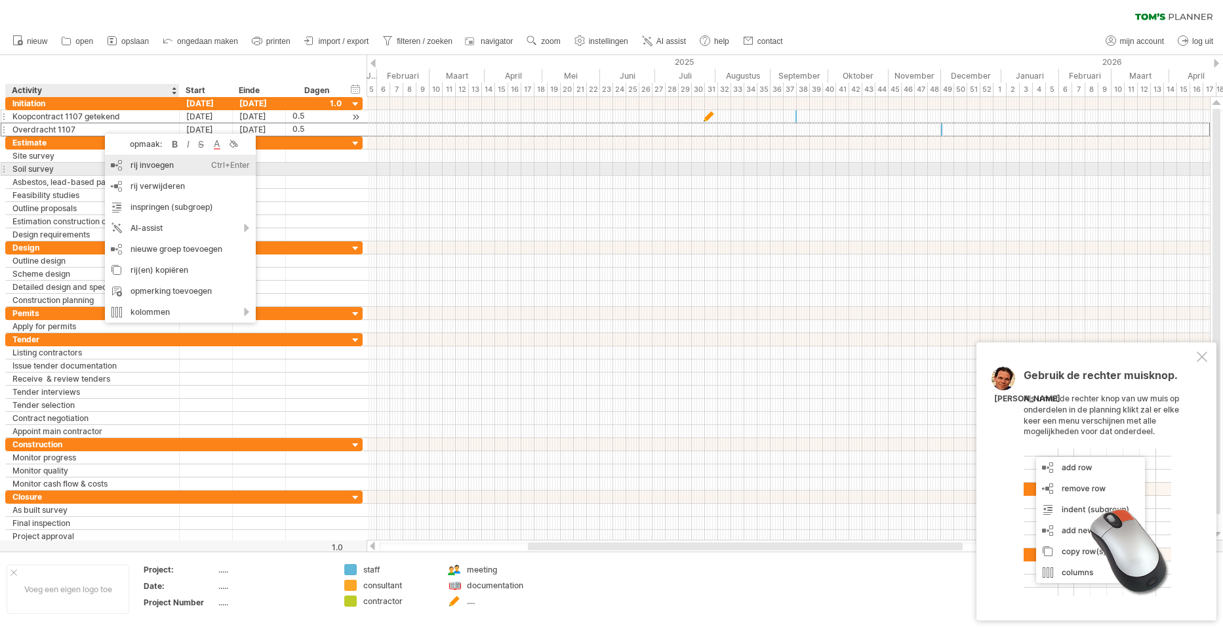
click at [144, 163] on div "rij invoegen Ctrl+Enter Cmd+Enter" at bounding box center [180, 165] width 151 height 21
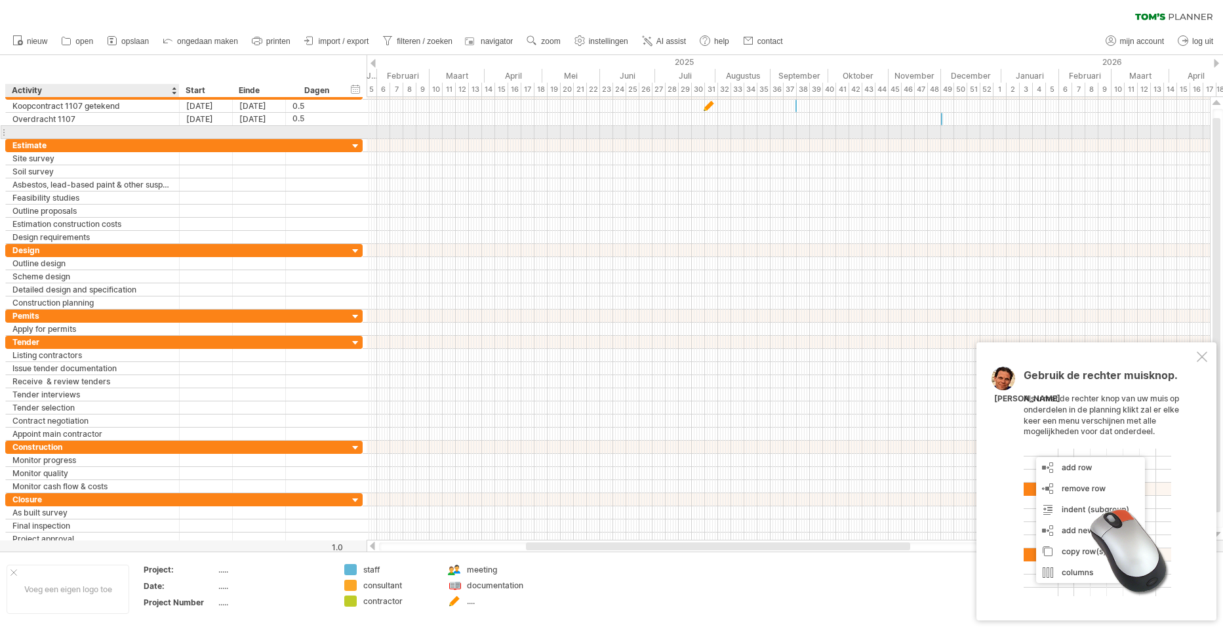
click at [17, 131] on input "text" at bounding box center [92, 132] width 160 height 12
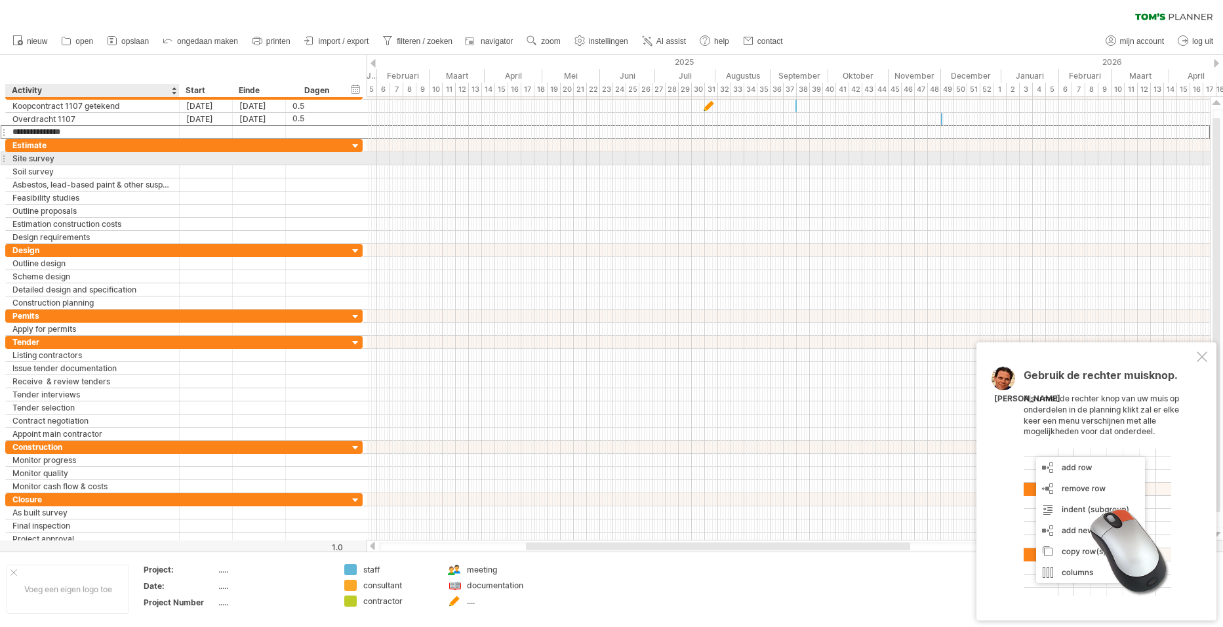
type input "**********"
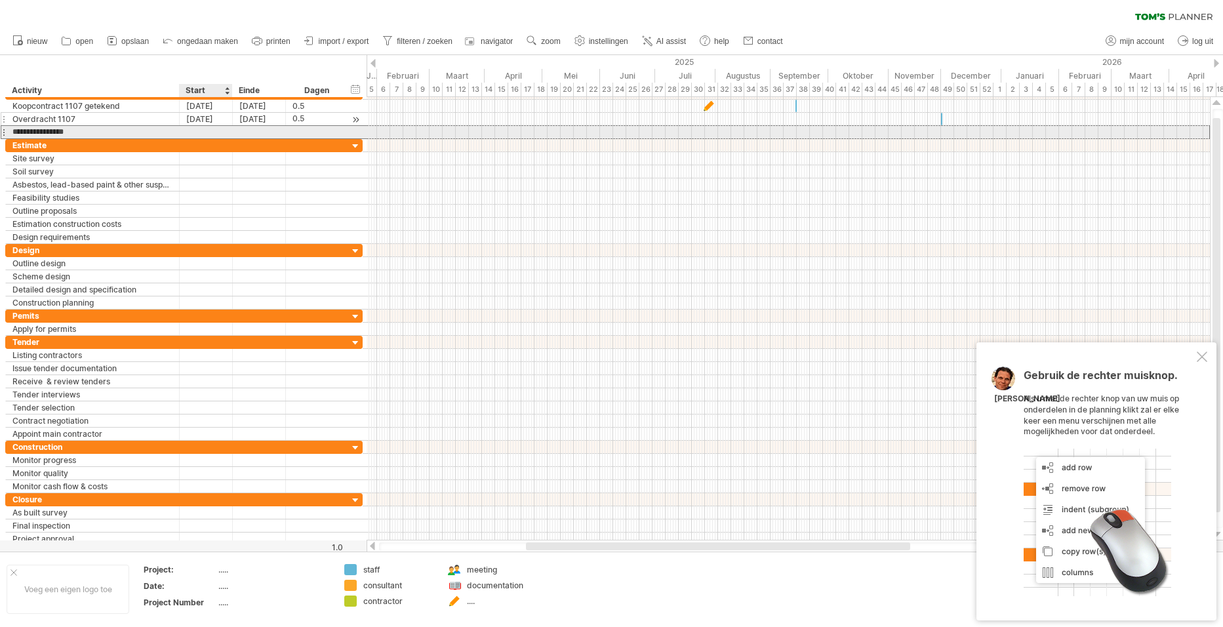
click at [203, 125] on div "[DATE]" at bounding box center [206, 119] width 53 height 12
click at [203, 137] on link "vorige" at bounding box center [201, 136] width 10 height 10
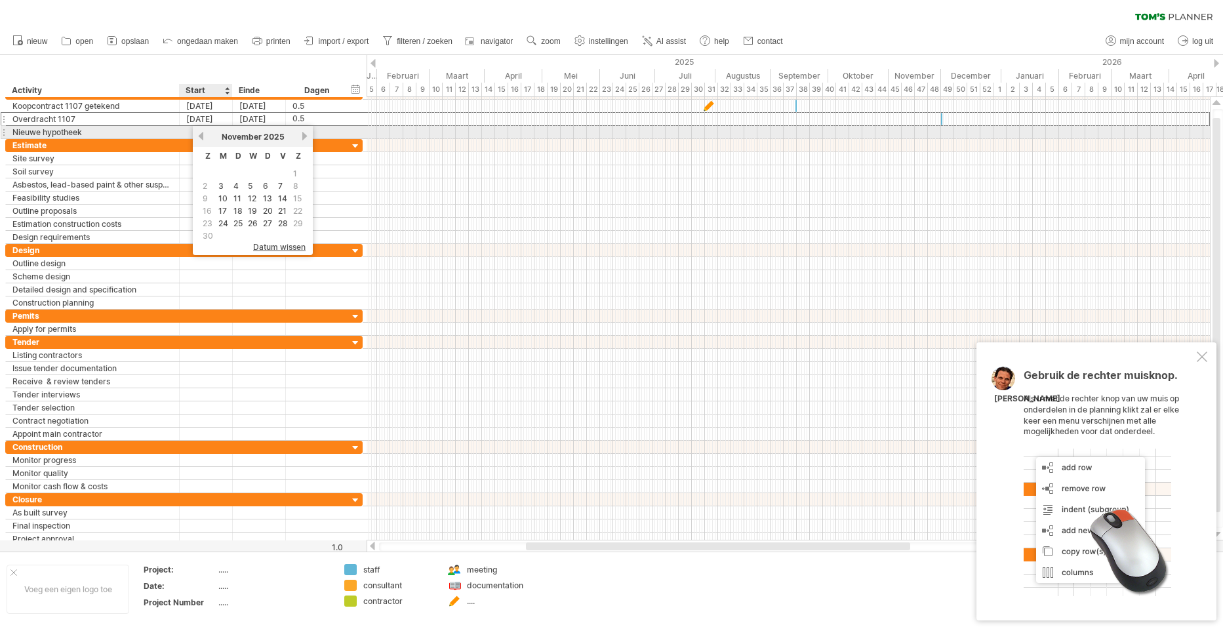
click at [203, 137] on link "vorige" at bounding box center [201, 136] width 10 height 10
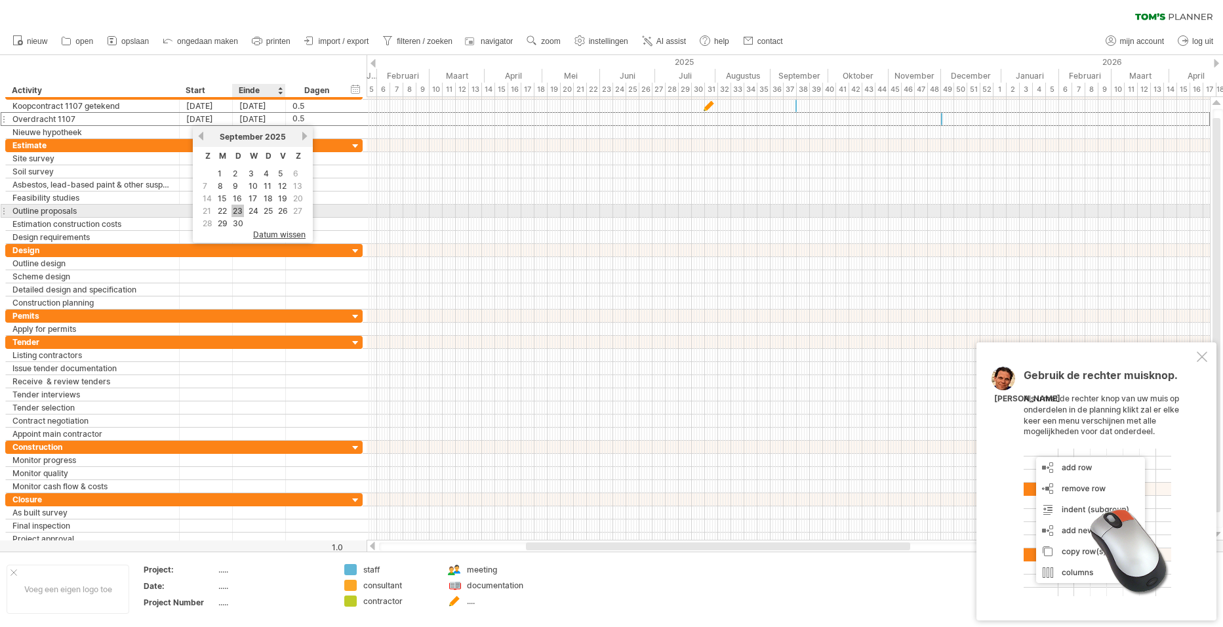
click at [240, 210] on link "23" at bounding box center [237, 211] width 12 height 12
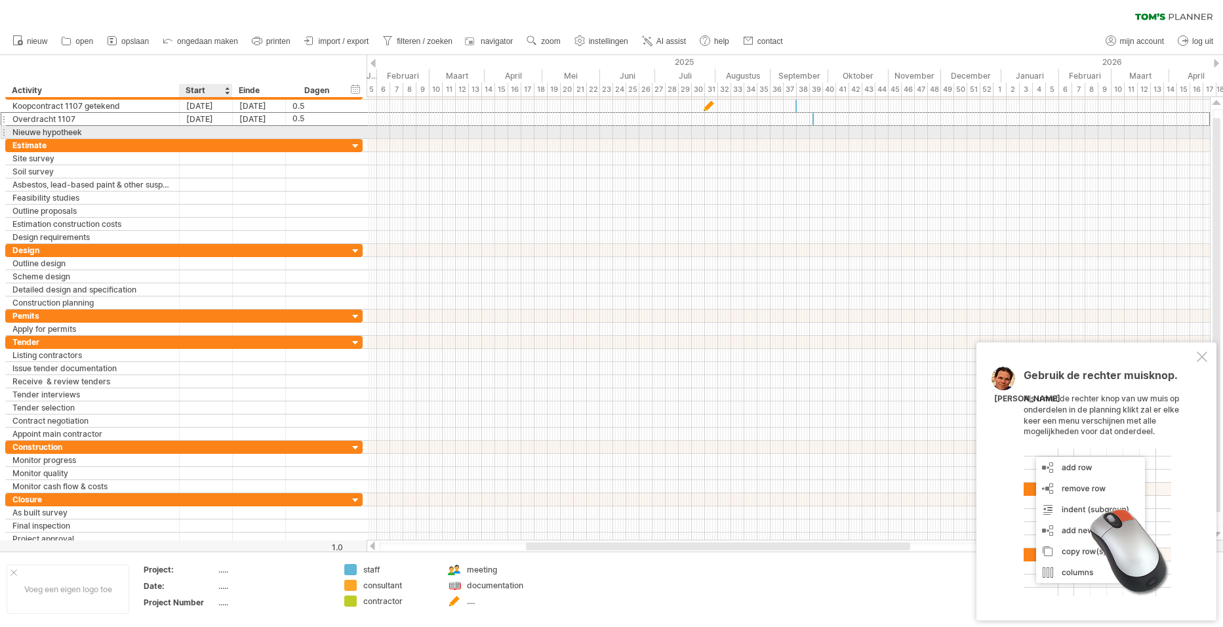
click at [198, 129] on div at bounding box center [206, 132] width 53 height 12
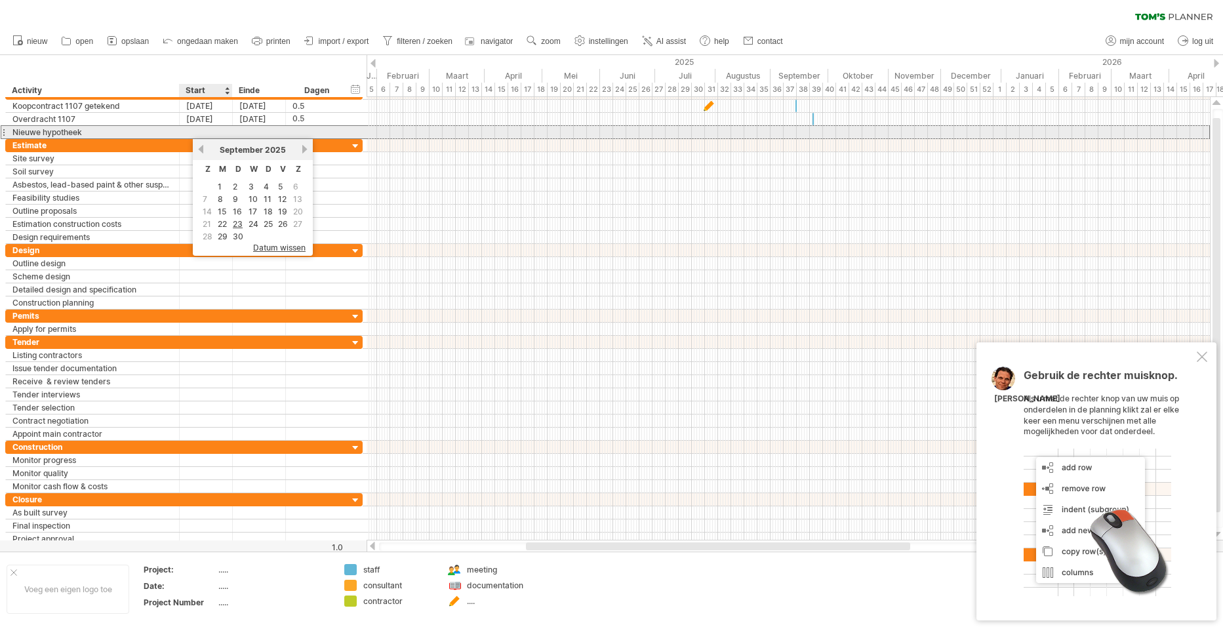
click at [198, 127] on div at bounding box center [206, 132] width 53 height 12
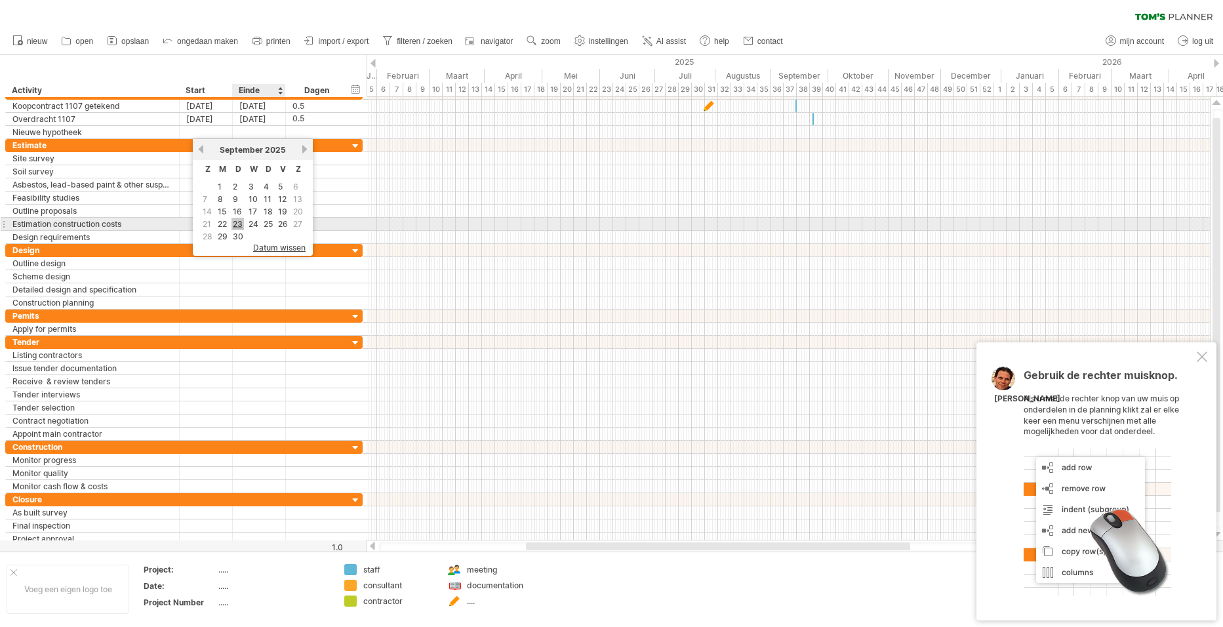
click at [240, 226] on link "23" at bounding box center [237, 224] width 12 height 12
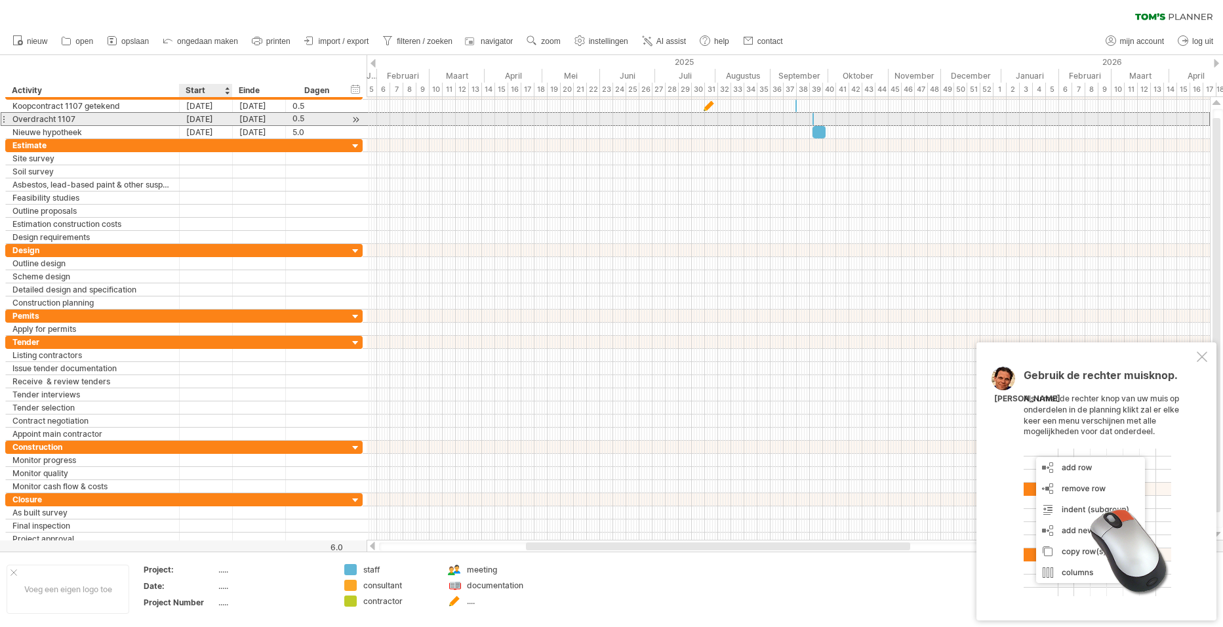
click at [200, 116] on div "[DATE]" at bounding box center [206, 119] width 53 height 12
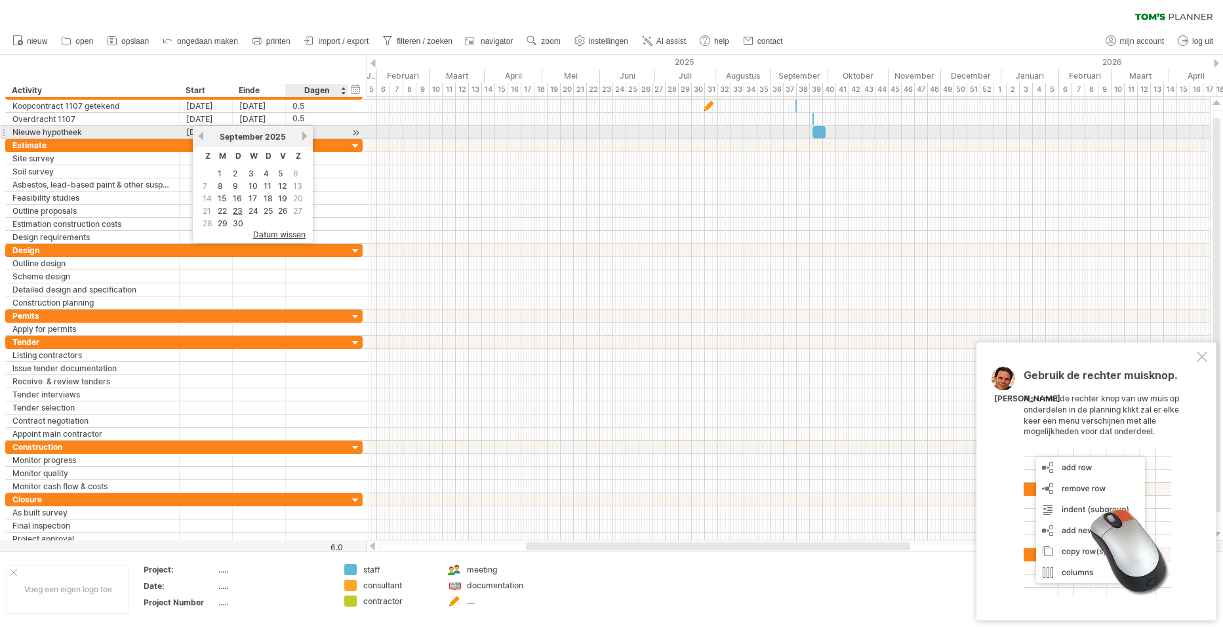
click at [300, 136] on div "[DATE]" at bounding box center [252, 137] width 95 height 10
click at [300, 135] on div "[DATE]" at bounding box center [252, 137] width 95 height 10
click at [305, 136] on link "volgende" at bounding box center [305, 136] width 10 height 10
click at [311, 136] on div "vorige volgende [DATE]" at bounding box center [253, 136] width 120 height 21
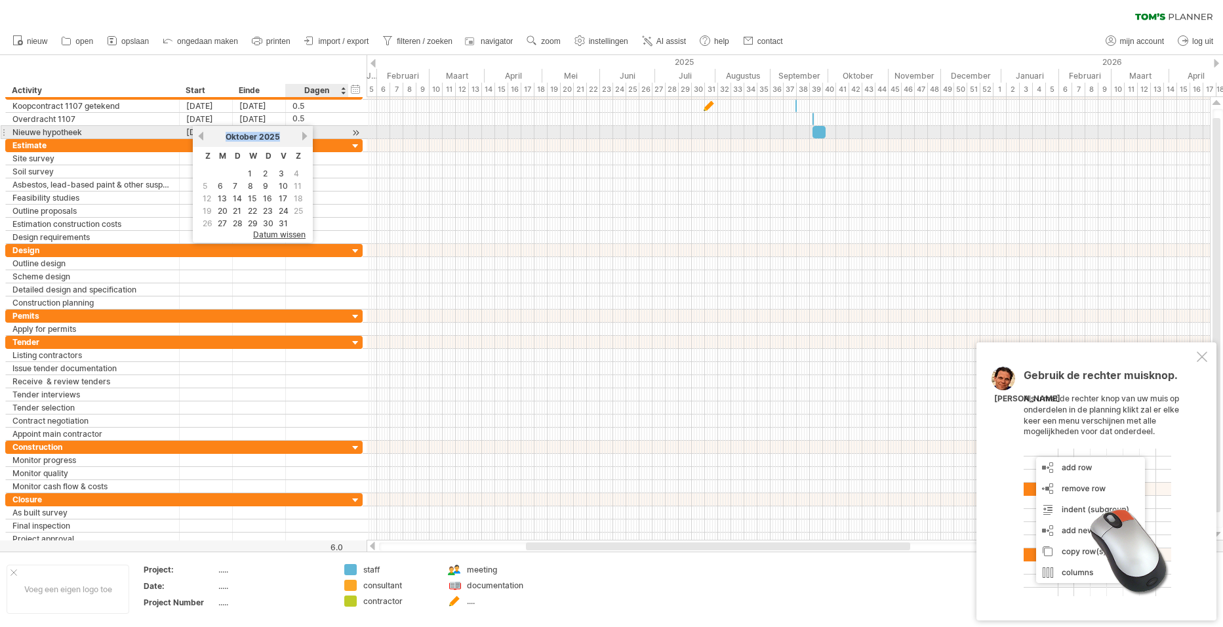
click at [310, 136] on div "vorige volgende [DATE]" at bounding box center [253, 136] width 120 height 21
click at [304, 134] on link "volgende" at bounding box center [305, 136] width 10 height 10
click at [304, 136] on link "volgende" at bounding box center [305, 136] width 10 height 10
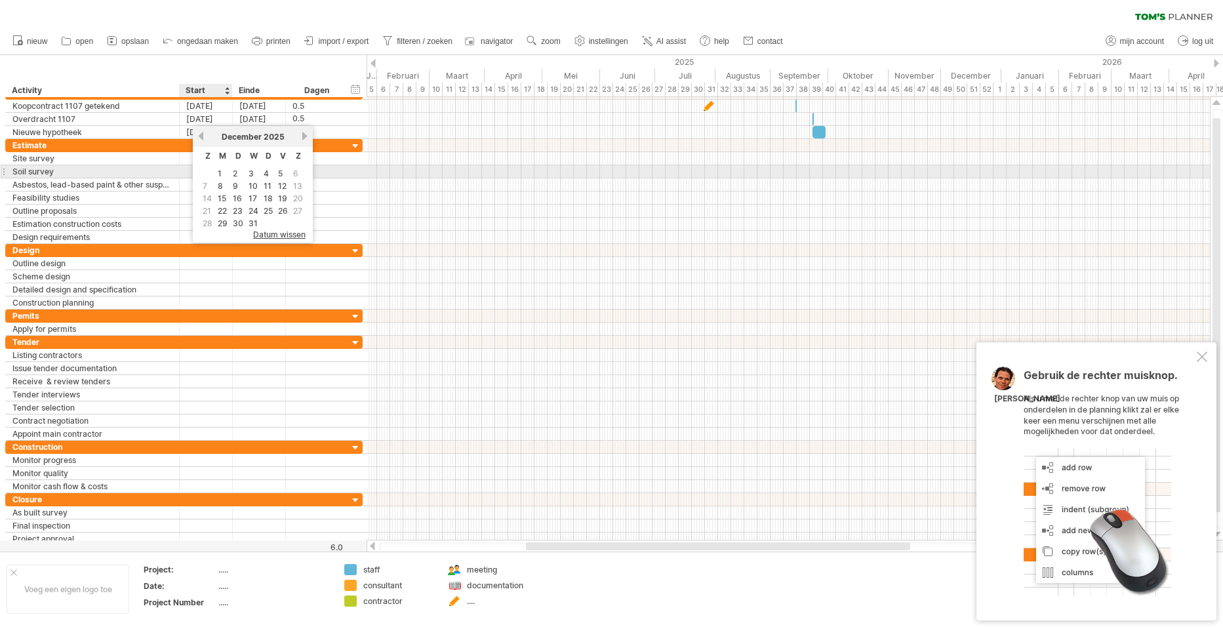
click at [218, 171] on link "1" at bounding box center [219, 173] width 7 height 12
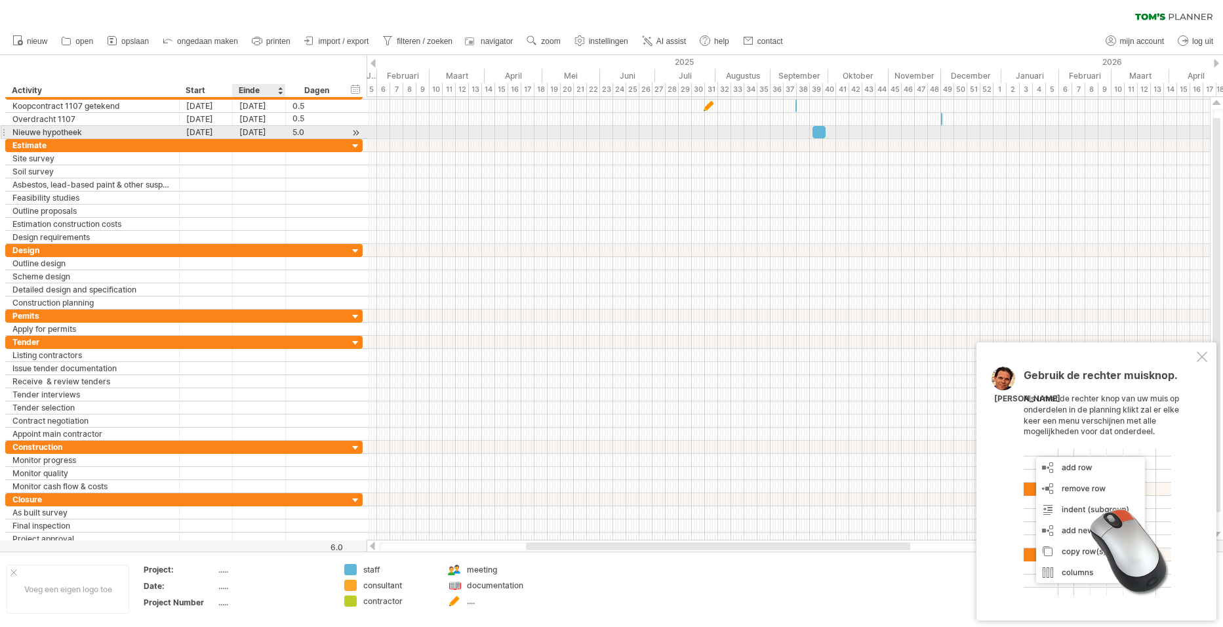
click at [252, 132] on div "[DATE]" at bounding box center [259, 132] width 53 height 12
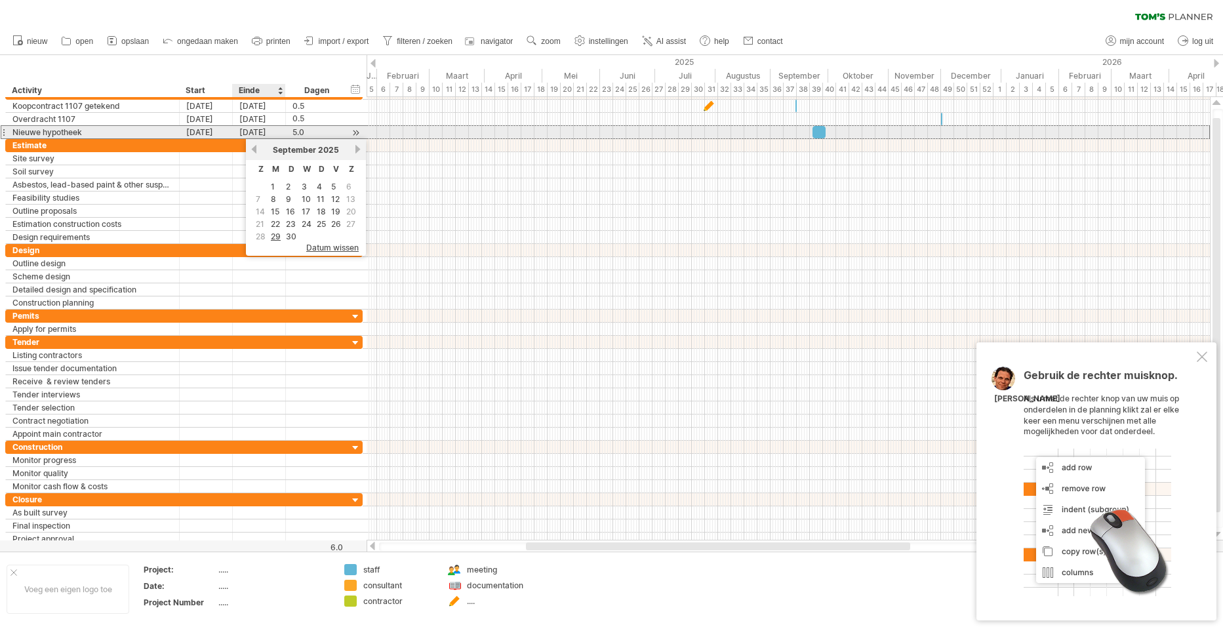
click at [252, 132] on div "[DATE]" at bounding box center [259, 132] width 53 height 12
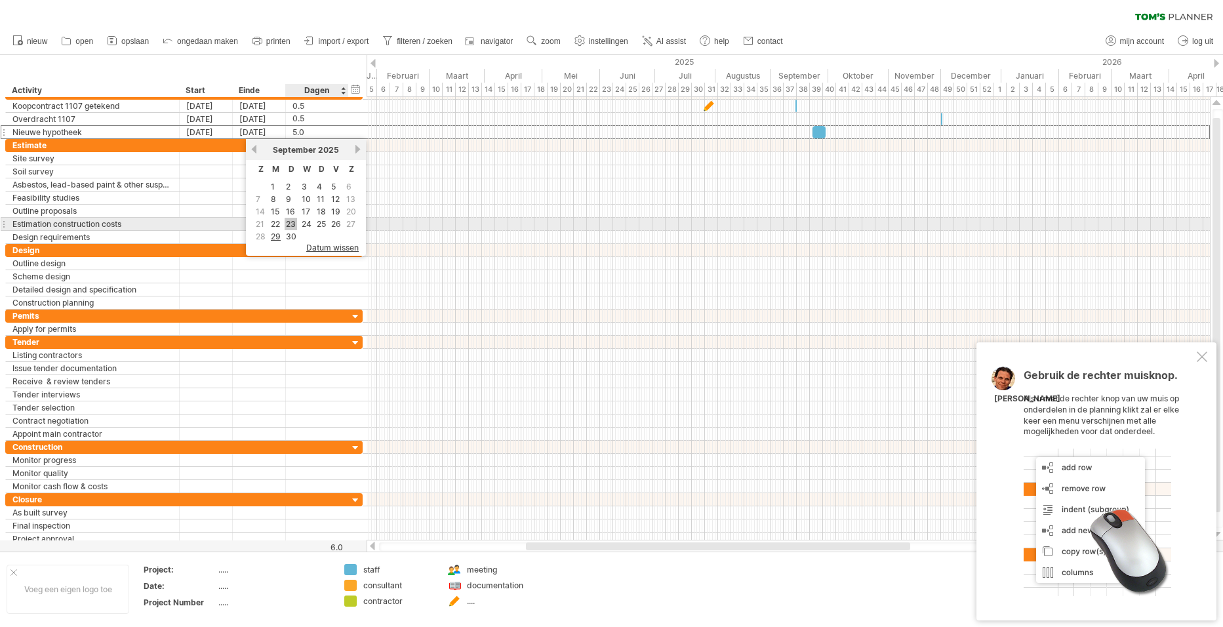
click at [294, 224] on link "23" at bounding box center [291, 224] width 12 height 12
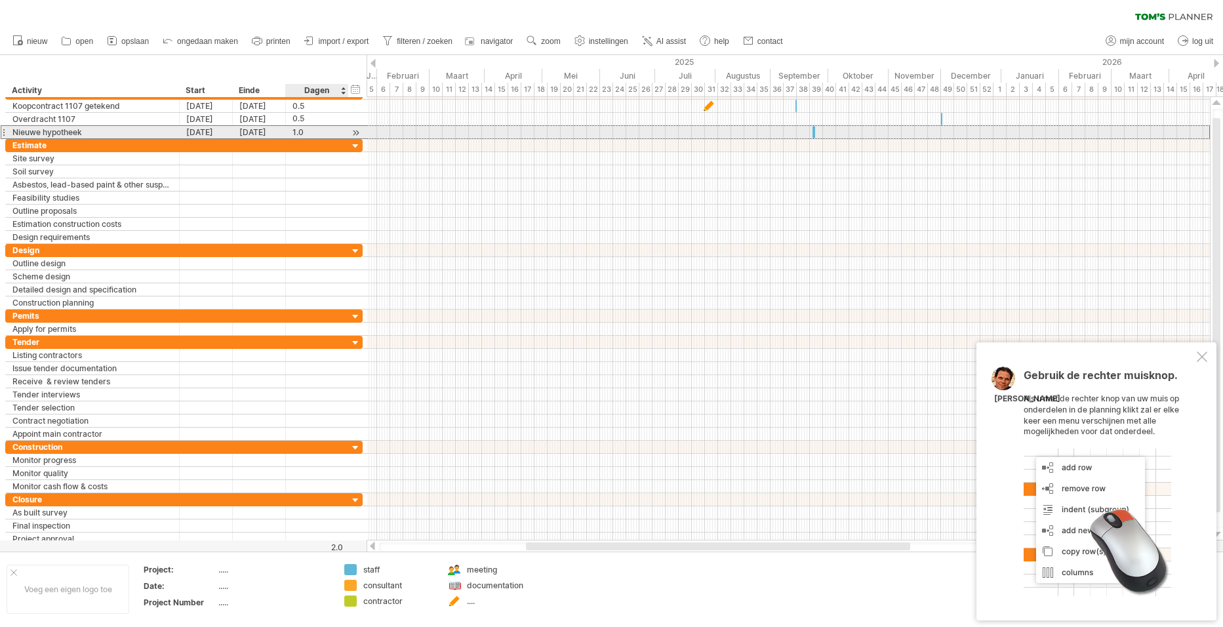
click at [294, 130] on div "1.0" at bounding box center [316, 132] width 49 height 12
click at [294, 130] on input "***" at bounding box center [304, 132] width 25 height 12
type input "***"
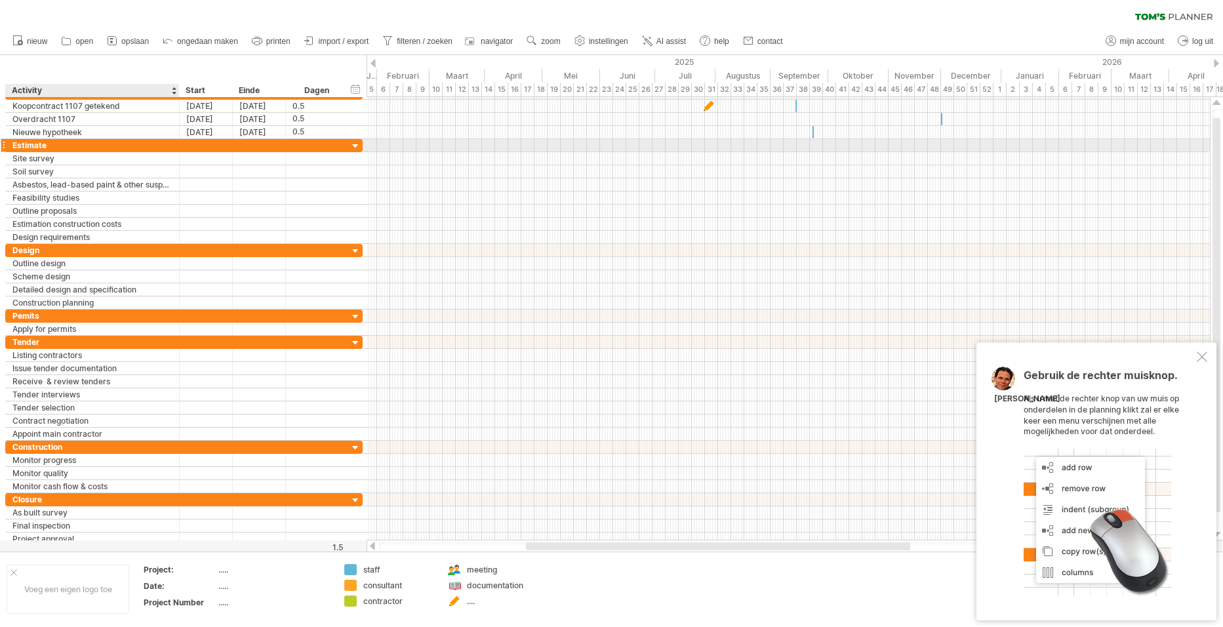
scroll to position [0, 0]
click at [25, 145] on div "Estimate" at bounding box center [92, 145] width 160 height 12
click at [25, 145] on input "********" at bounding box center [92, 145] width 160 height 12
click at [58, 148] on input "********" at bounding box center [92, 145] width 160 height 12
type input "*"
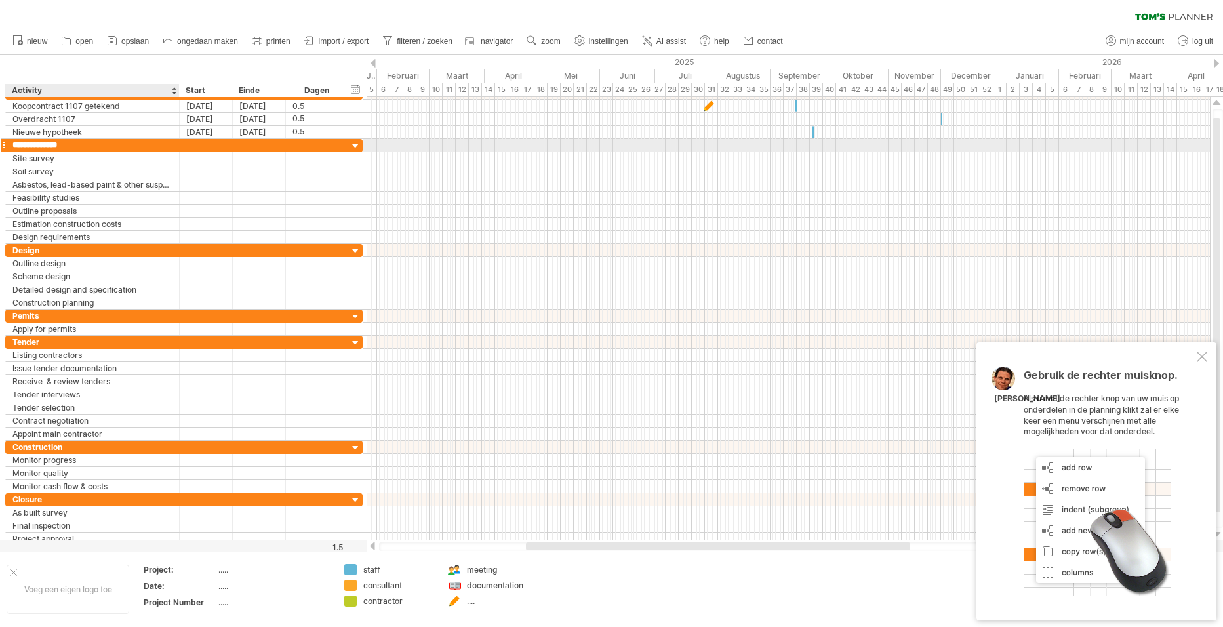
type input "**********"
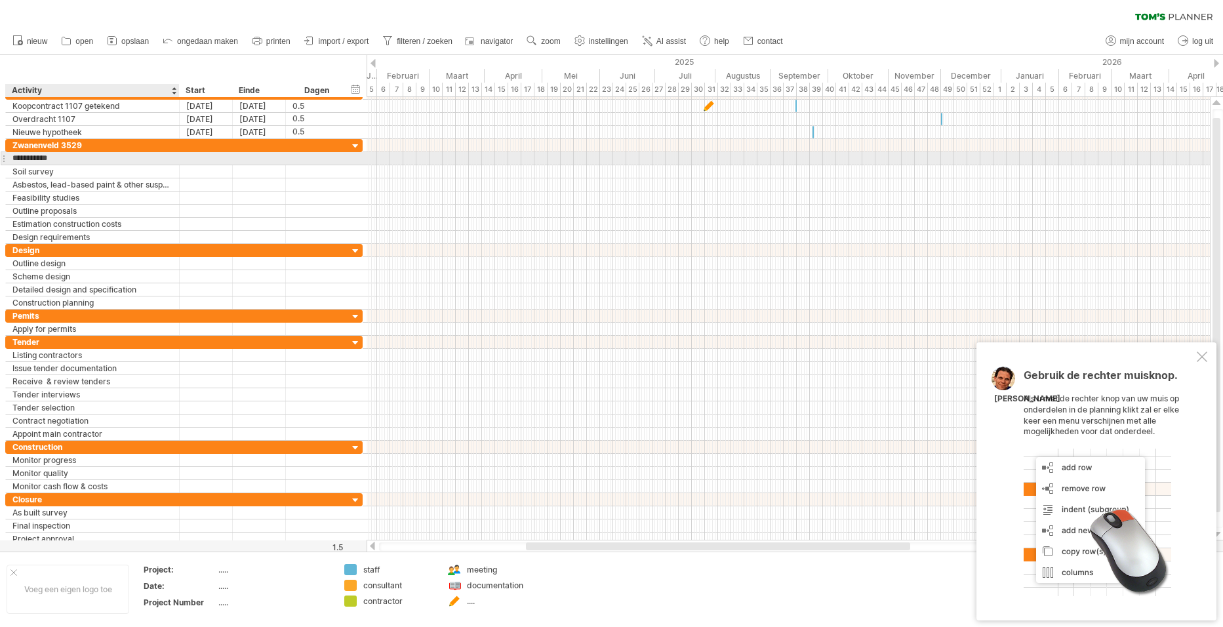
click at [98, 159] on input "**********" at bounding box center [92, 158] width 160 height 12
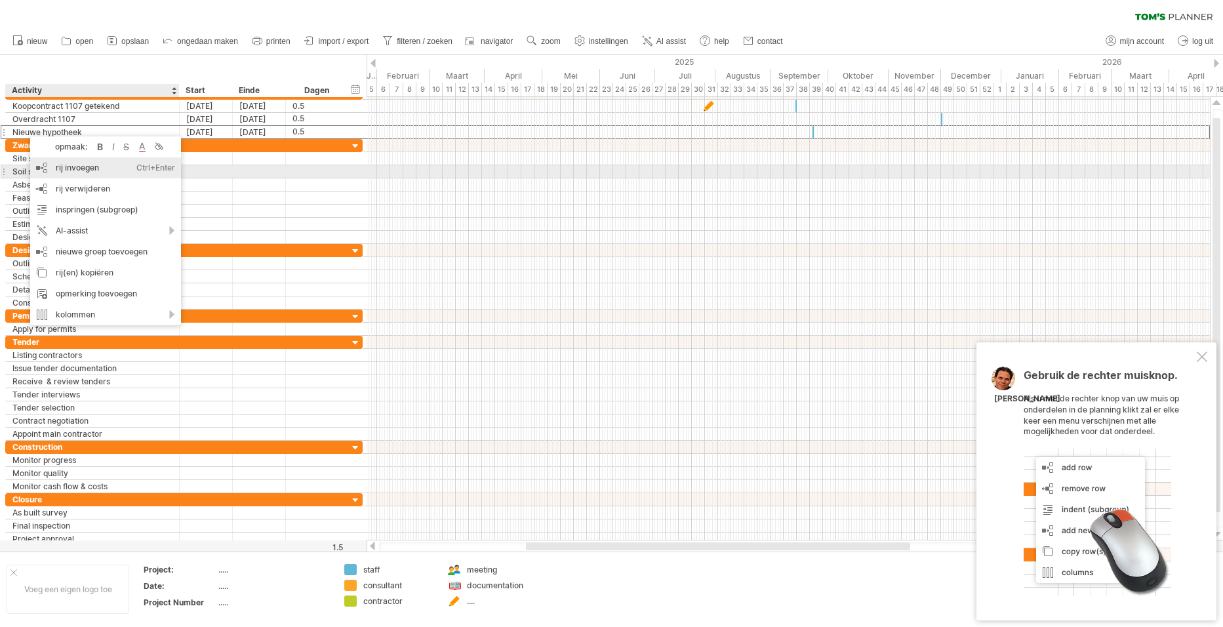
click at [75, 168] on div "rij invoegen Ctrl+Enter Cmd+Enter" at bounding box center [105, 167] width 151 height 21
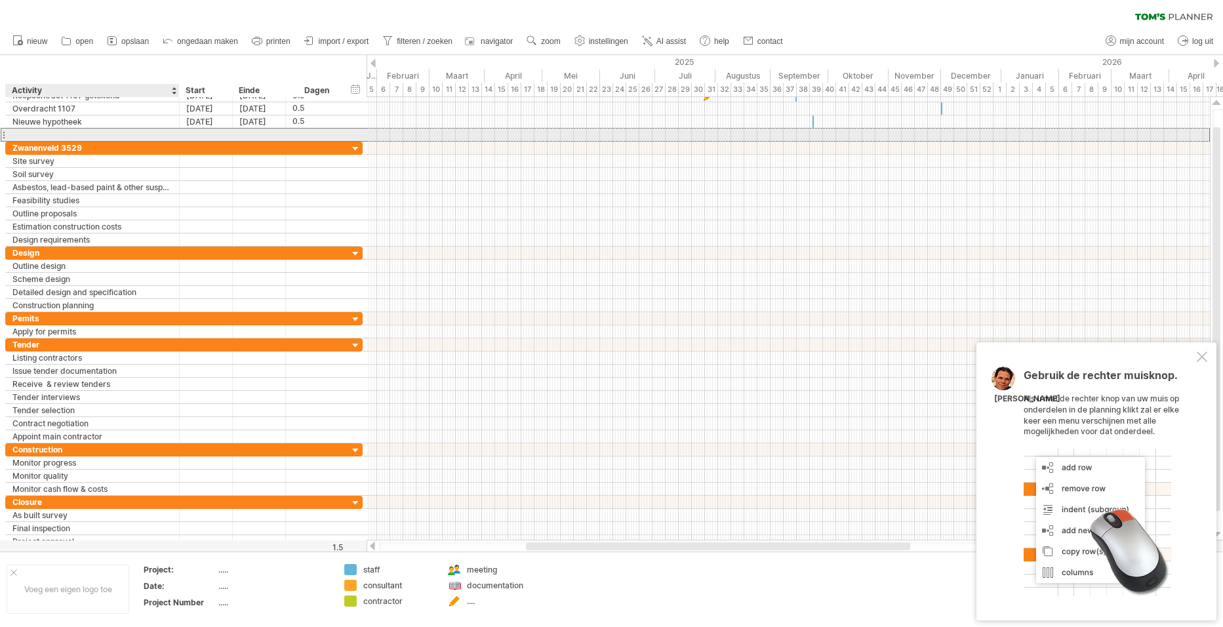
click at [22, 131] on input "text" at bounding box center [92, 135] width 160 height 12
type input "**********"
click at [197, 129] on div at bounding box center [206, 135] width 53 height 12
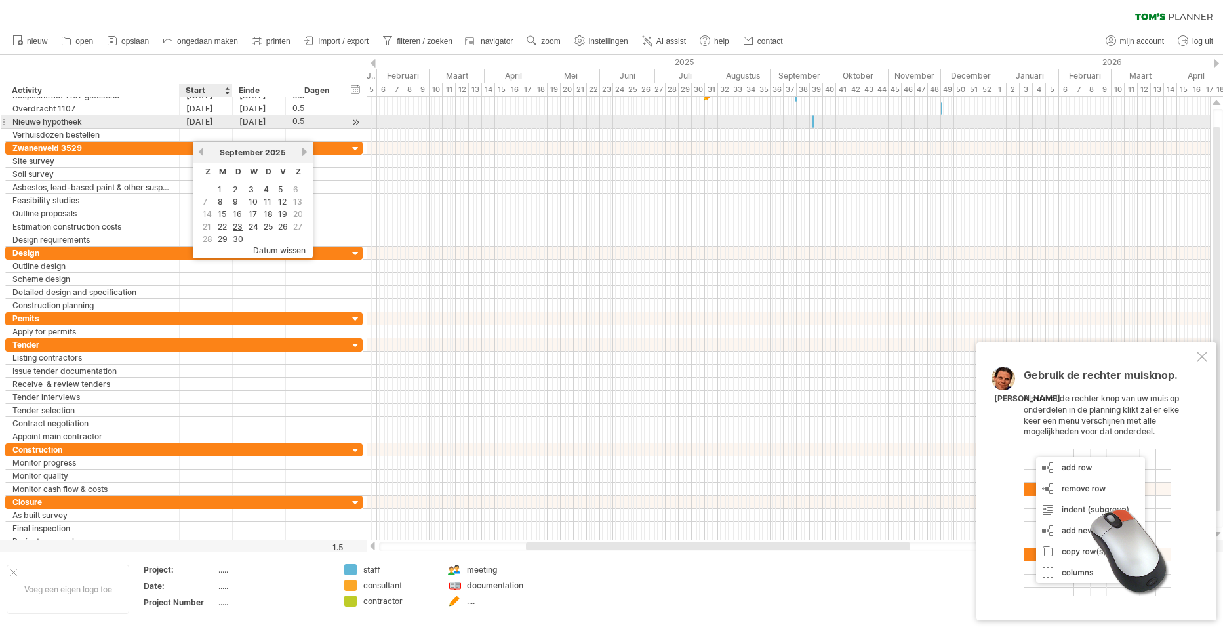
click at [195, 128] on div "**********" at bounding box center [183, 121] width 357 height 13
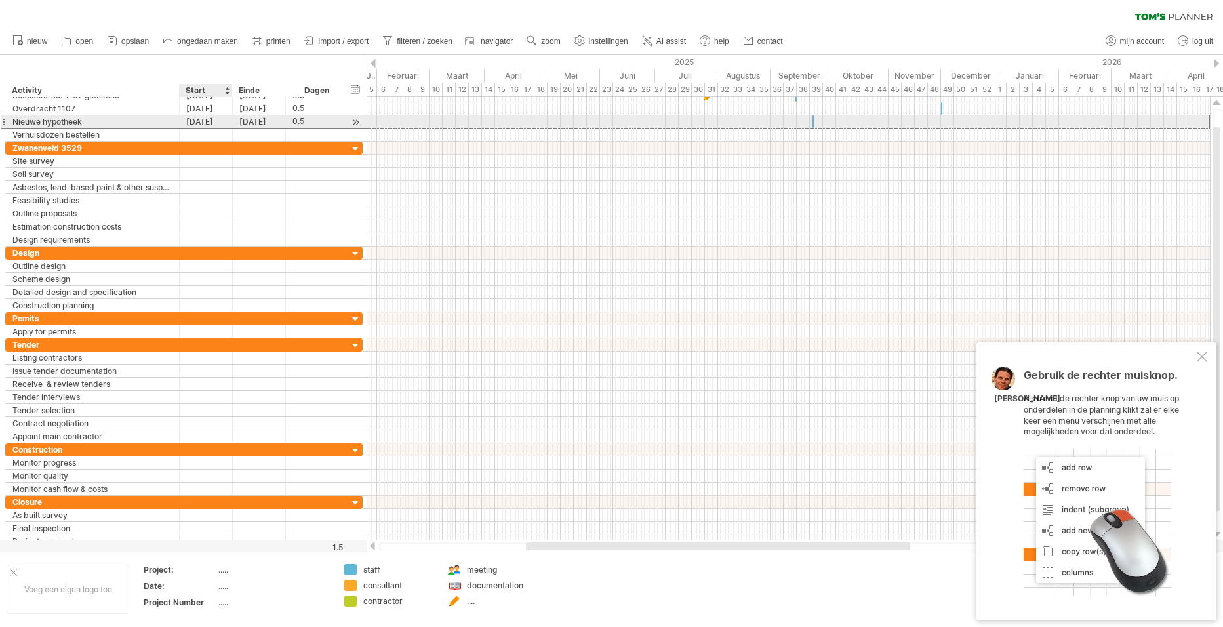
click at [195, 128] on div "**********" at bounding box center [183, 122] width 357 height 14
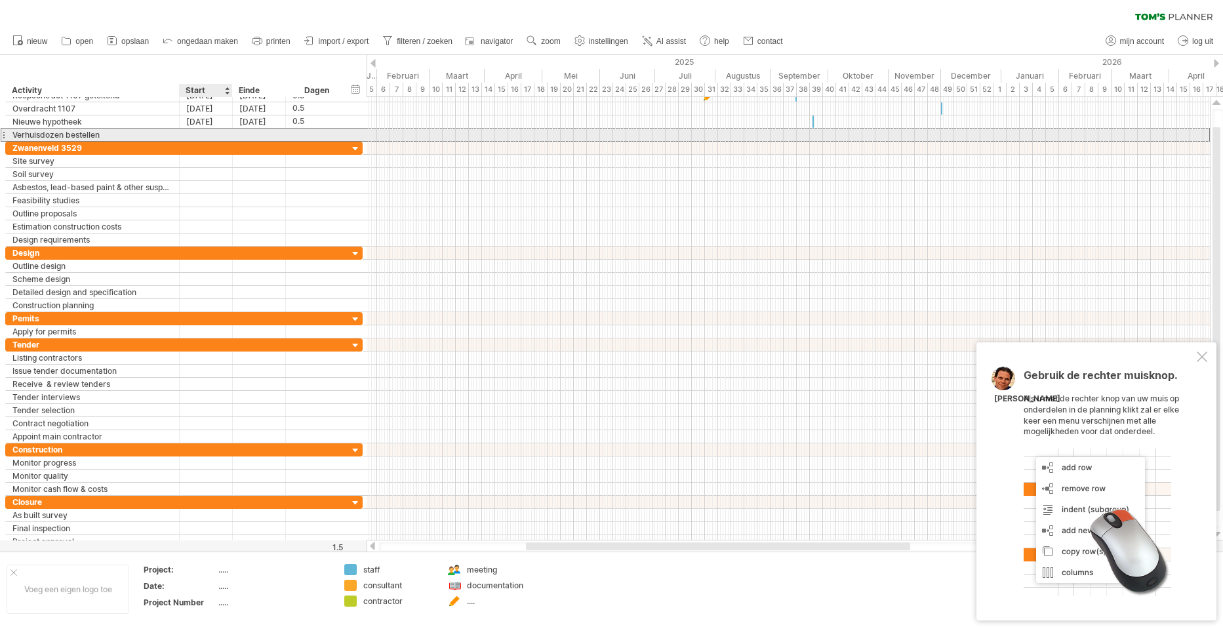
click at [191, 138] on div at bounding box center [206, 135] width 53 height 12
click at [191, 136] on div at bounding box center [206, 135] width 53 height 12
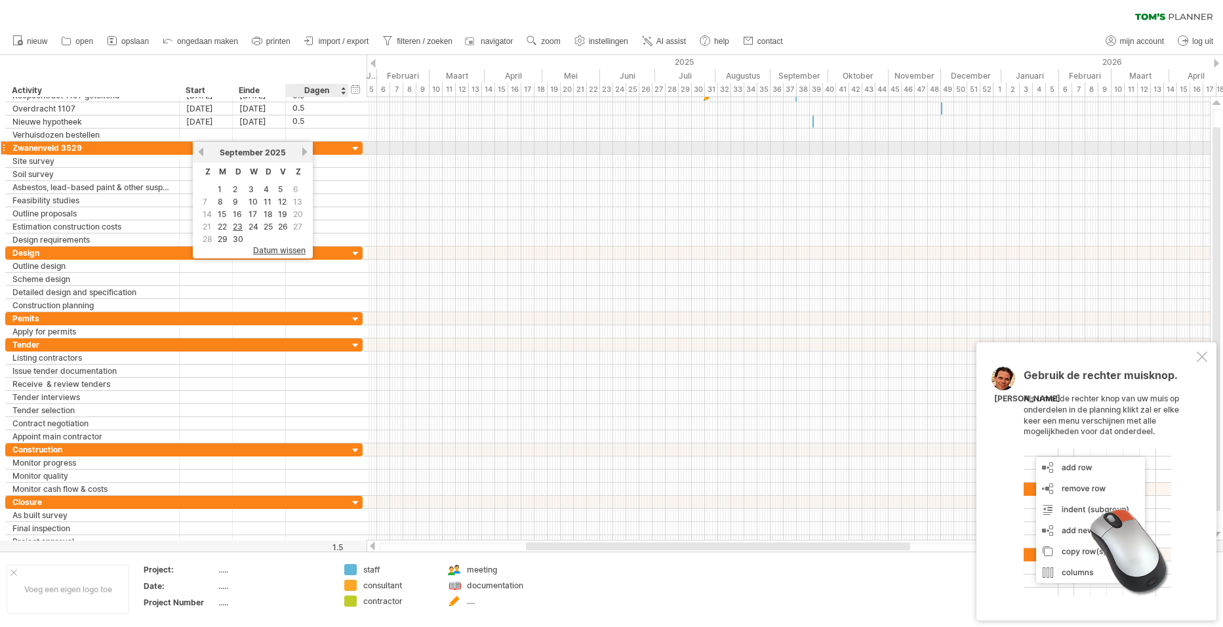
click at [304, 153] on link "volgende" at bounding box center [305, 152] width 10 height 10
click at [307, 149] on link "volgende" at bounding box center [305, 152] width 10 height 10
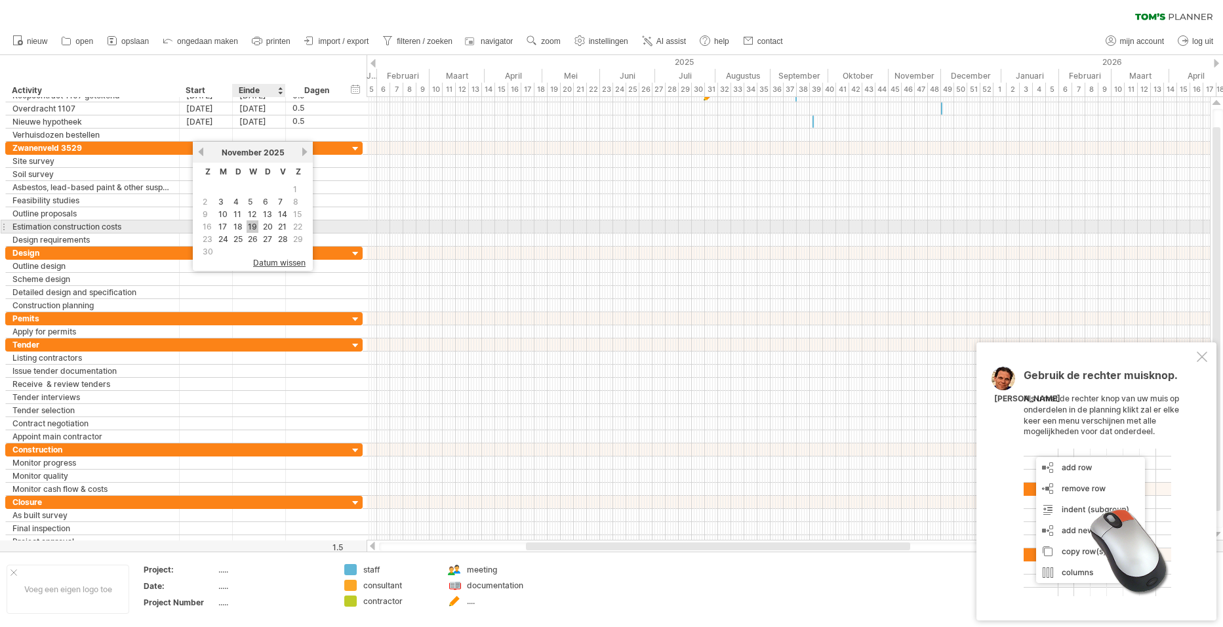
click at [252, 224] on link "19" at bounding box center [253, 226] width 12 height 12
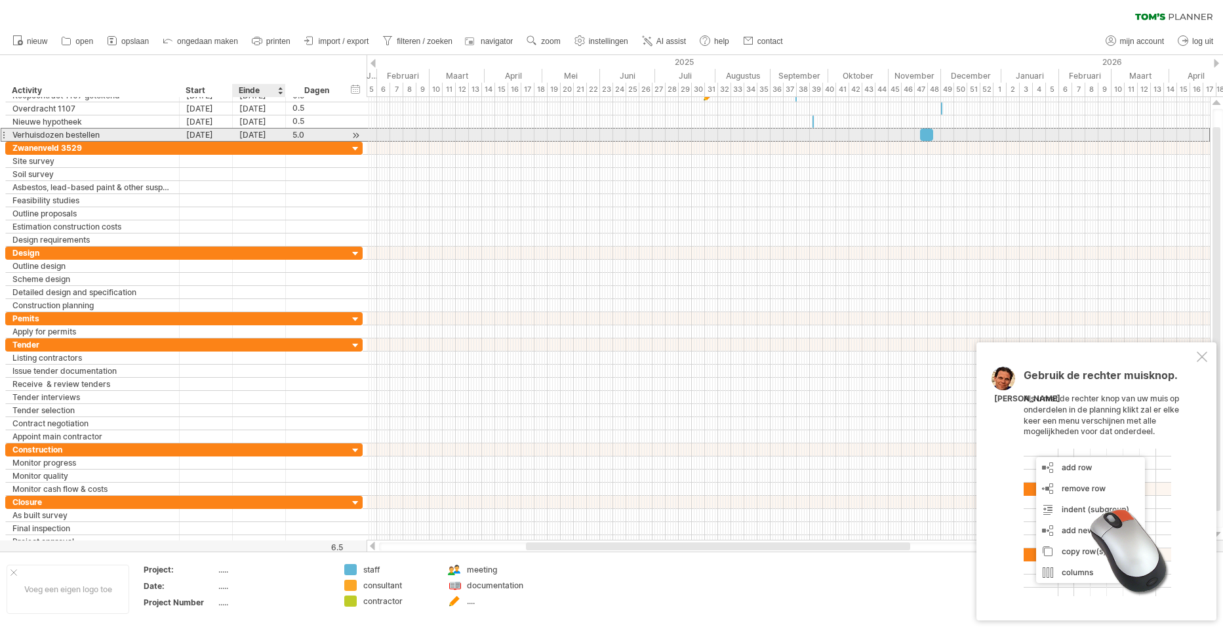
click at [252, 131] on div "[DATE]" at bounding box center [259, 135] width 53 height 12
click at [252, 130] on div "[DATE]" at bounding box center [259, 135] width 53 height 12
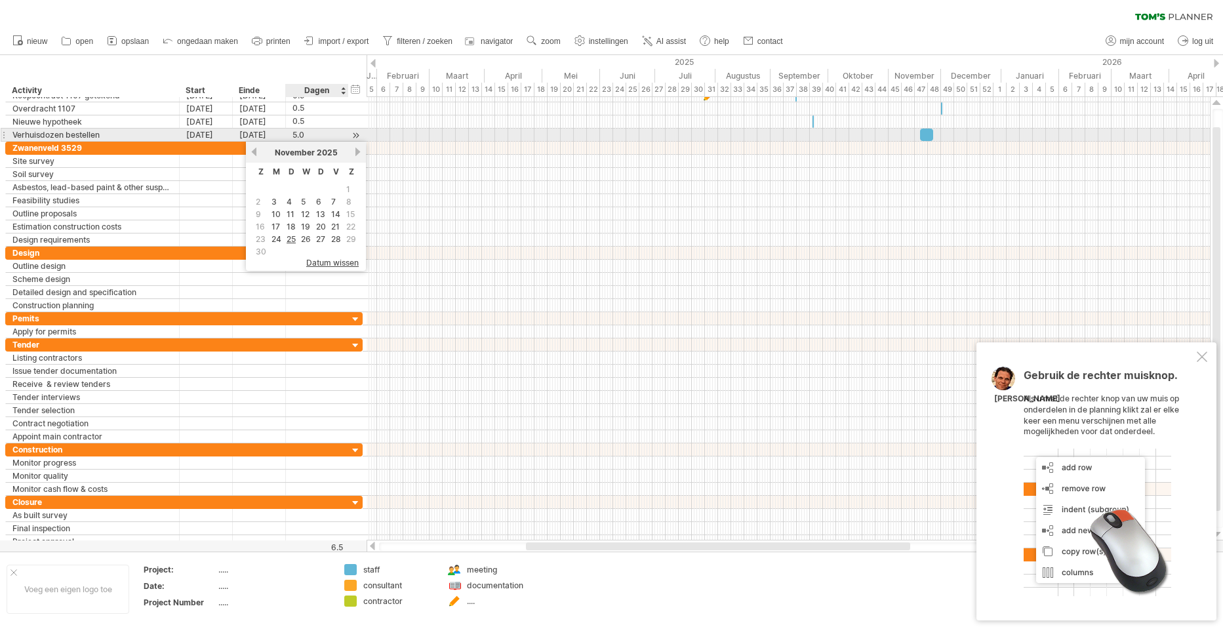
click at [292, 132] on div "5.0" at bounding box center [316, 135] width 49 height 12
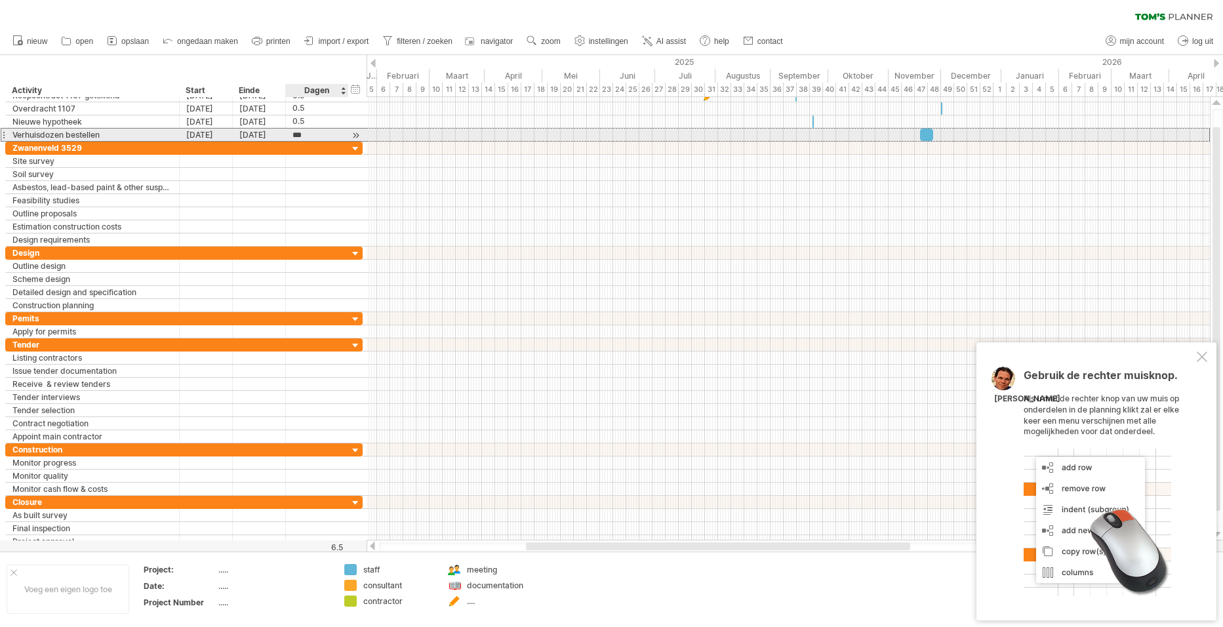
scroll to position [1, 0]
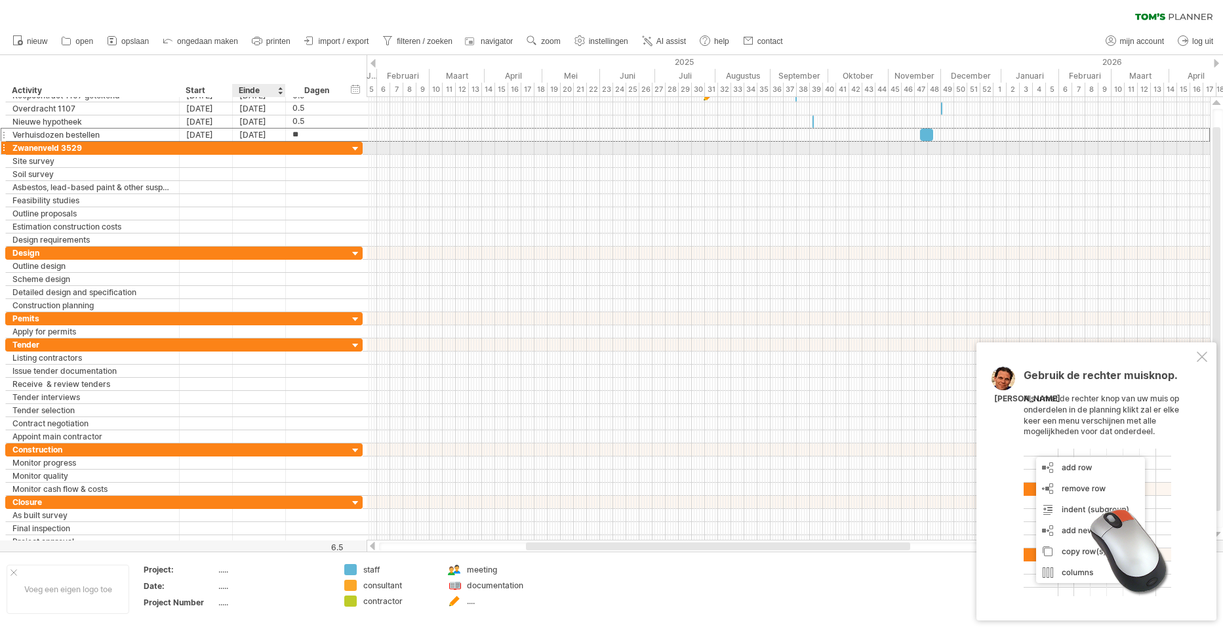
type input "***"
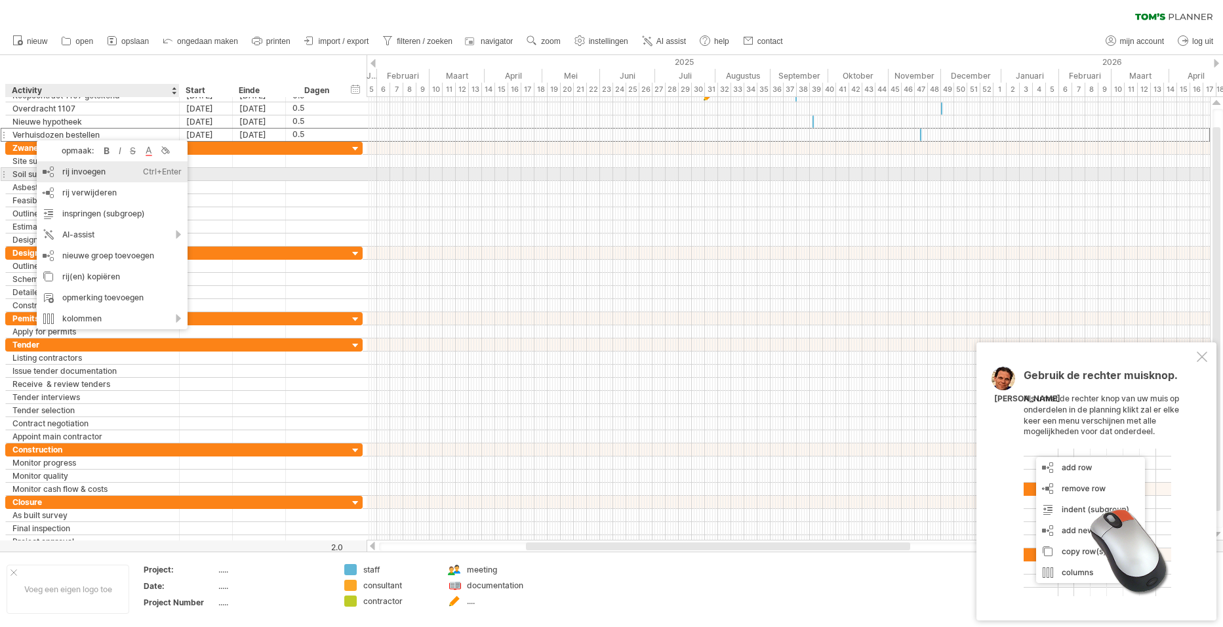
click at [79, 169] on div "rij invoegen Ctrl+Enter Cmd+Enter" at bounding box center [112, 171] width 151 height 21
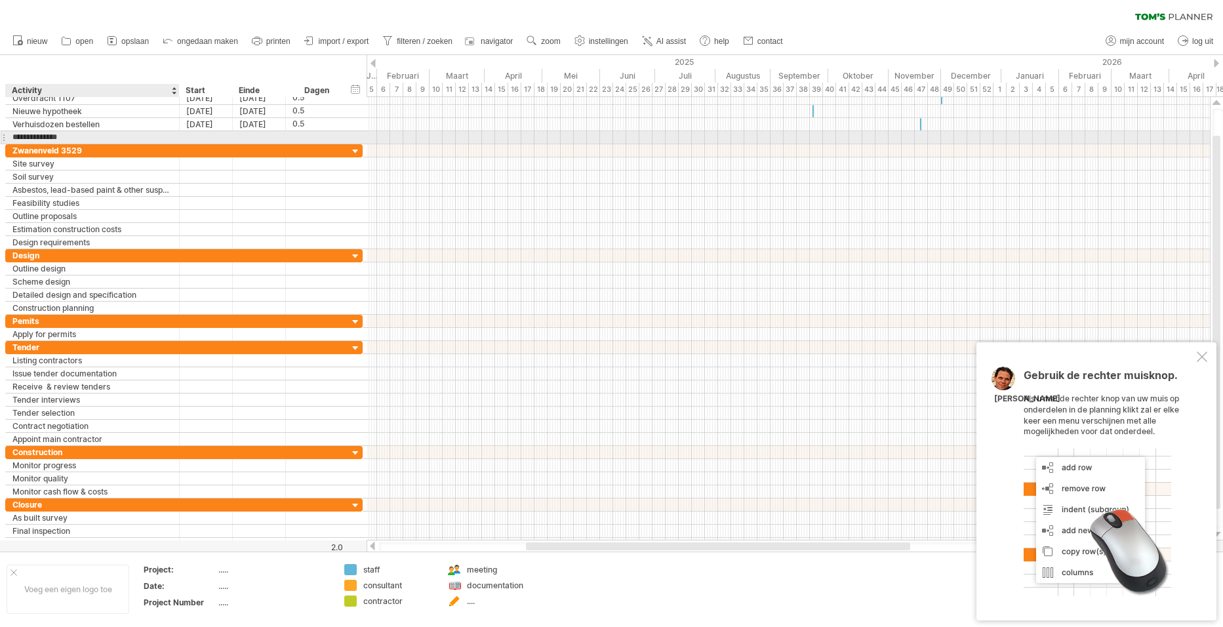
type input "**********"
click at [187, 135] on div at bounding box center [206, 137] width 53 height 12
click at [186, 135] on div at bounding box center [206, 137] width 53 height 12
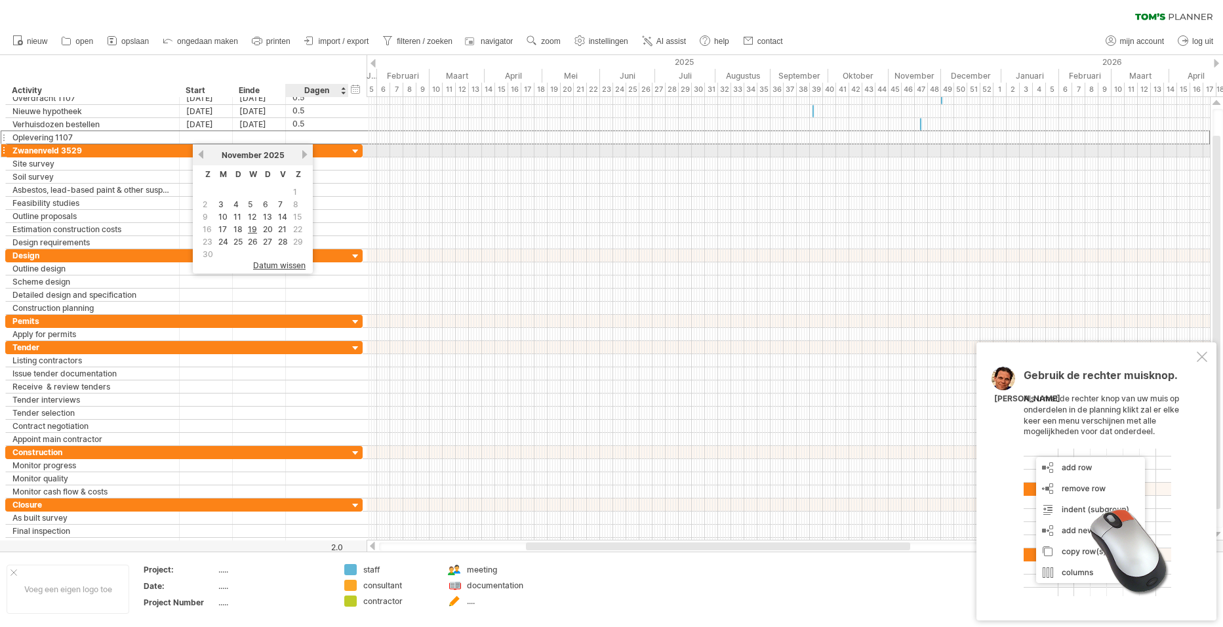
click at [305, 151] on link "volgende" at bounding box center [305, 155] width 10 height 10
click at [220, 191] on link "1" at bounding box center [219, 192] width 7 height 12
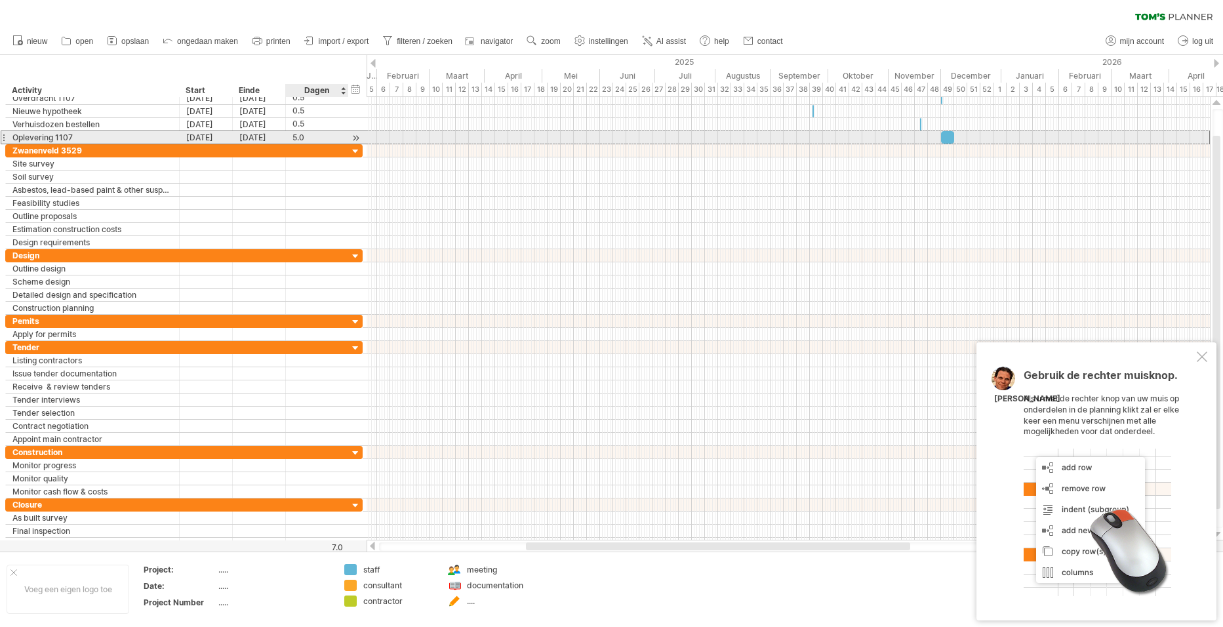
click at [303, 140] on div "5.0" at bounding box center [316, 137] width 49 height 12
type input "***"
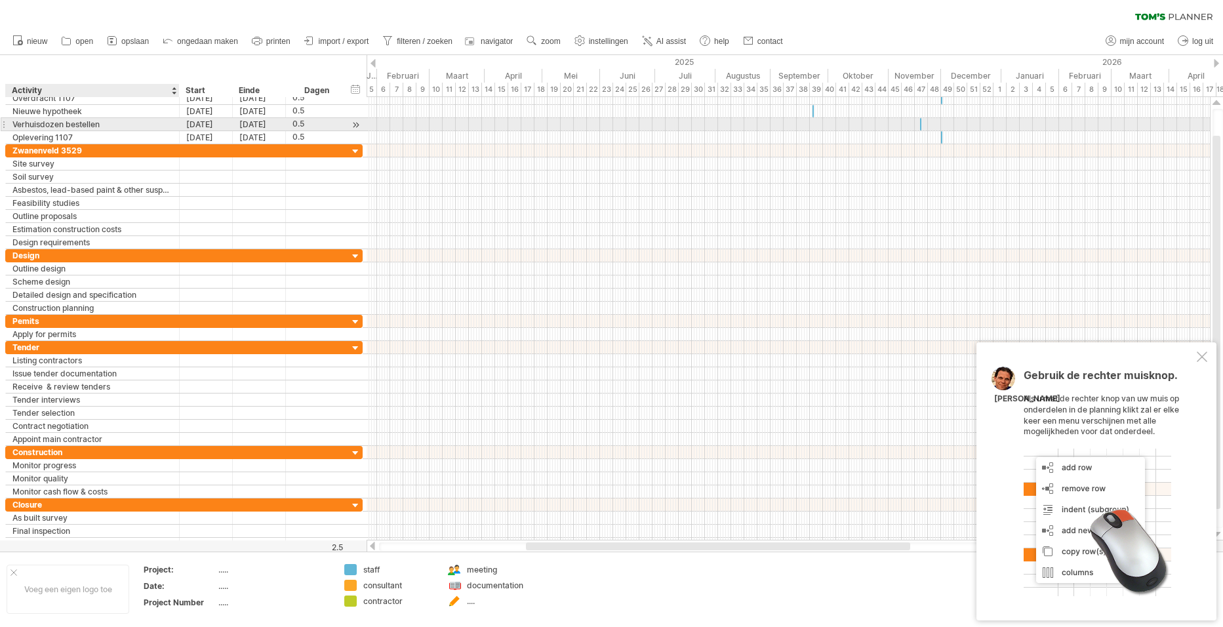
scroll to position [0, 0]
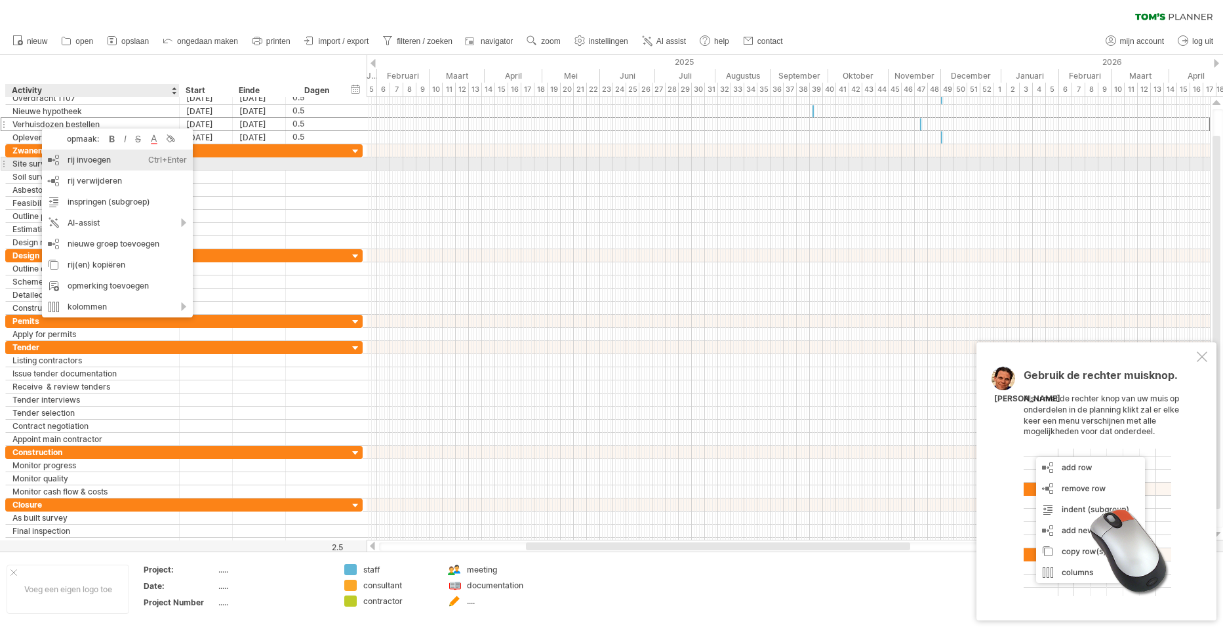
click at [80, 161] on div "rij invoegen Ctrl+Enter Cmd+Enter" at bounding box center [117, 160] width 151 height 21
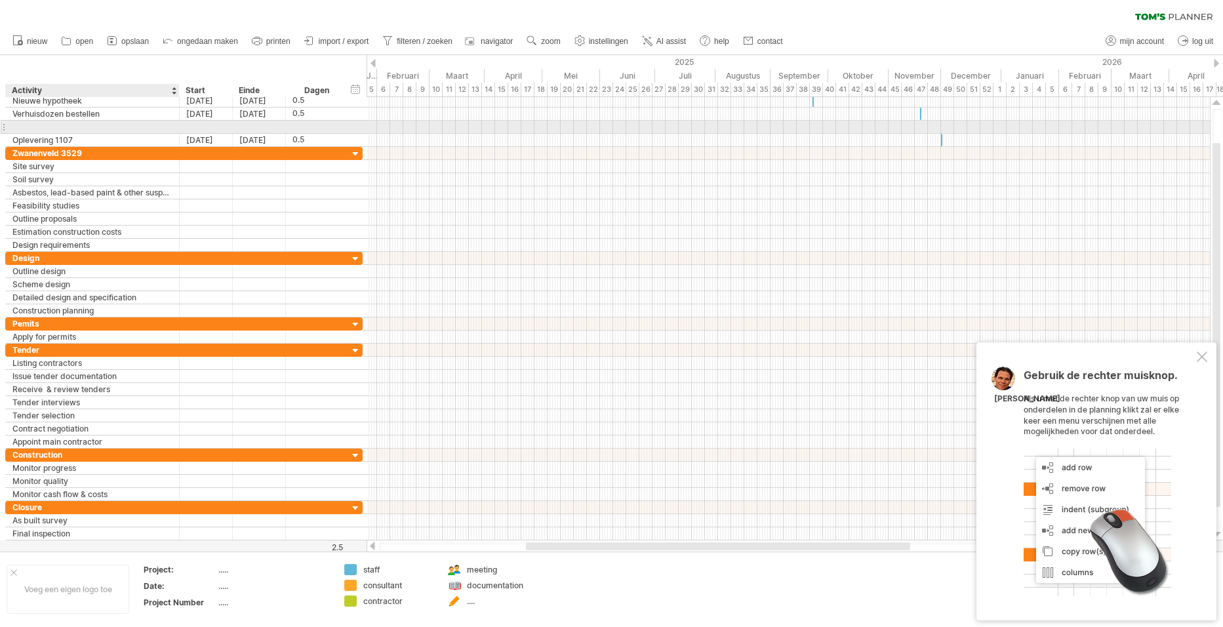
click at [24, 128] on input "text" at bounding box center [92, 127] width 160 height 12
type input "**********"
click at [207, 129] on div at bounding box center [206, 127] width 53 height 12
click at [208, 129] on div at bounding box center [206, 127] width 53 height 12
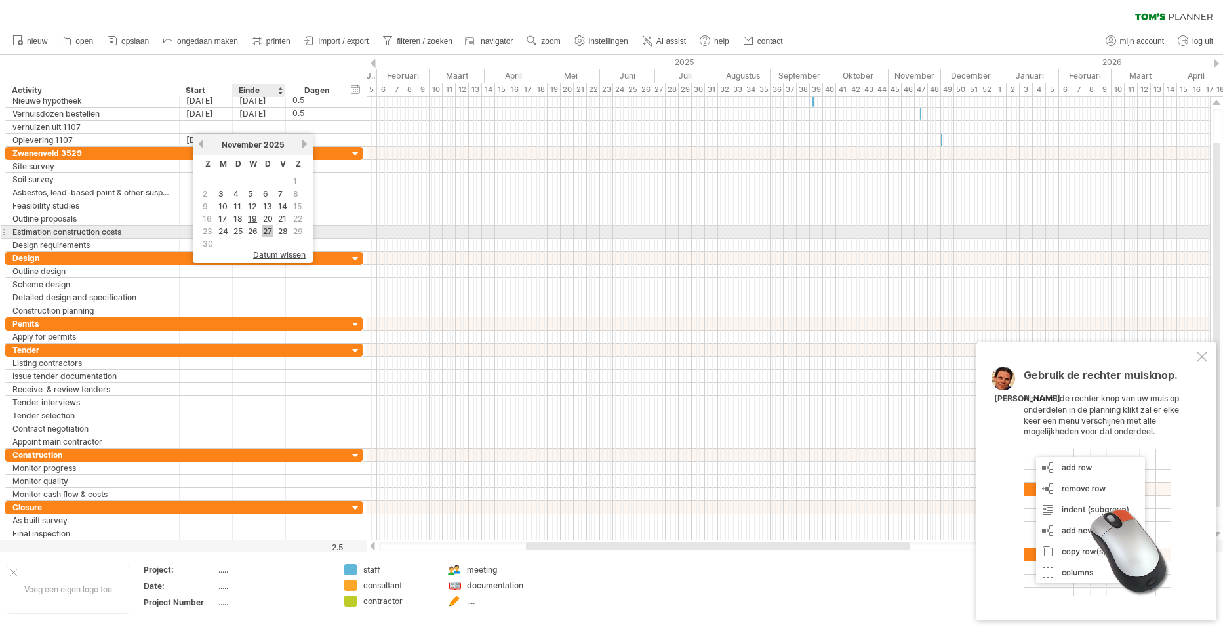
click at [268, 231] on link "27" at bounding box center [268, 231] width 12 height 12
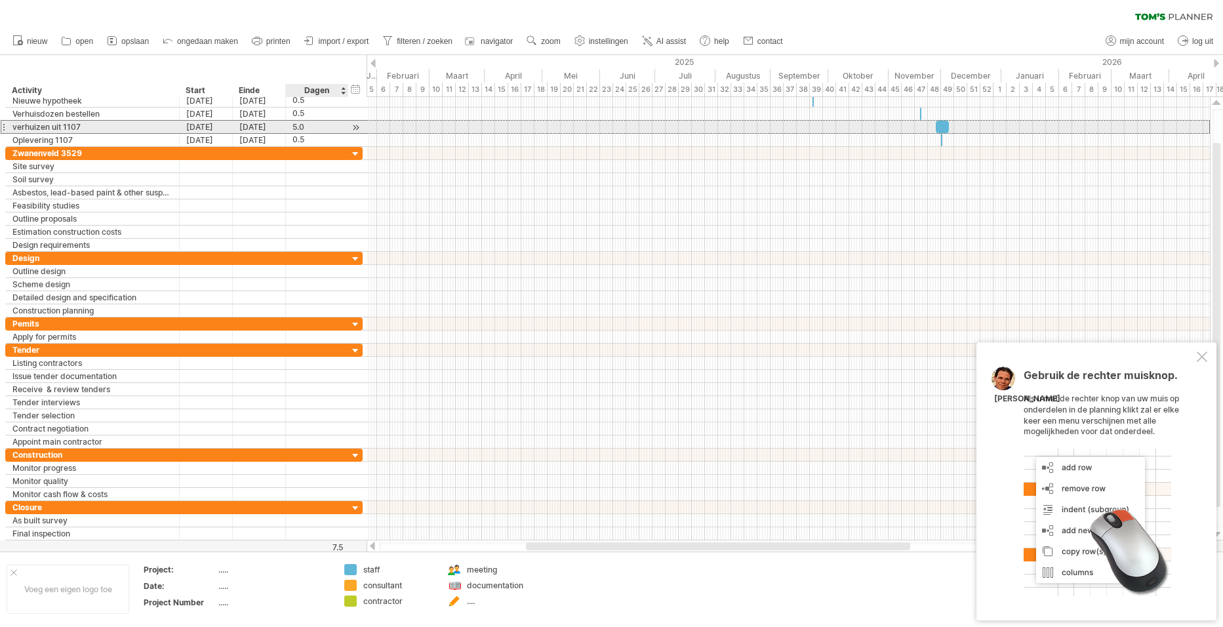
click at [300, 125] on div "5.0" at bounding box center [316, 127] width 49 height 12
type input "***"
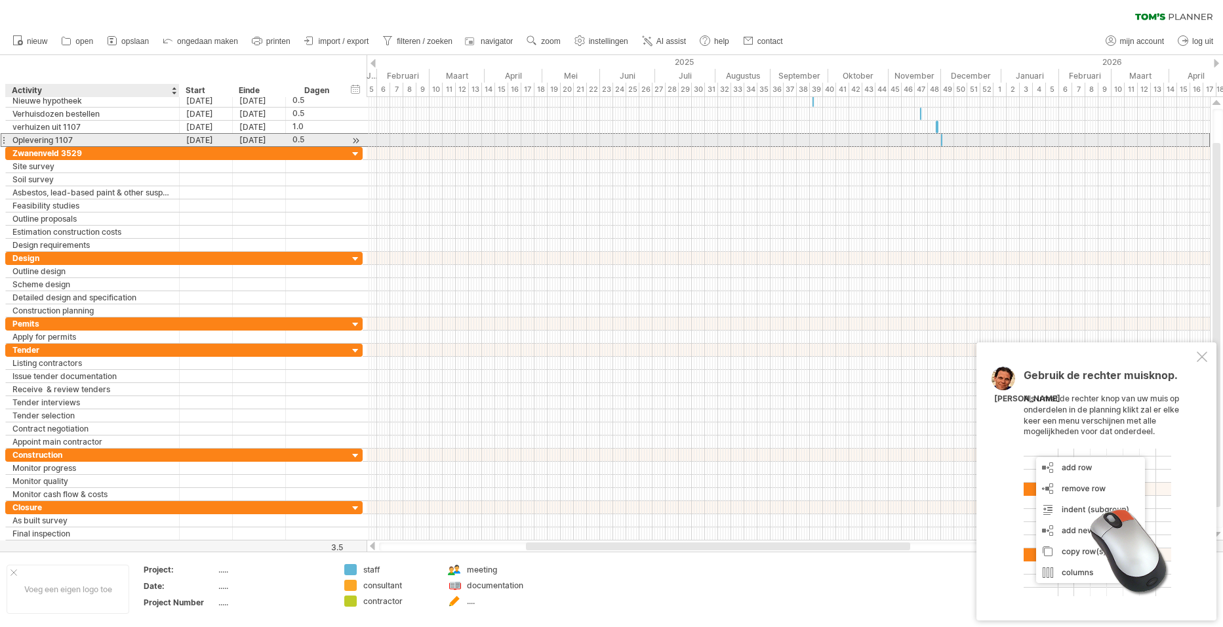
click at [18, 137] on div "Oplevering 1107" at bounding box center [92, 140] width 160 height 12
click at [55, 141] on input "**********" at bounding box center [92, 140] width 160 height 12
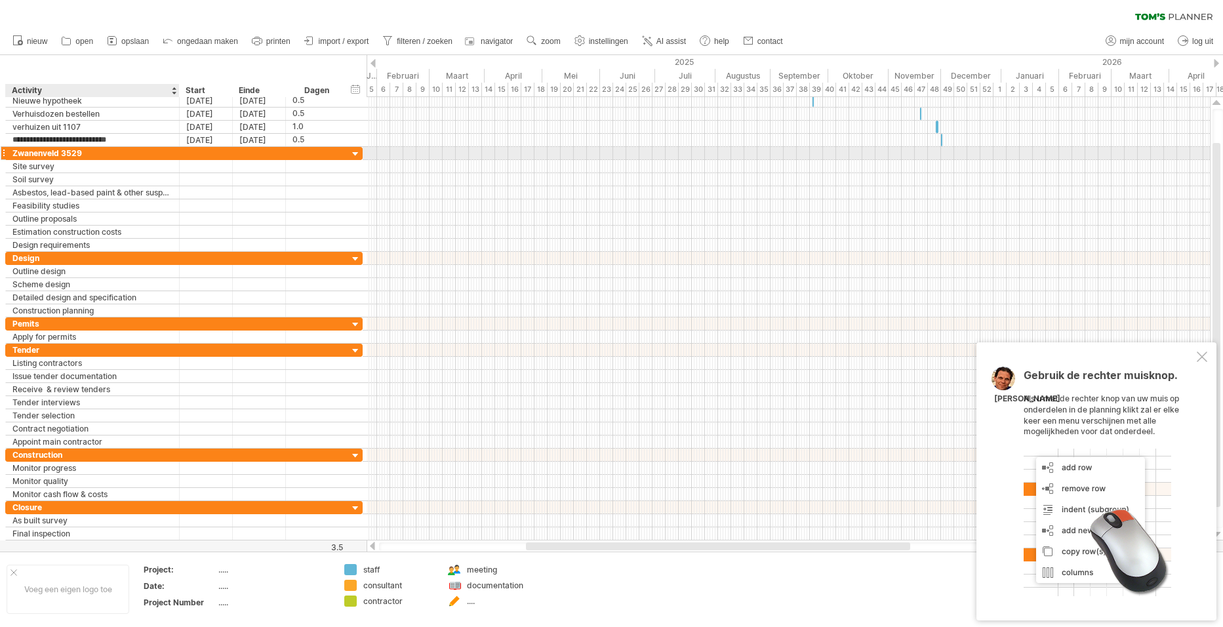
type input "**********"
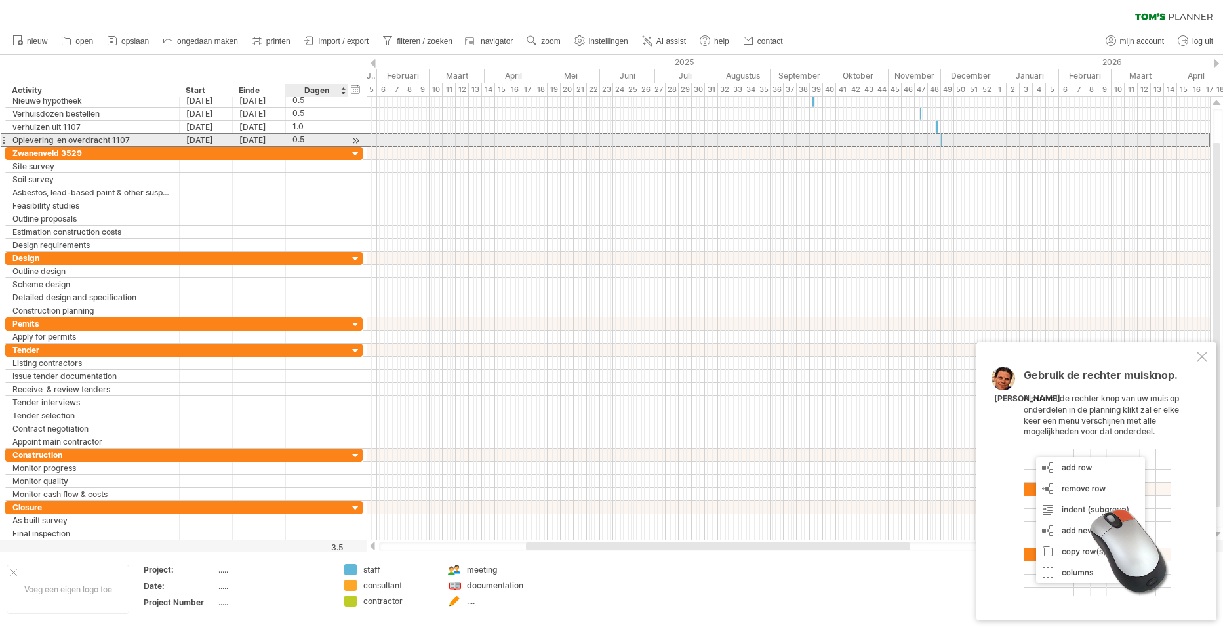
click at [301, 138] on div "0.5" at bounding box center [316, 140] width 49 height 12
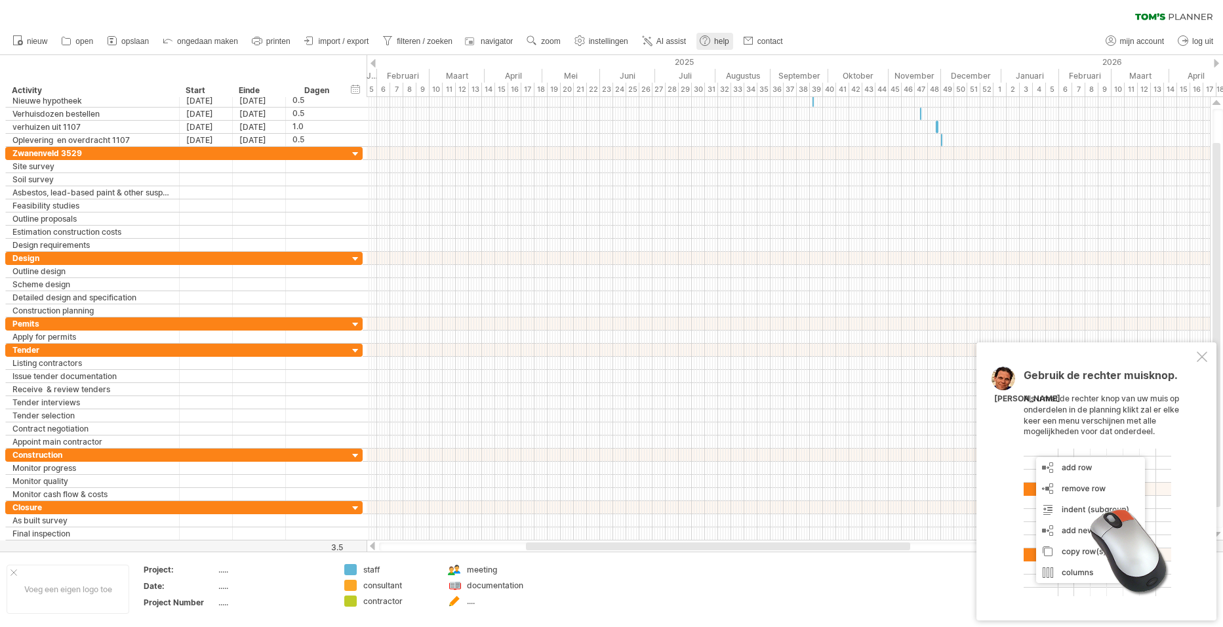
click at [717, 39] on span "help" at bounding box center [721, 41] width 15 height 9
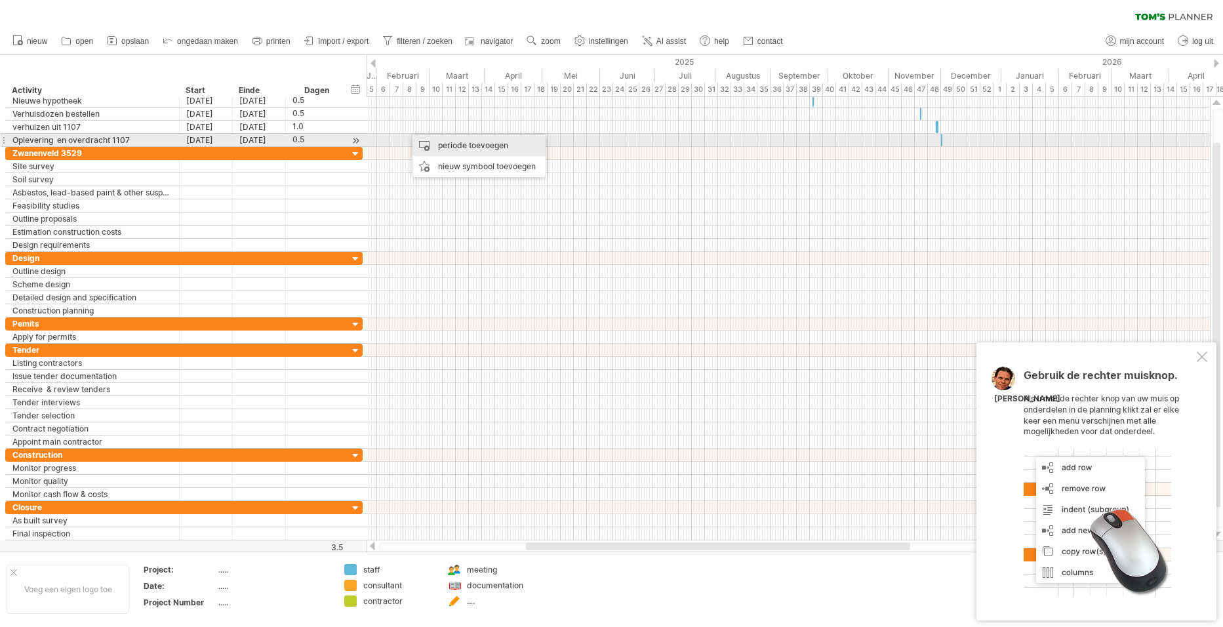
click at [457, 142] on div "periode toevoegen" at bounding box center [478, 145] width 133 height 21
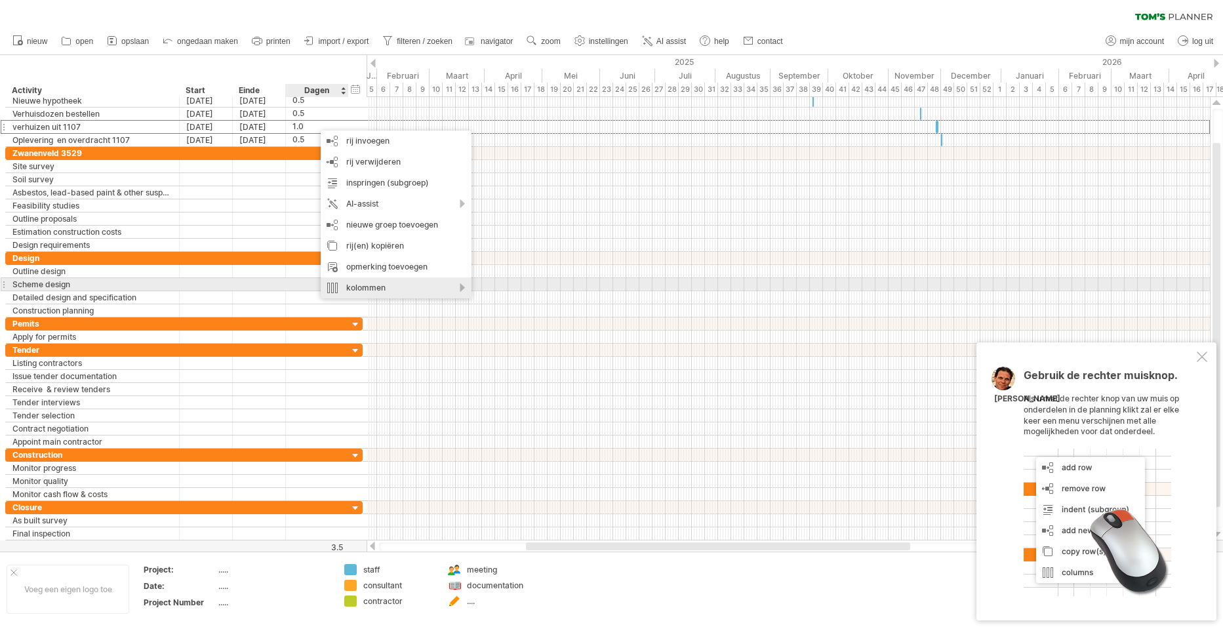
click at [423, 284] on div "kolommen" at bounding box center [396, 287] width 151 height 21
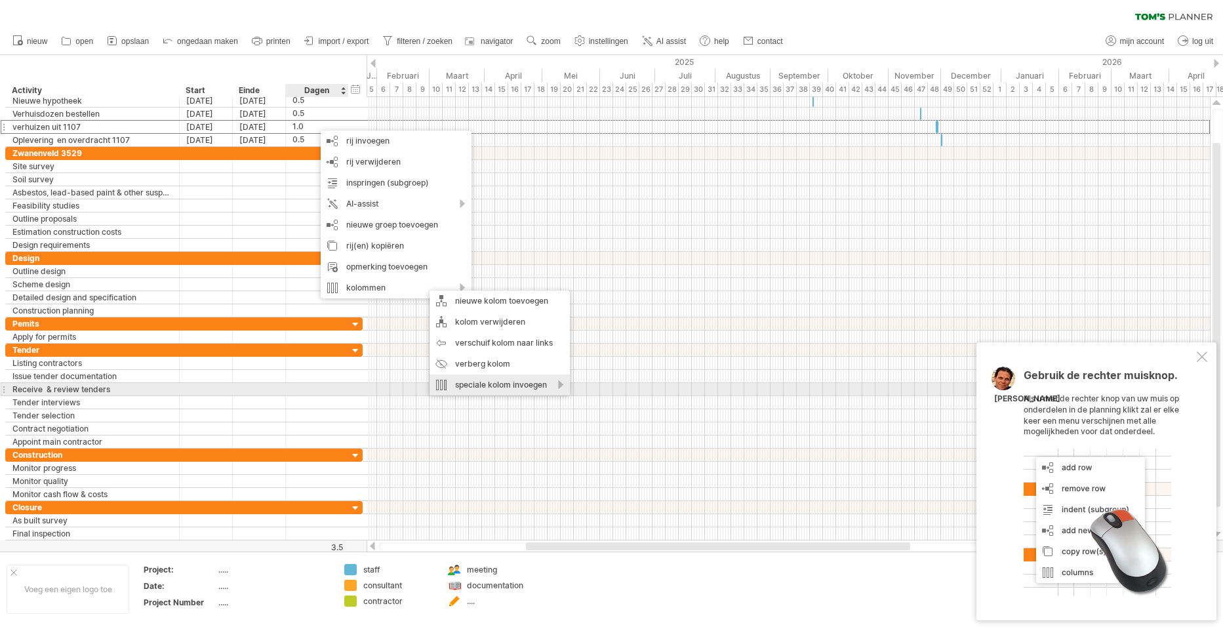
click at [503, 384] on div "speciale kolom invoegen" at bounding box center [500, 384] width 140 height 21
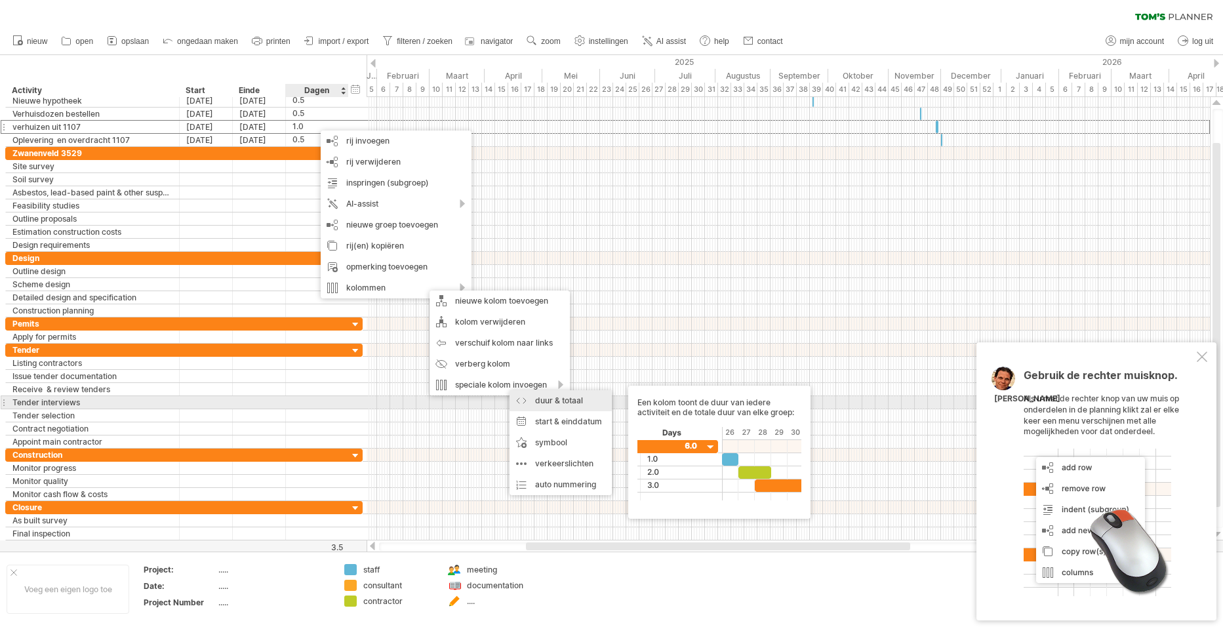
click at [569, 400] on div "duur & totaal Een kolom toont de duur van iedere activiteit en de totale duur v…" at bounding box center [561, 400] width 102 height 21
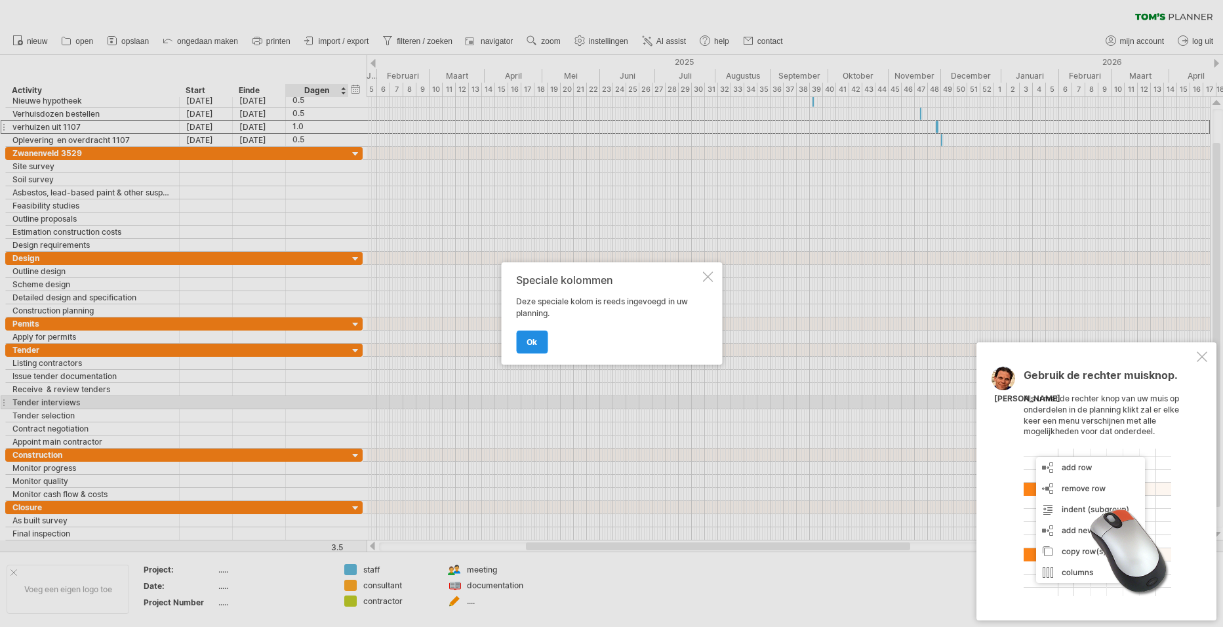
click at [534, 348] on link "ok" at bounding box center [531, 342] width 31 height 23
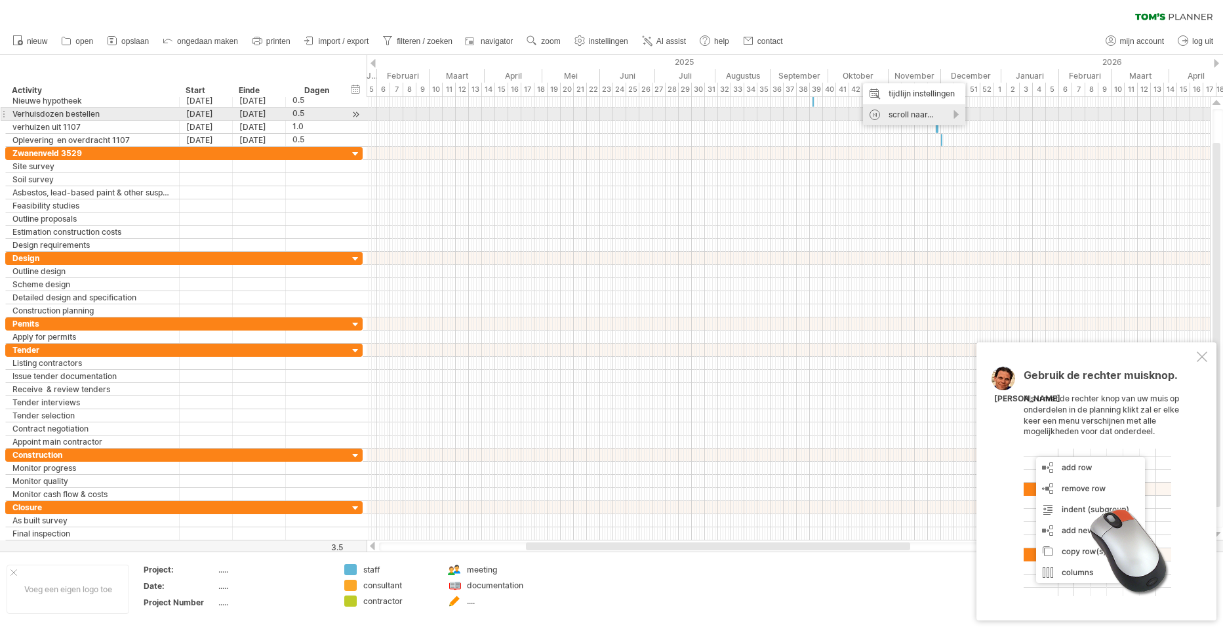
click at [906, 113] on div "scroll naar..." at bounding box center [914, 114] width 102 height 21
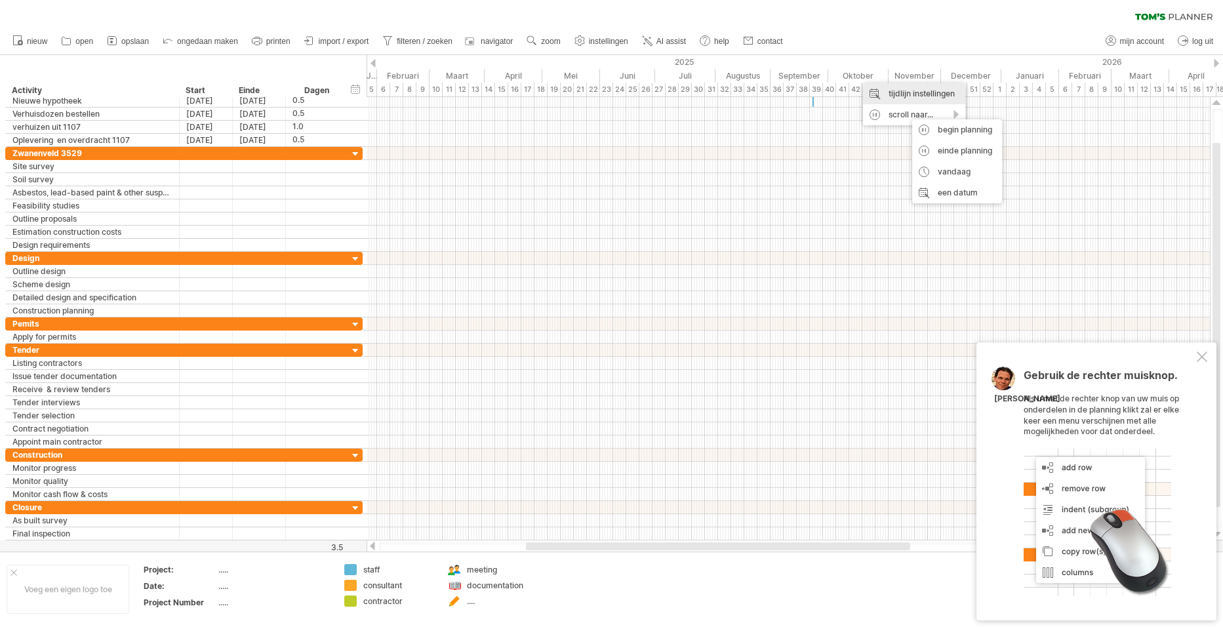
click at [904, 92] on div "tijdlijn instellingen" at bounding box center [914, 93] width 102 height 21
select select "*"
select select "**"
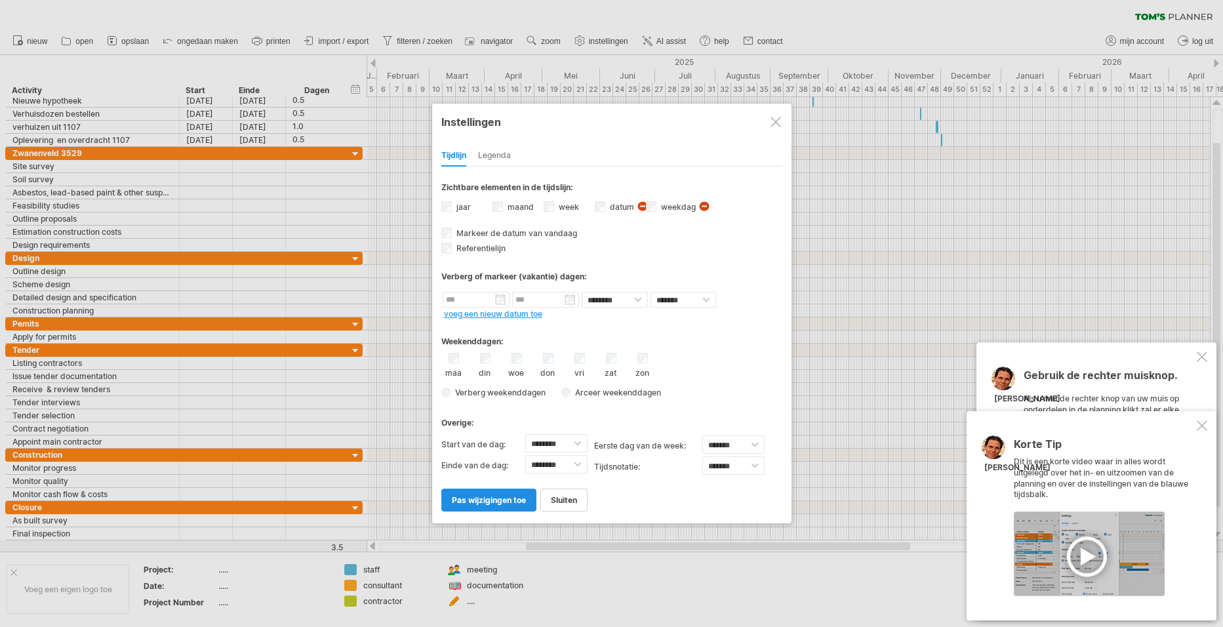
click at [505, 498] on span "pas wijzigingen toe" at bounding box center [489, 500] width 74 height 10
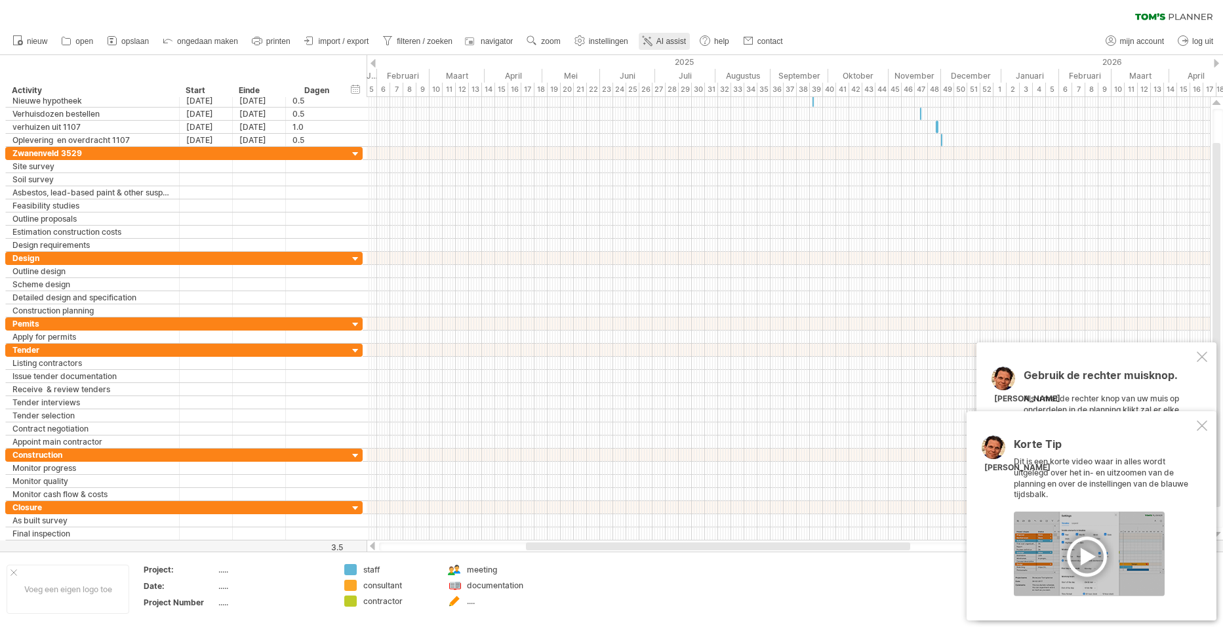
click at [674, 40] on span "AI assist" at bounding box center [671, 41] width 30 height 9
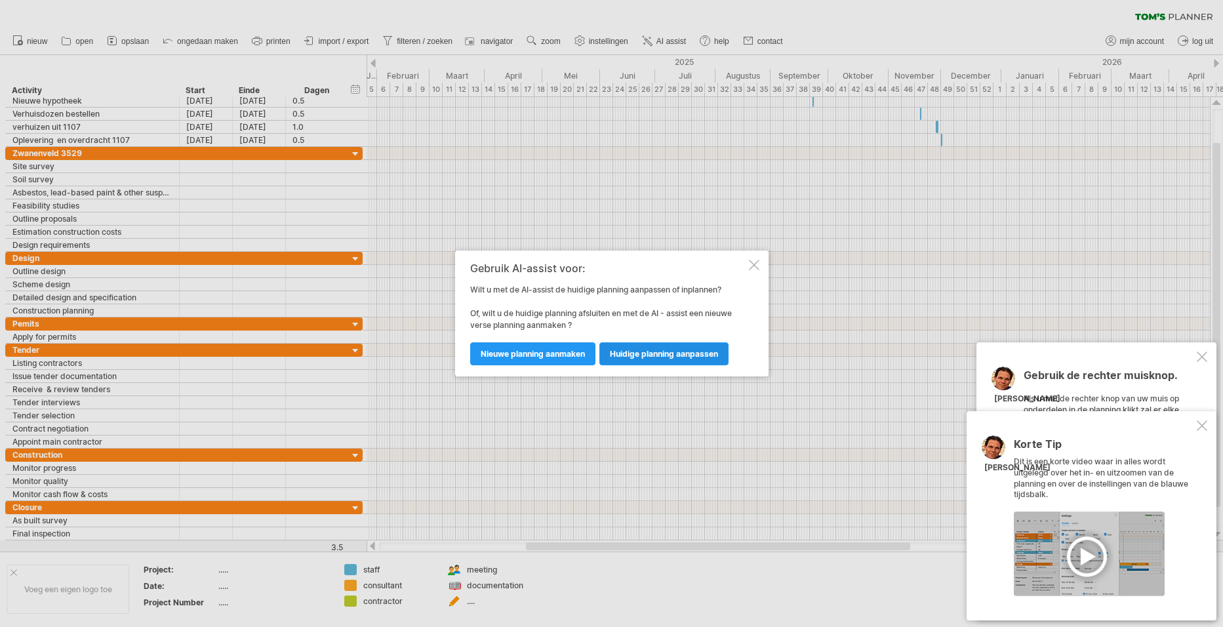
click at [657, 349] on span "huidige planning aanpassen" at bounding box center [664, 354] width 108 height 10
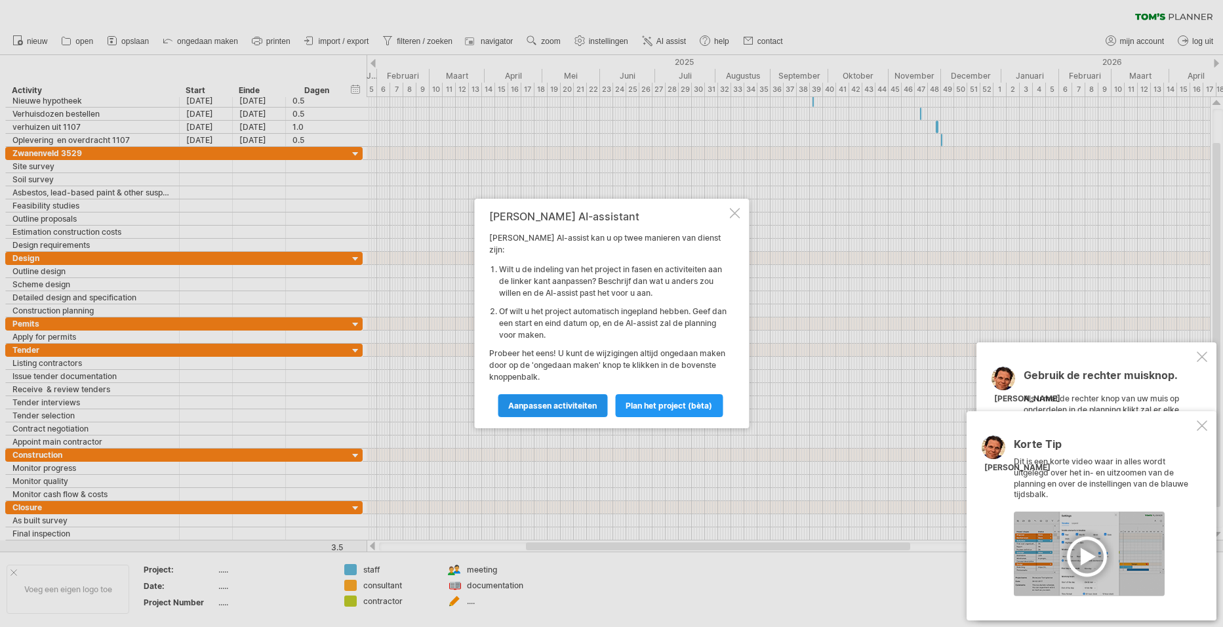
click at [544, 394] on link "Aanpassen activiteiten" at bounding box center [553, 405] width 110 height 23
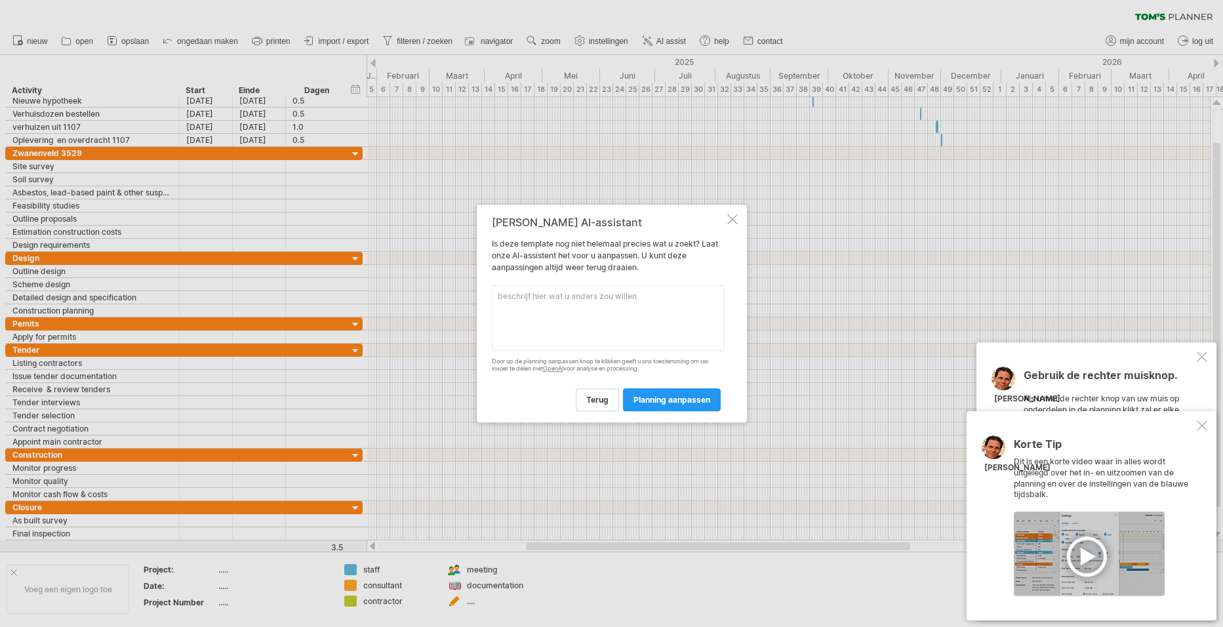
click at [508, 312] on textarea at bounding box center [608, 318] width 233 height 66
type textarea "planning aanpassen naar dagplanning"
click at [658, 403] on span "planning aanpassen" at bounding box center [671, 400] width 77 height 10
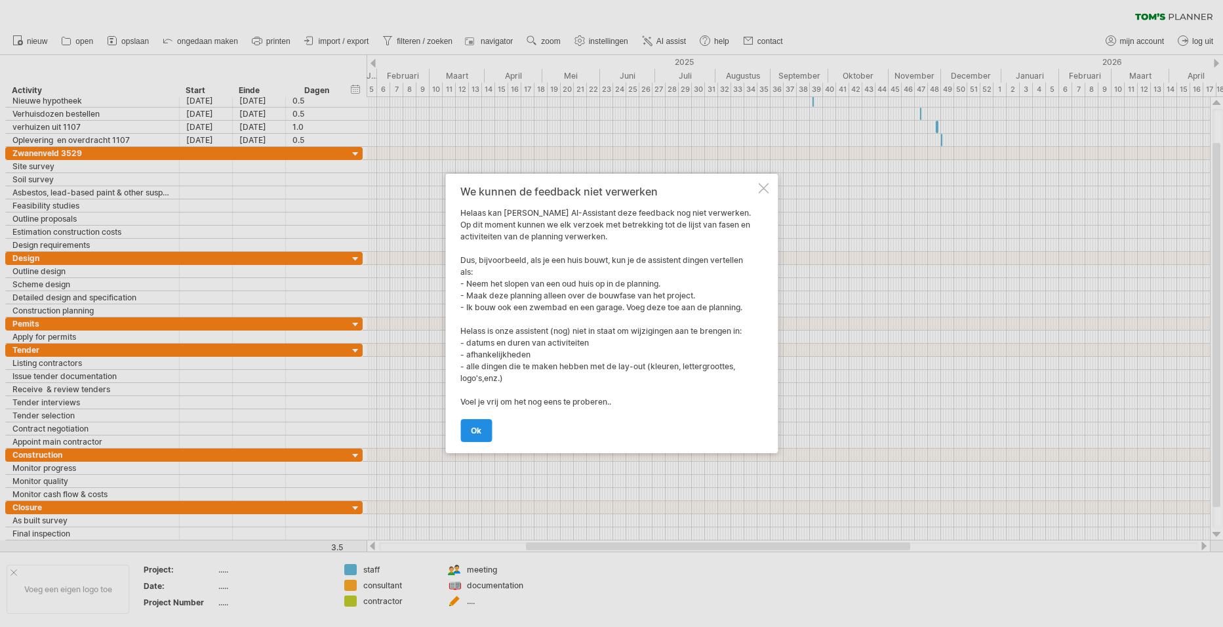
click at [473, 433] on span "ok" at bounding box center [476, 431] width 10 height 10
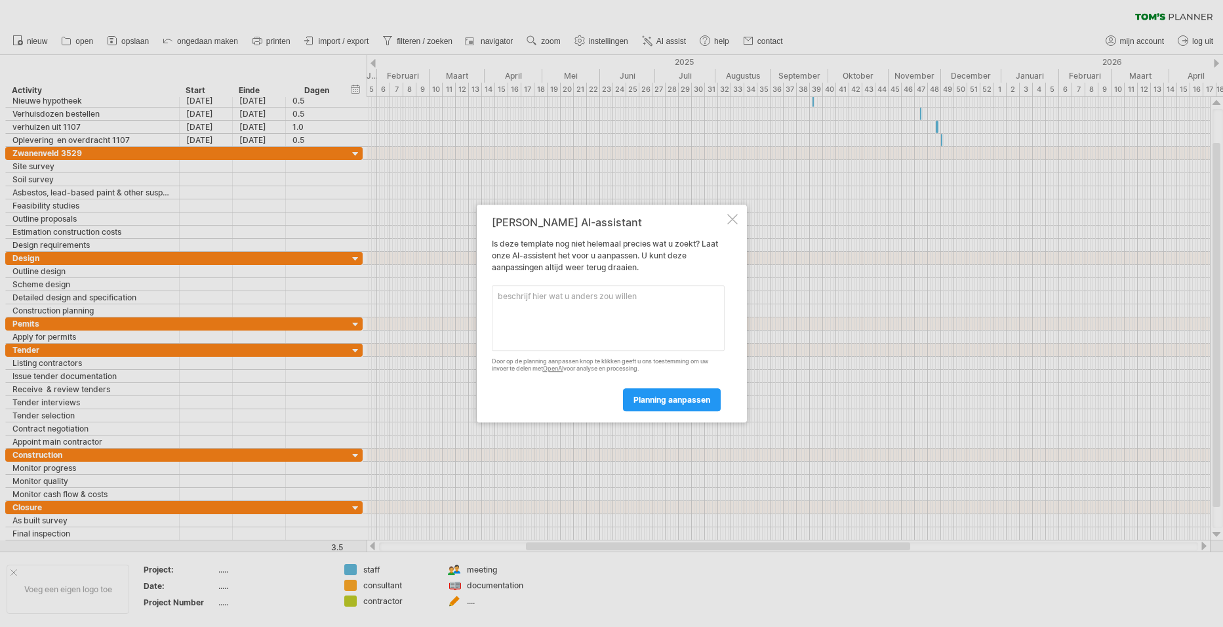
click at [507, 297] on textarea at bounding box center [608, 318] width 233 height 66
type textarea "dagen en uren aangeven"
click at [645, 395] on span "planning aanpassen" at bounding box center [671, 400] width 77 height 10
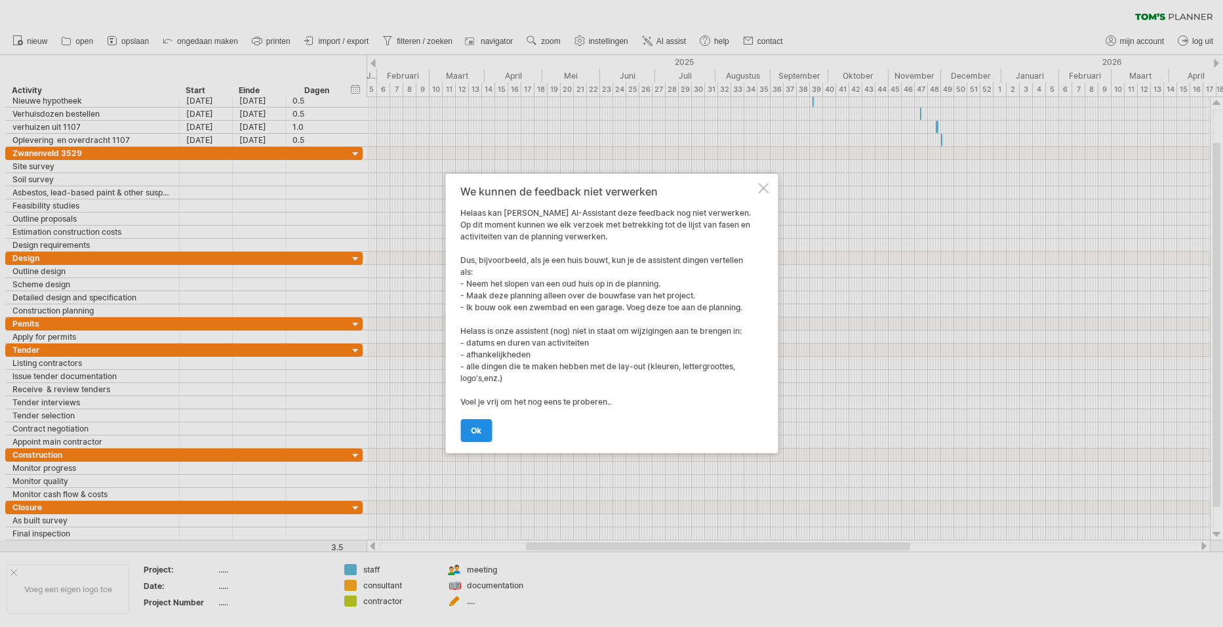
click at [465, 429] on link "ok" at bounding box center [475, 430] width 31 height 23
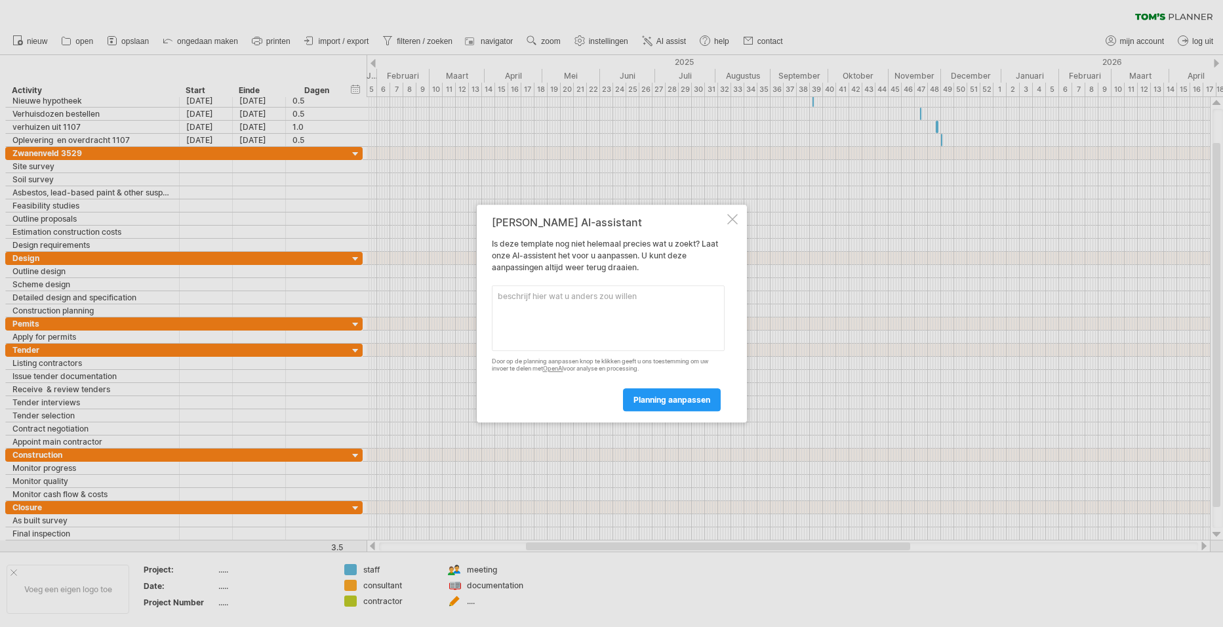
click at [408, 39] on div at bounding box center [611, 313] width 1223 height 627
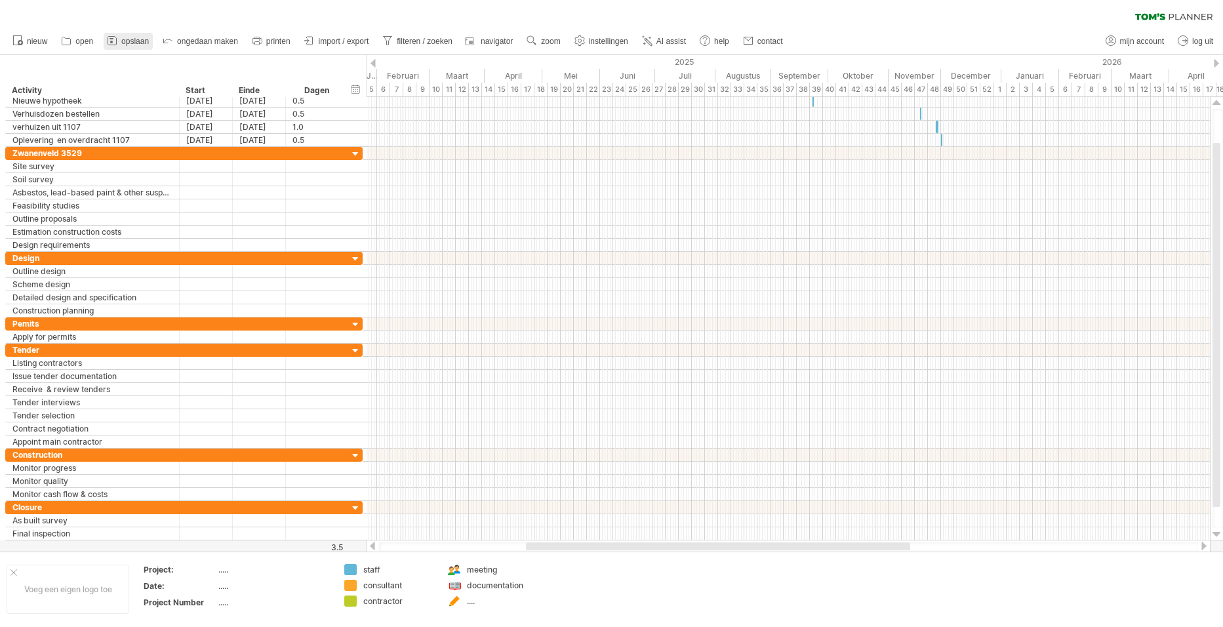
click at [137, 42] on span "opslaan" at bounding box center [135, 41] width 28 height 9
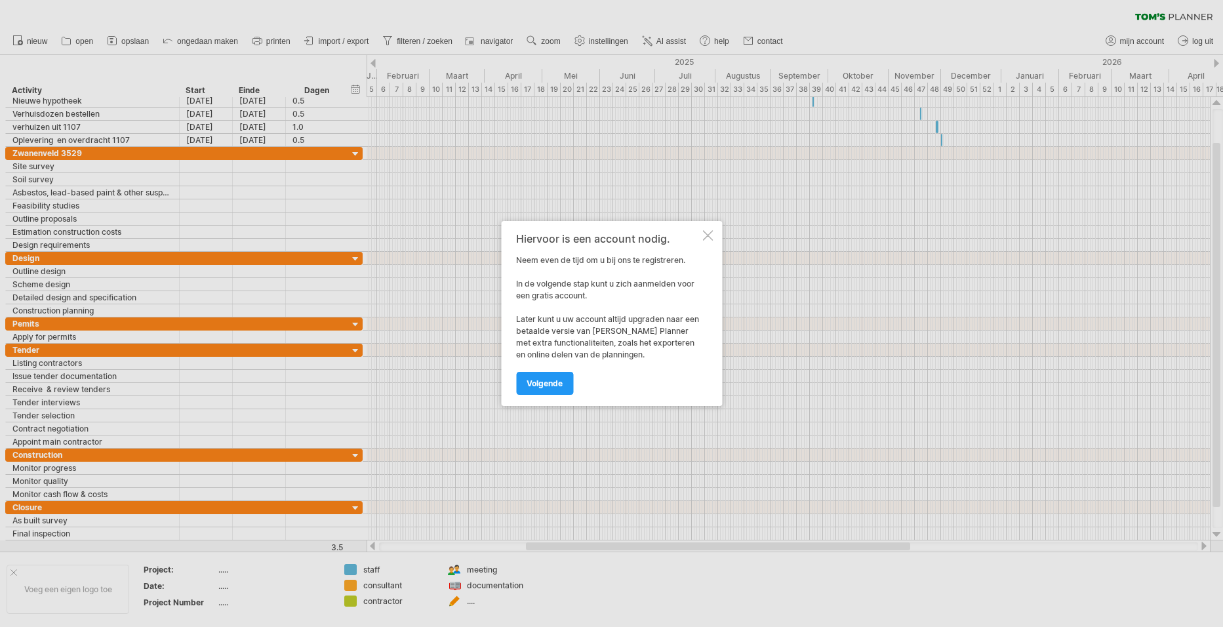
click at [706, 232] on div at bounding box center [707, 235] width 10 height 10
